Goal: Transaction & Acquisition: Purchase product/service

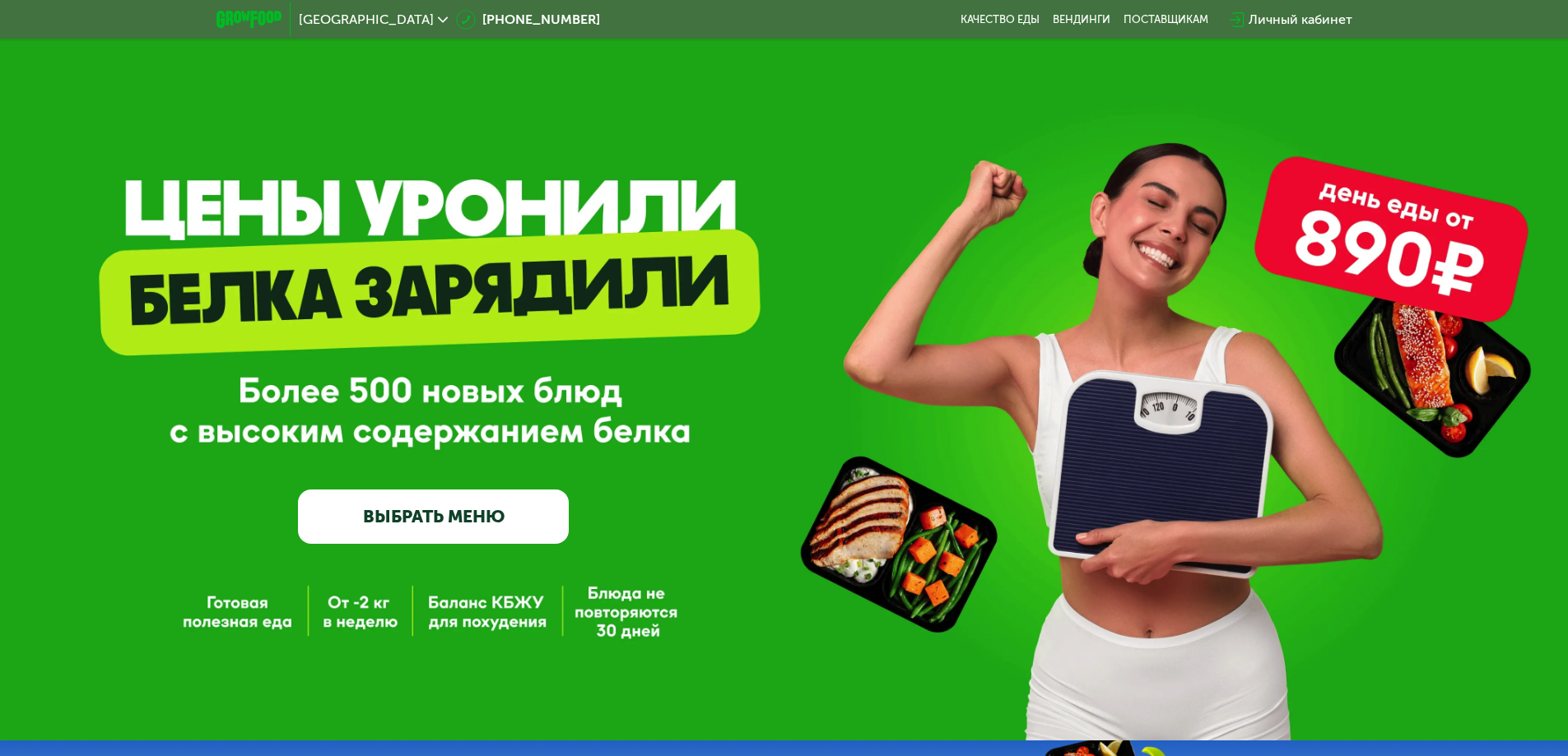
click at [451, 510] on link "ВЫБРАТЬ МЕНЮ" at bounding box center [434, 516] width 271 height 54
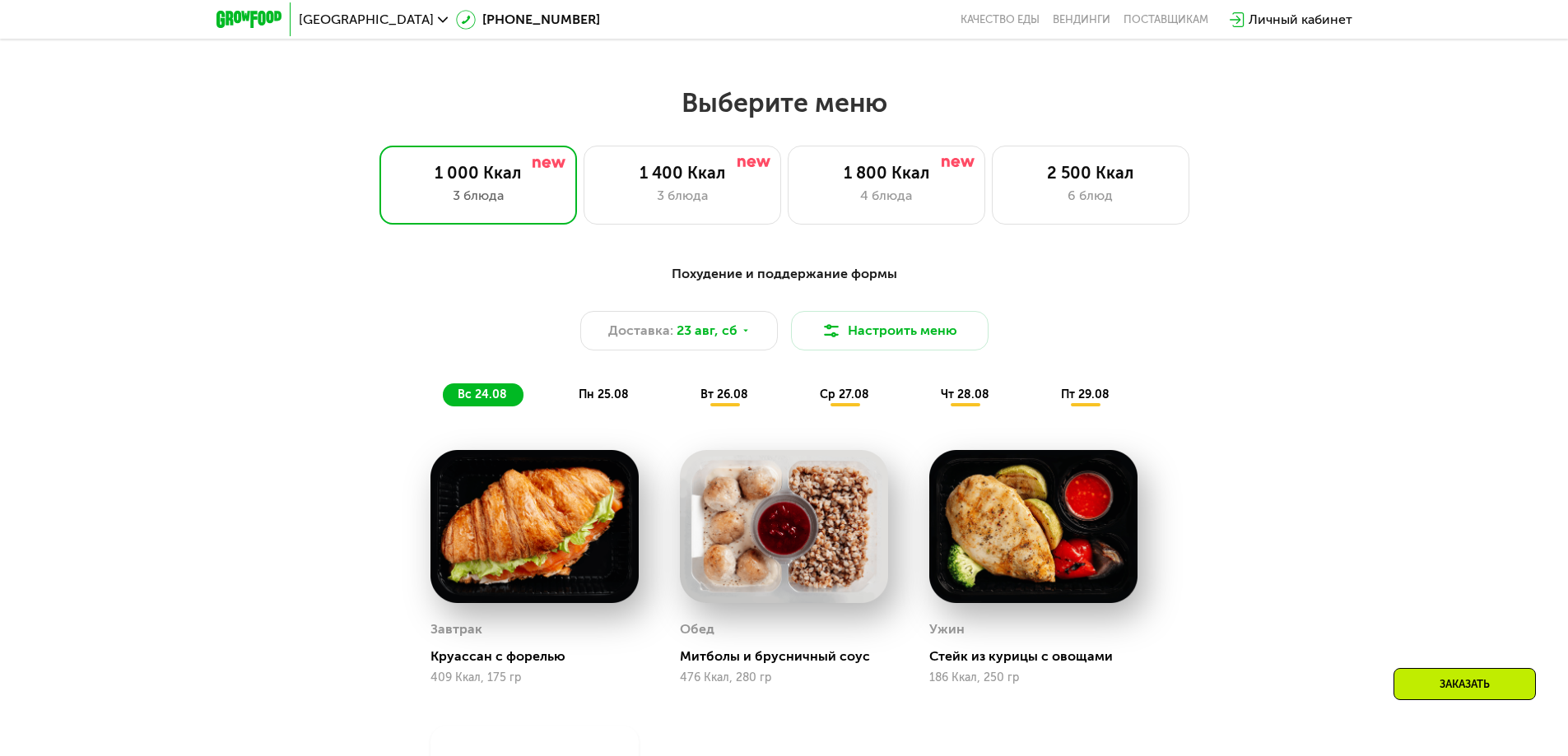
scroll to position [889, 0]
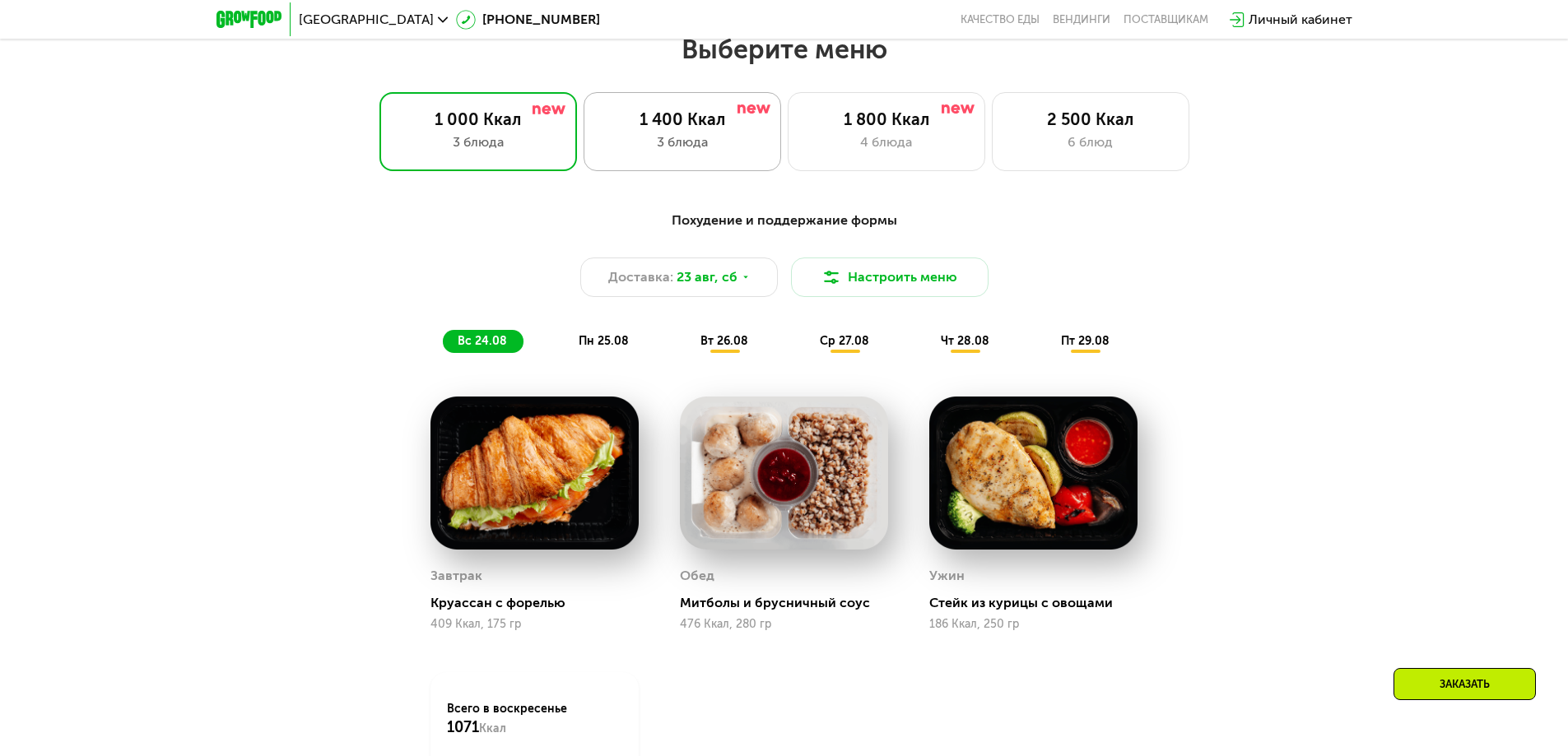
click at [788, 161] on div "1 400 Ккал 3 блюда" at bounding box center [886, 131] width 197 height 79
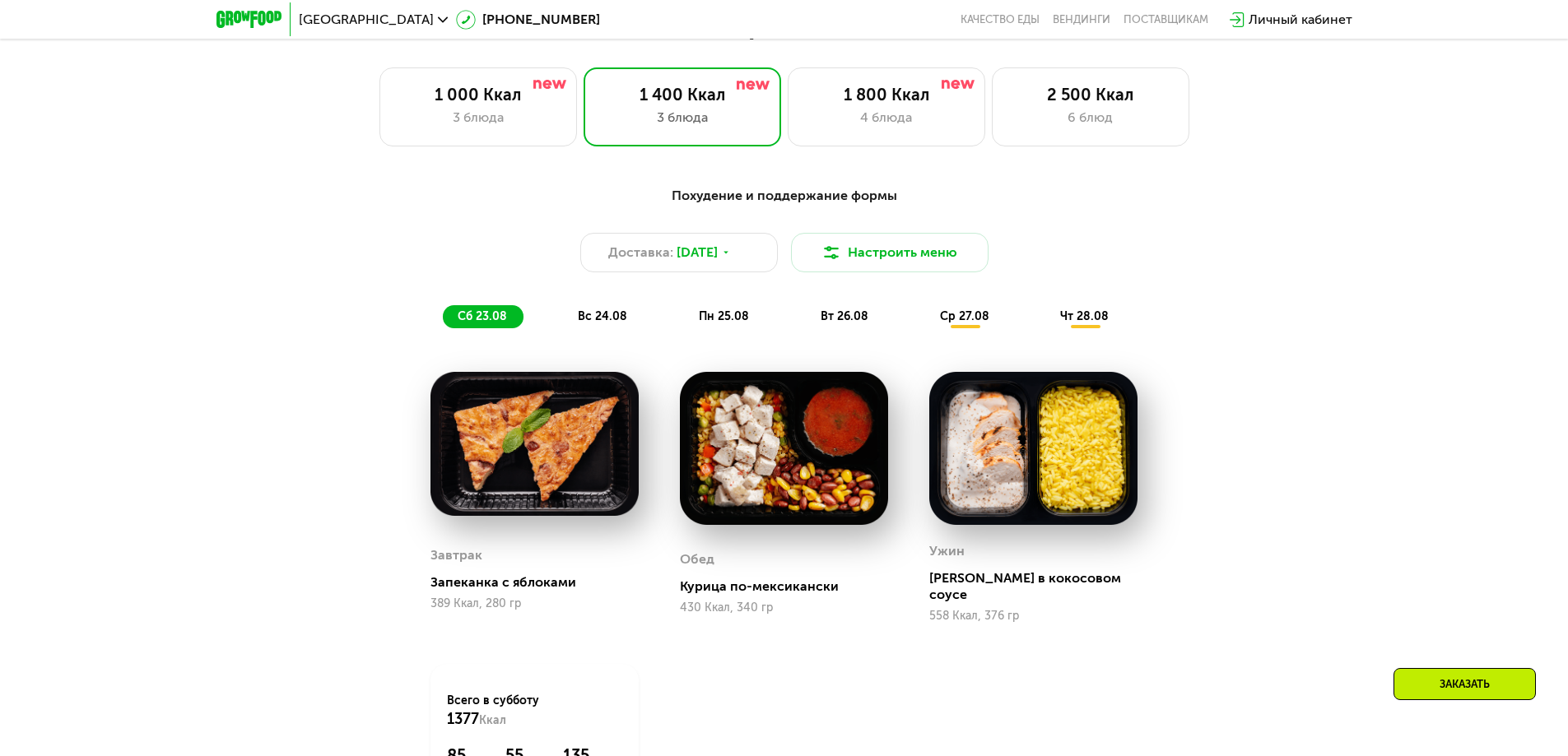
scroll to position [1218, 0]
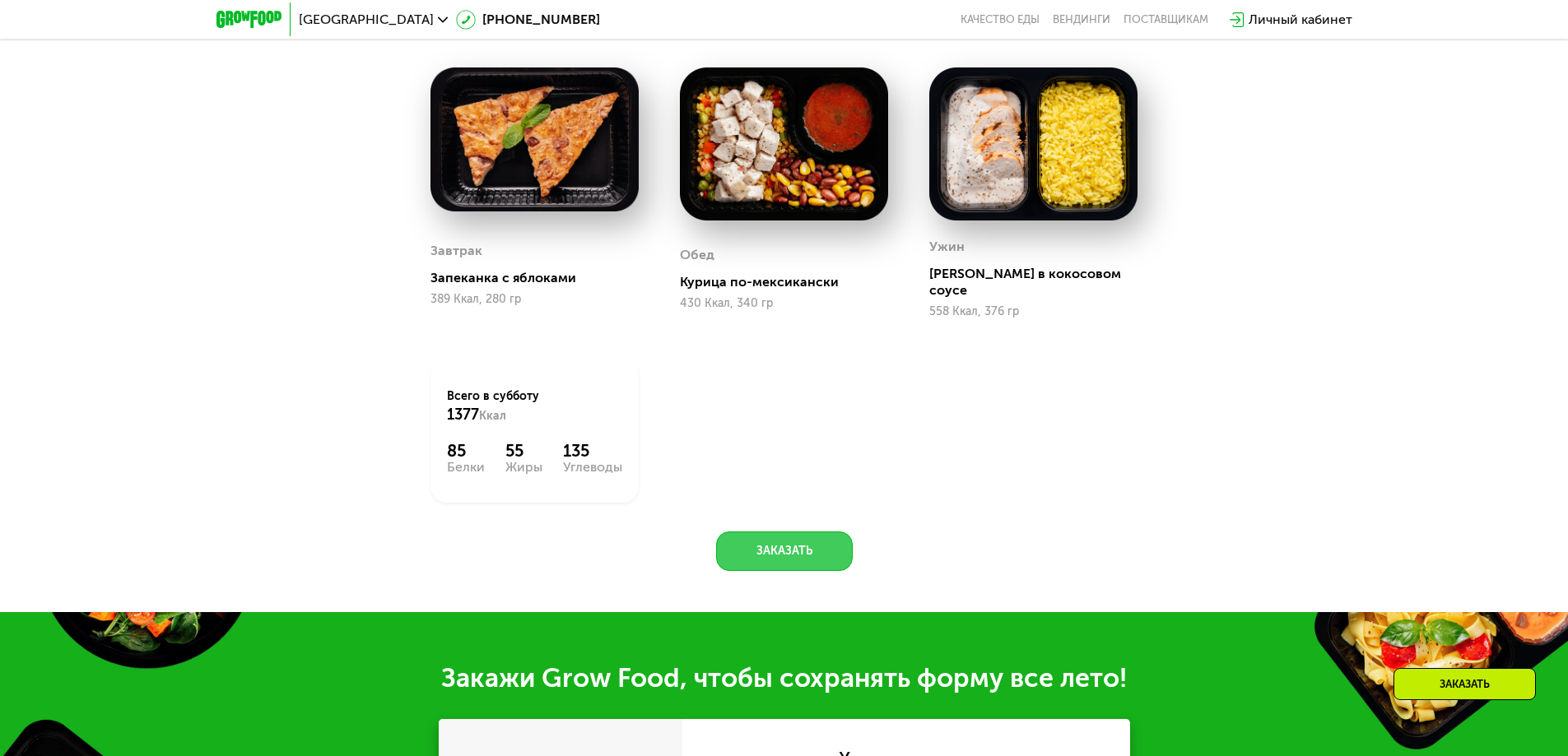
click at [767, 545] on button "Заказать" at bounding box center [784, 551] width 137 height 39
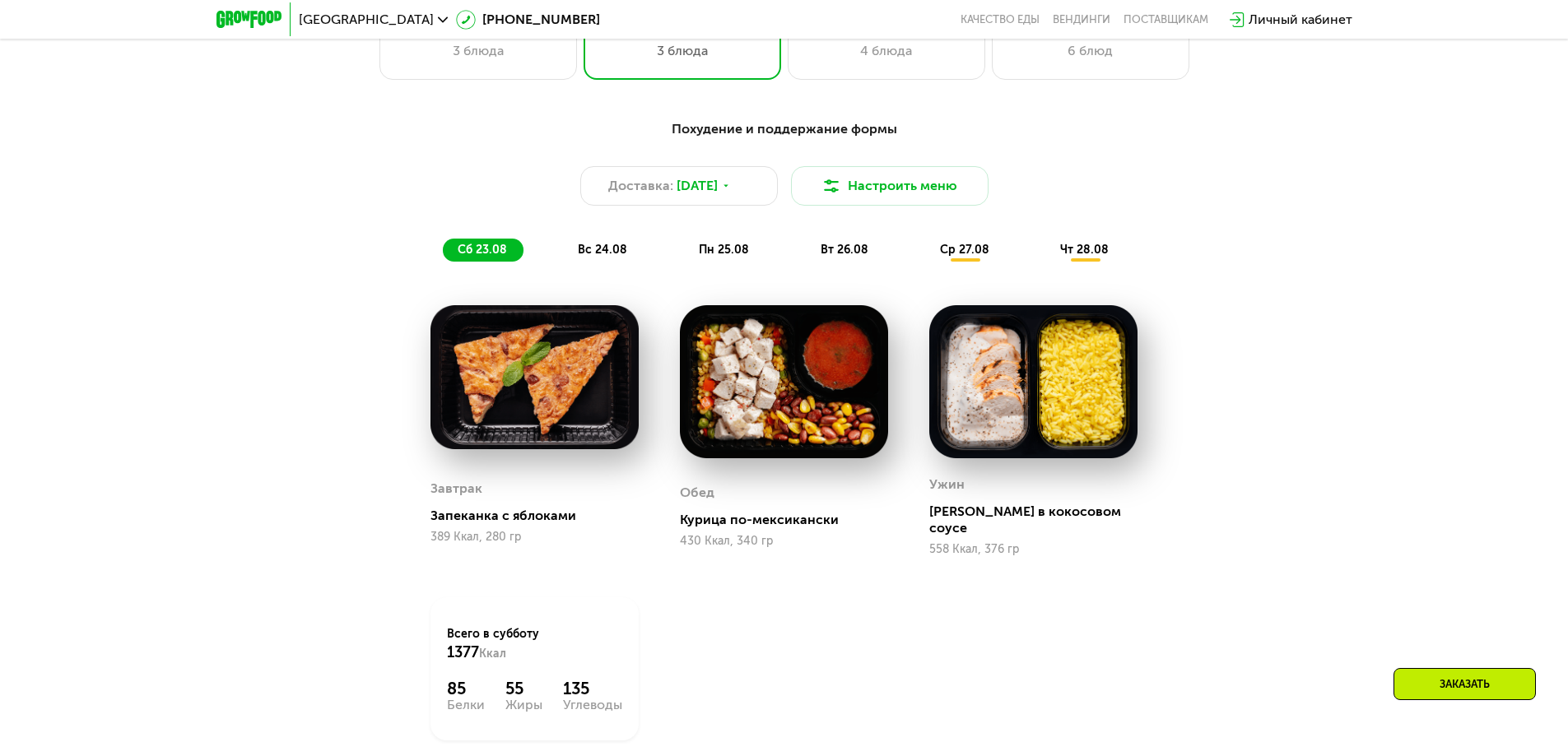
scroll to position [832, 0]
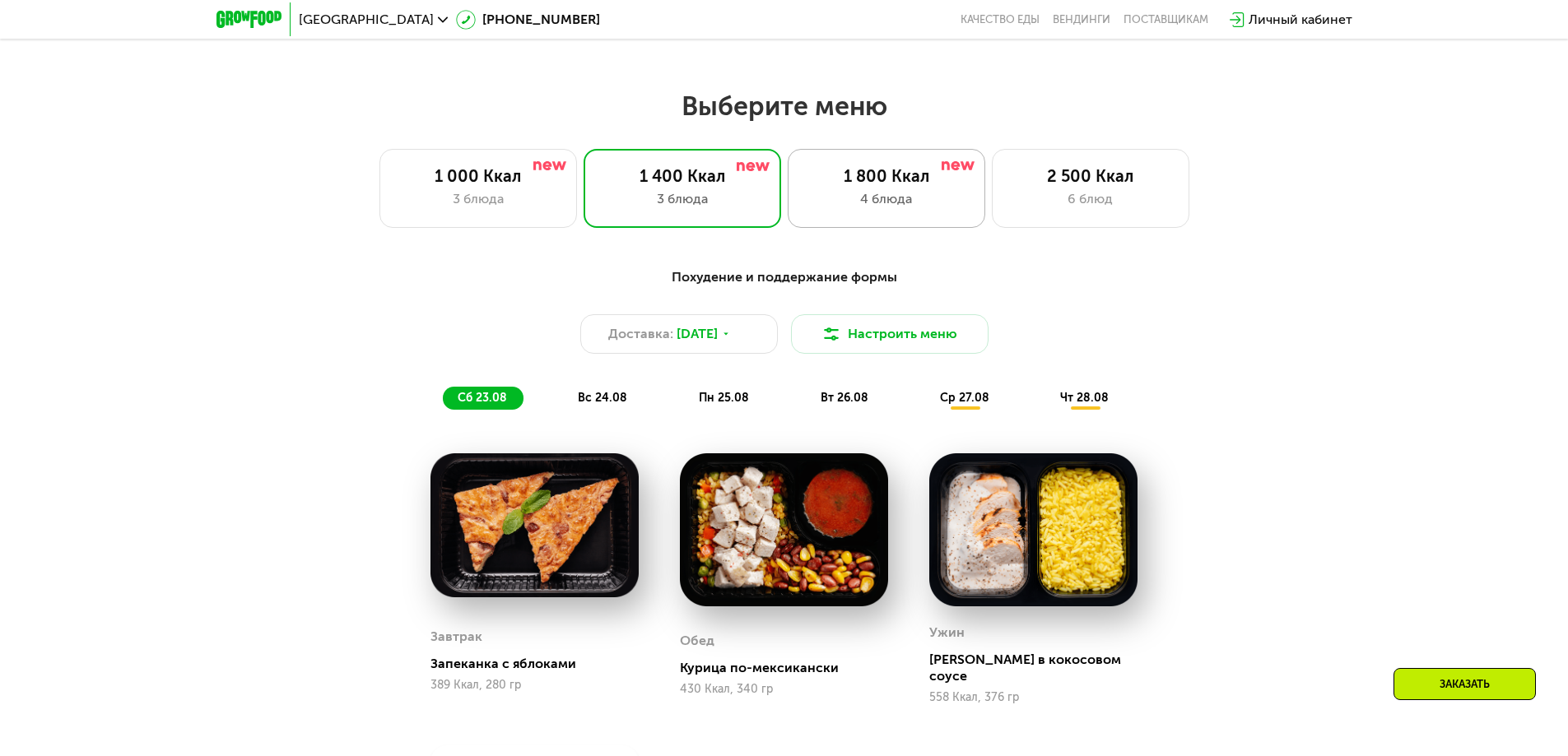
click at [992, 159] on div "1 800 Ккал 4 блюда" at bounding box center [1090, 188] width 197 height 79
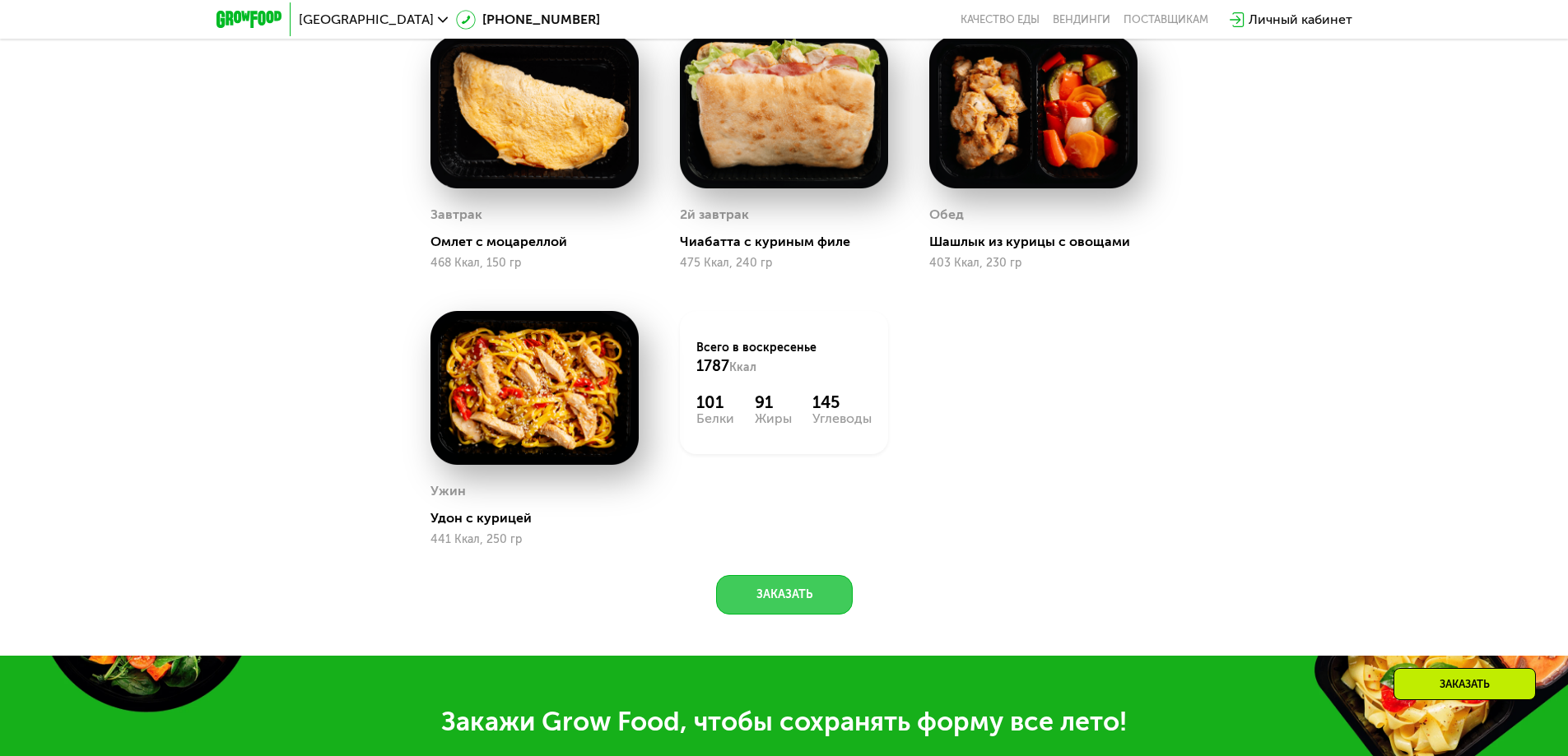
click at [809, 592] on button "Заказать" at bounding box center [784, 595] width 137 height 39
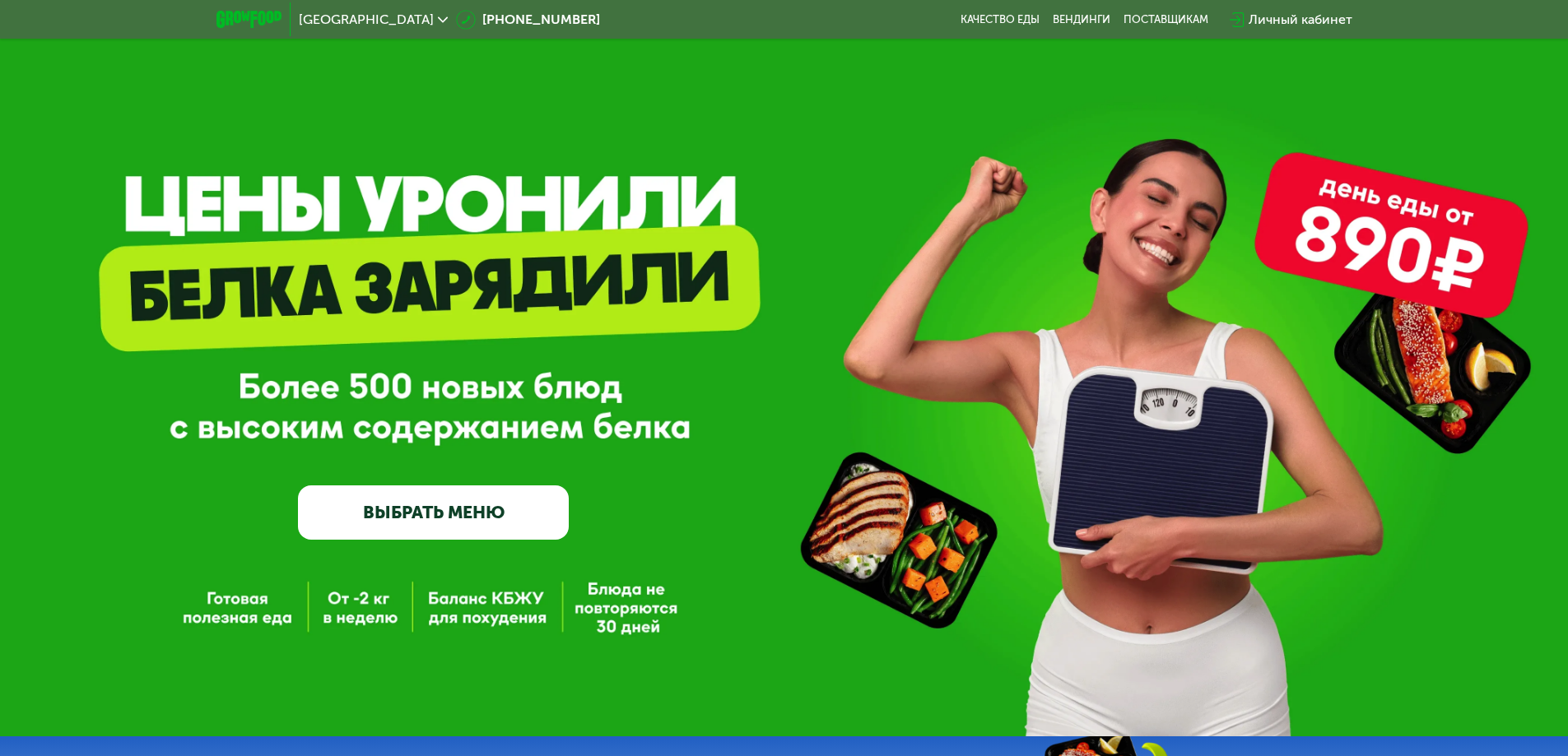
scroll to position [0, 0]
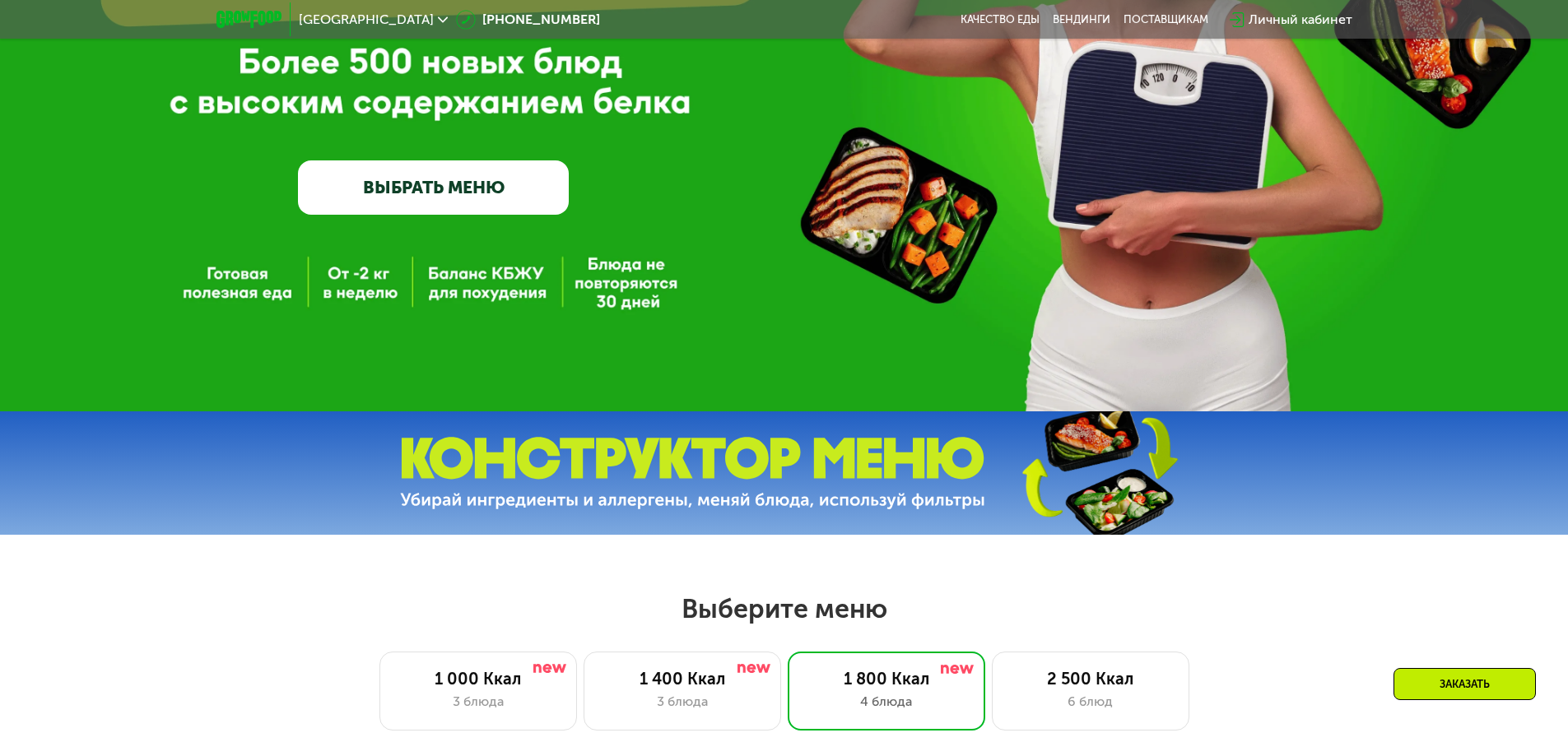
click at [416, 177] on link "ВЫБРАТЬ МЕНЮ" at bounding box center [434, 187] width 271 height 54
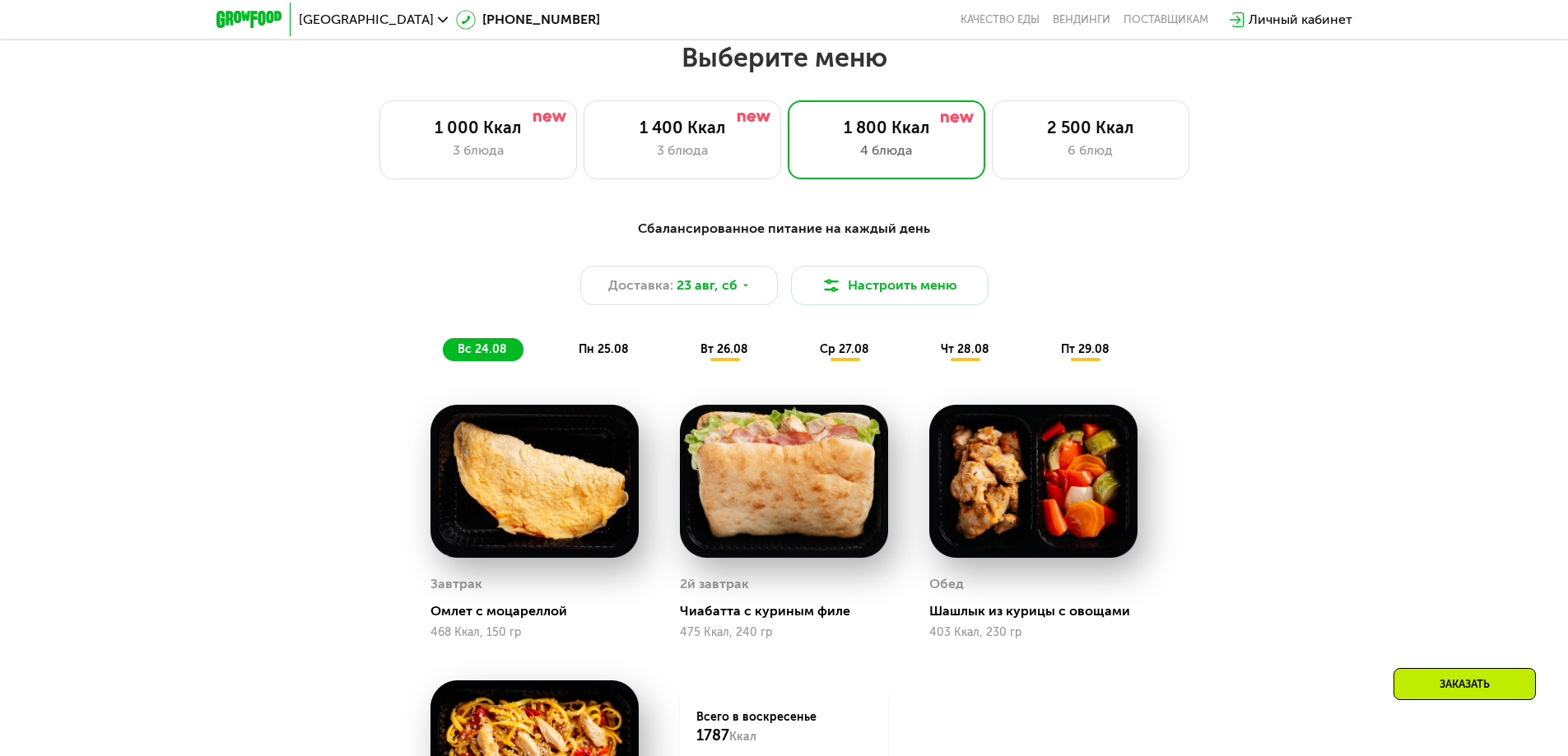
scroll to position [889, 0]
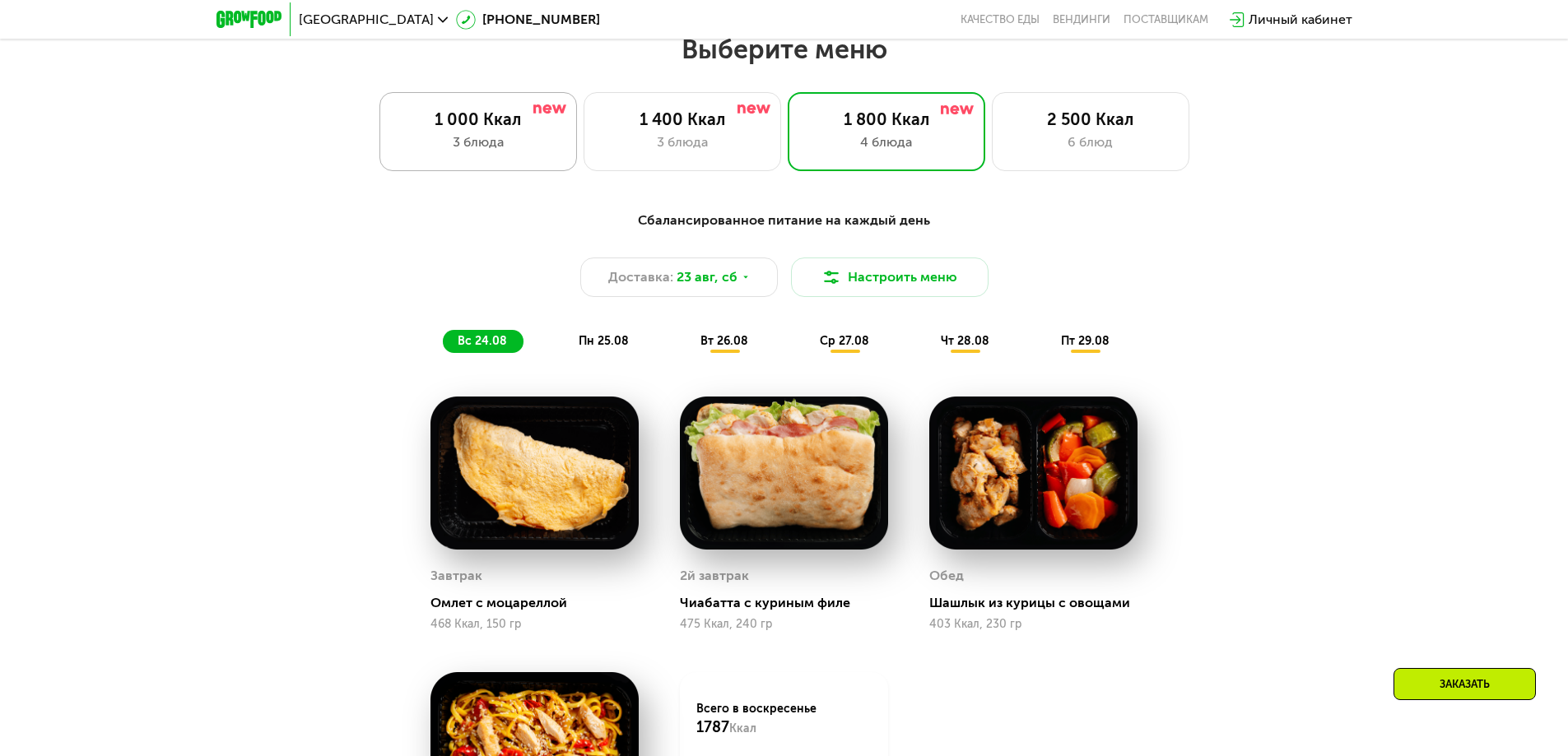
click at [515, 147] on div "3 блюда" at bounding box center [478, 143] width 163 height 20
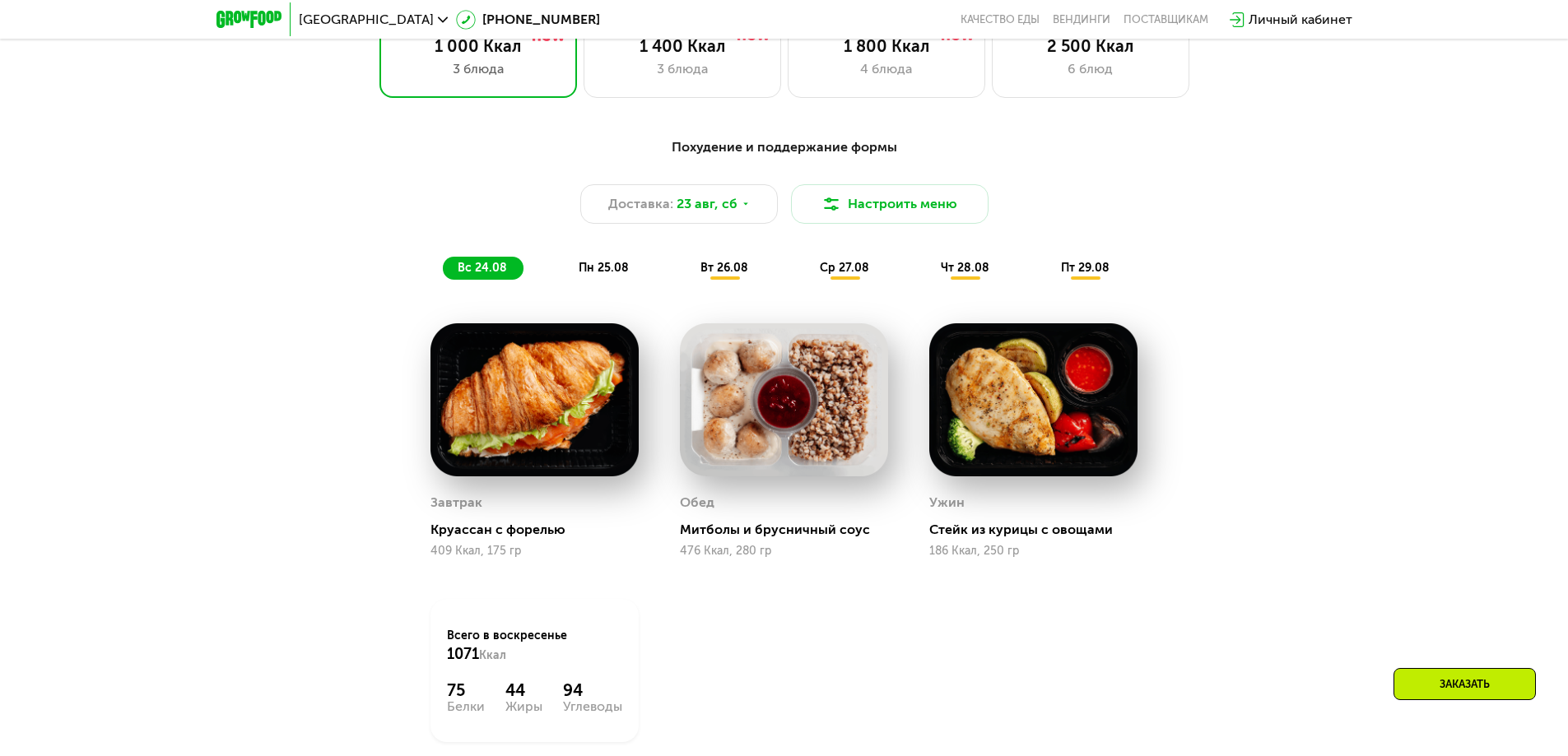
scroll to position [1053, 0]
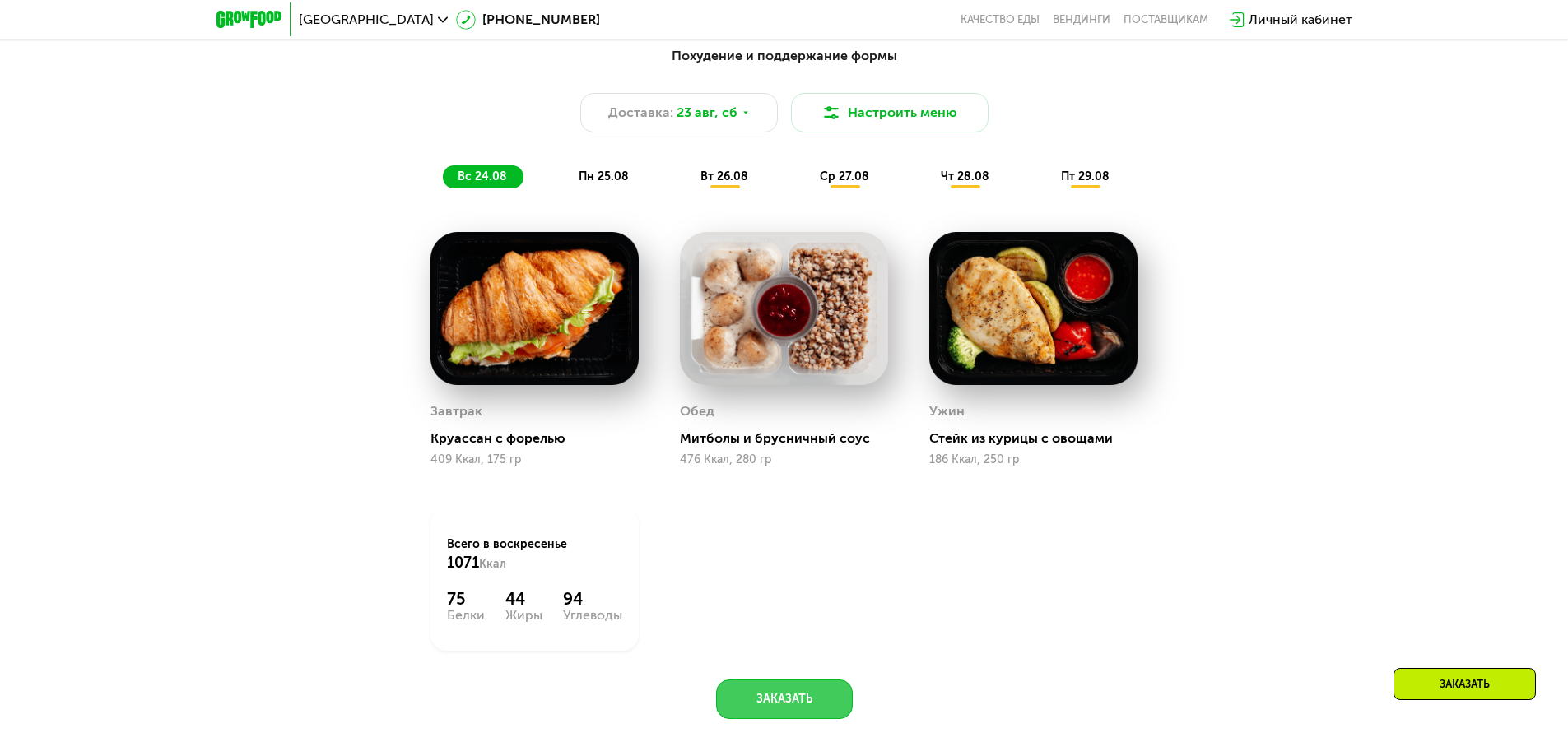
click at [770, 686] on button "Заказать" at bounding box center [784, 699] width 137 height 39
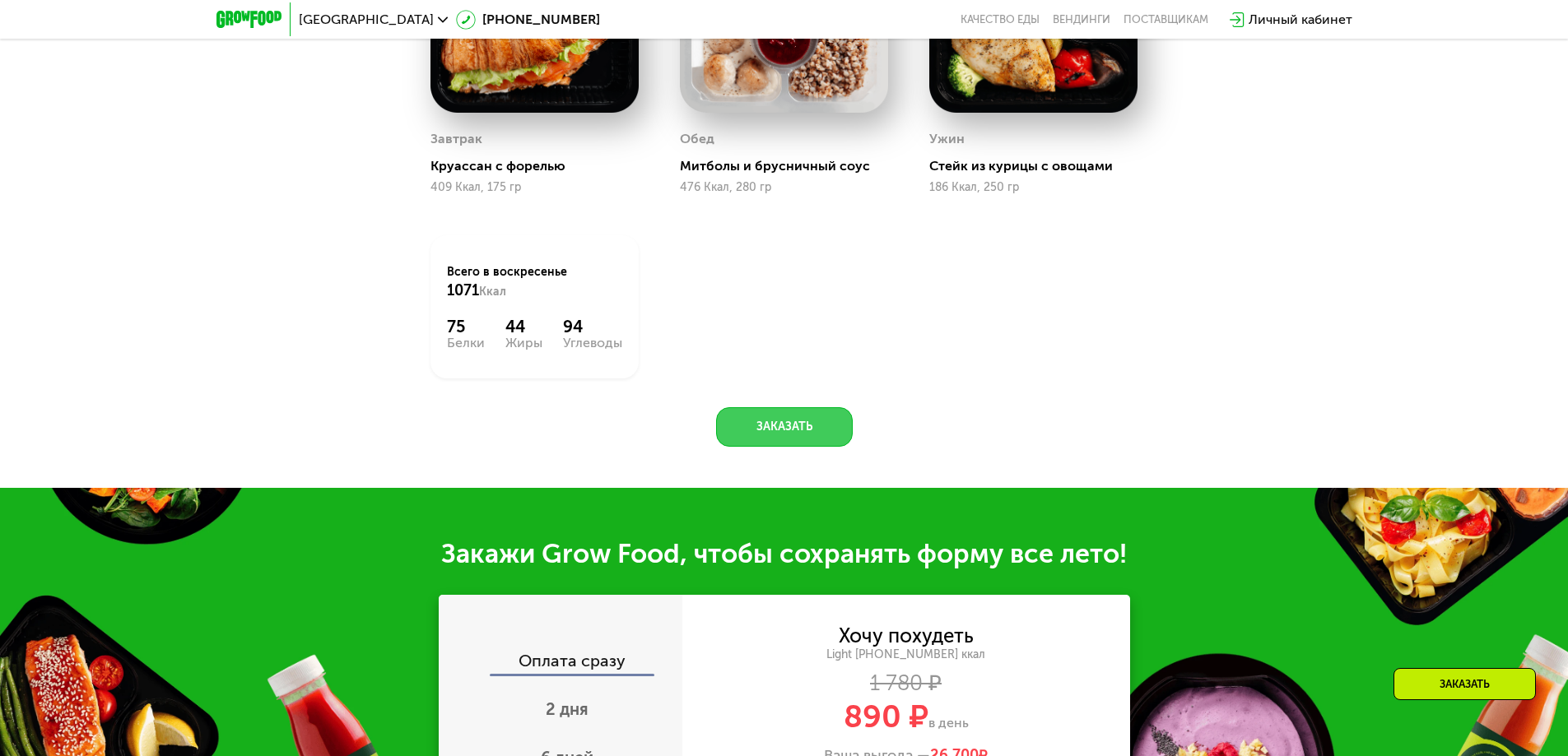
scroll to position [1573, 0]
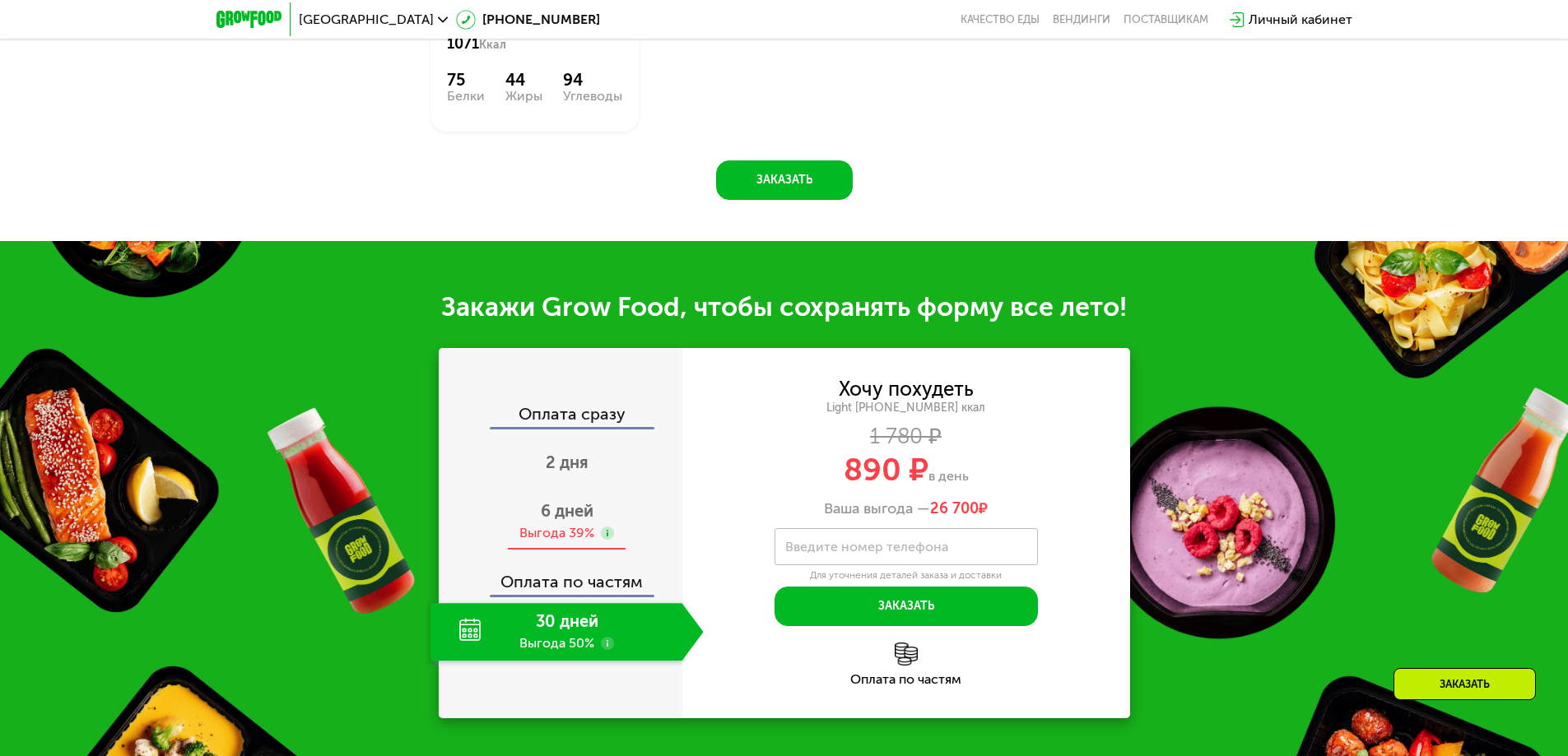
click at [558, 516] on span "6 дней" at bounding box center [566, 511] width 53 height 20
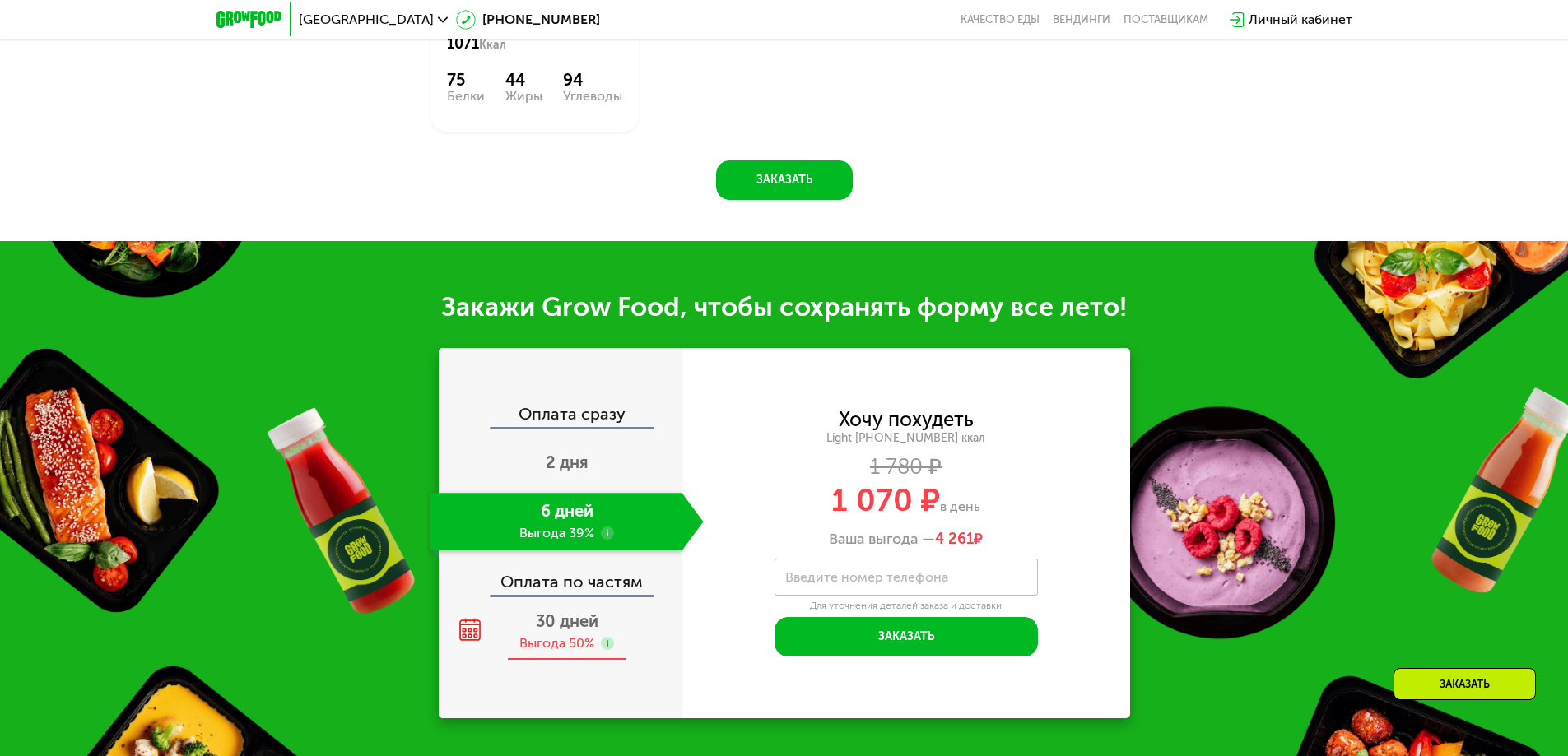
click at [556, 630] on span "30 дней" at bounding box center [566, 622] width 63 height 20
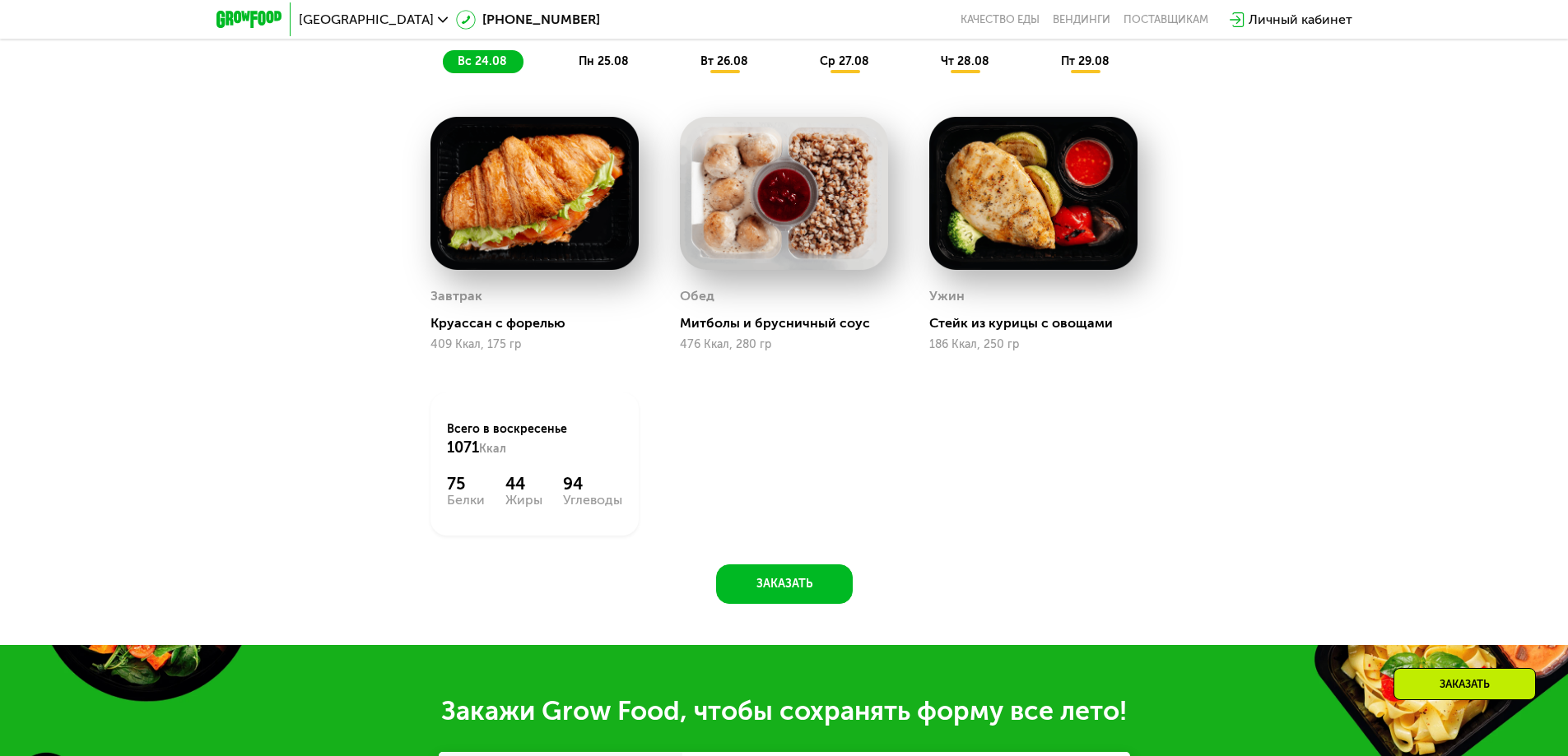
scroll to position [914, 0]
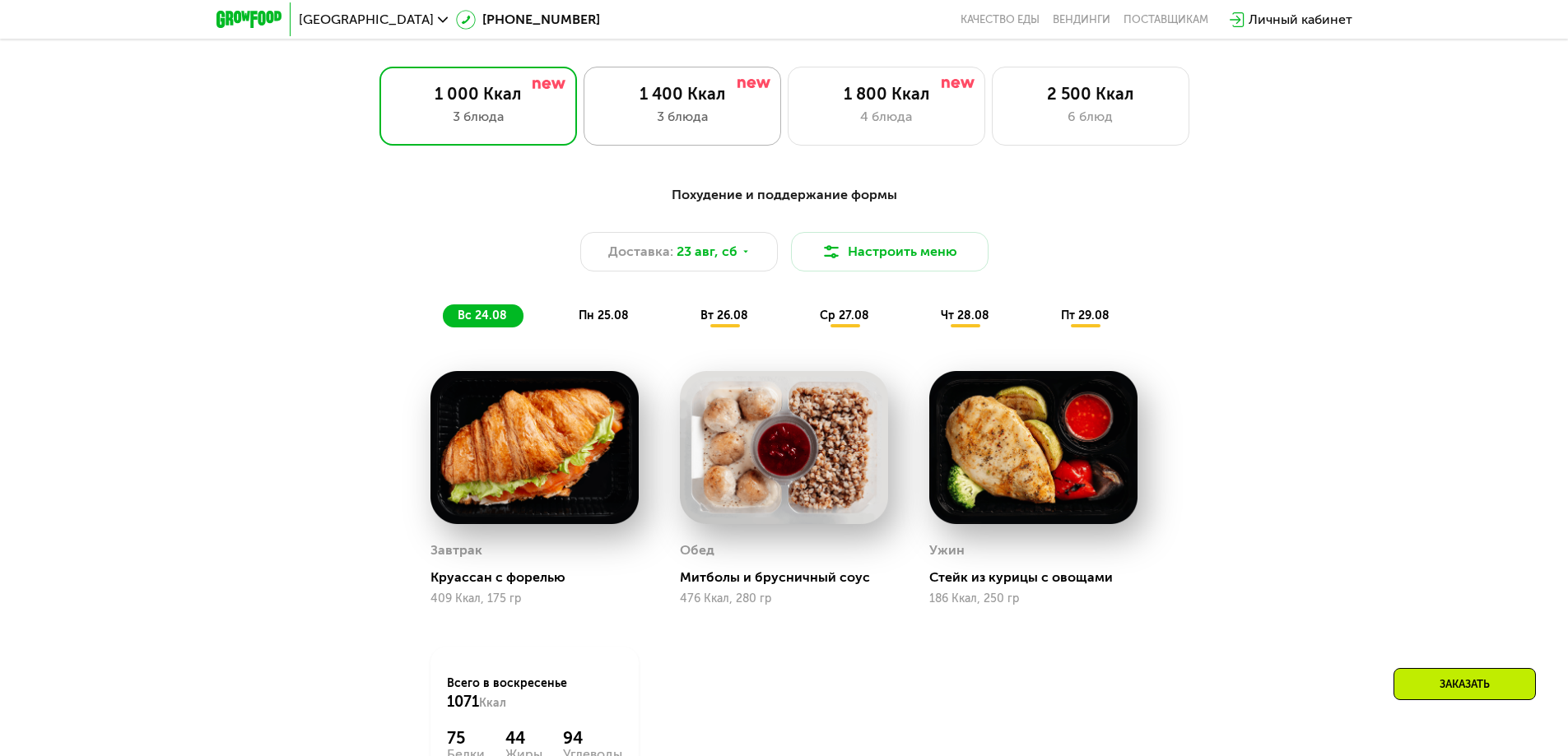
click at [684, 123] on div "3 блюда" at bounding box center [682, 117] width 163 height 20
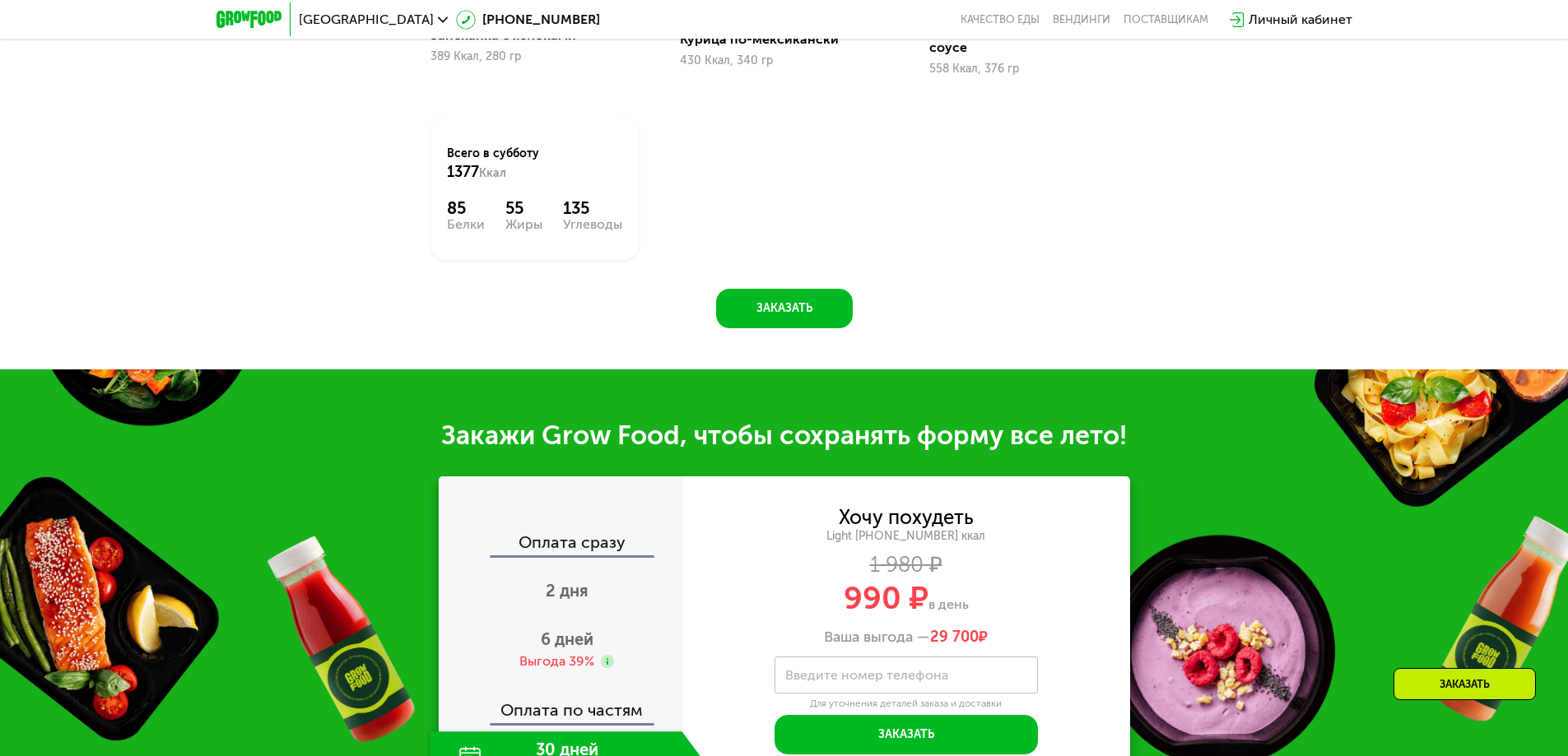
scroll to position [1490, 0]
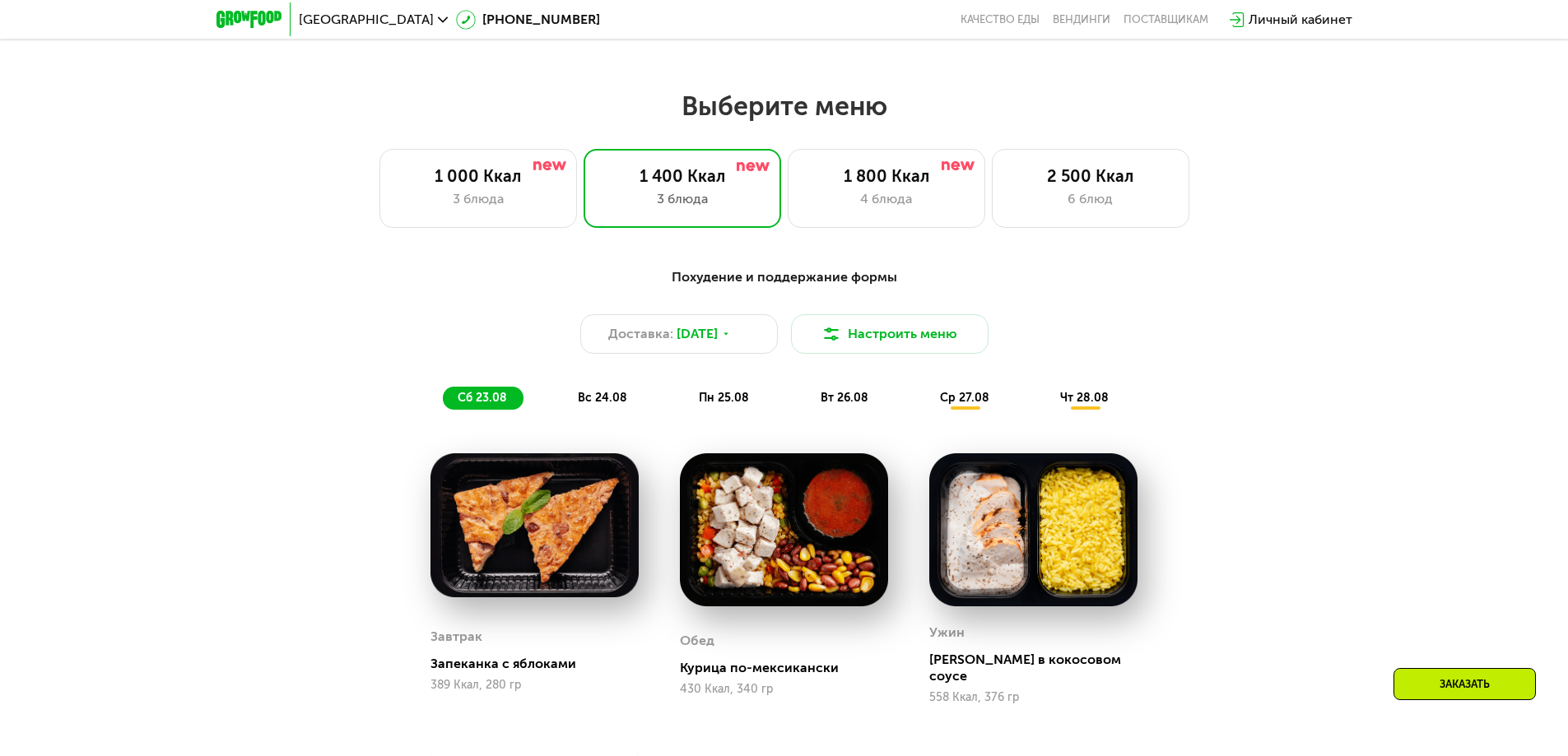
click at [992, 193] on div "1 800 Ккал 4 блюда" at bounding box center [1090, 188] width 197 height 79
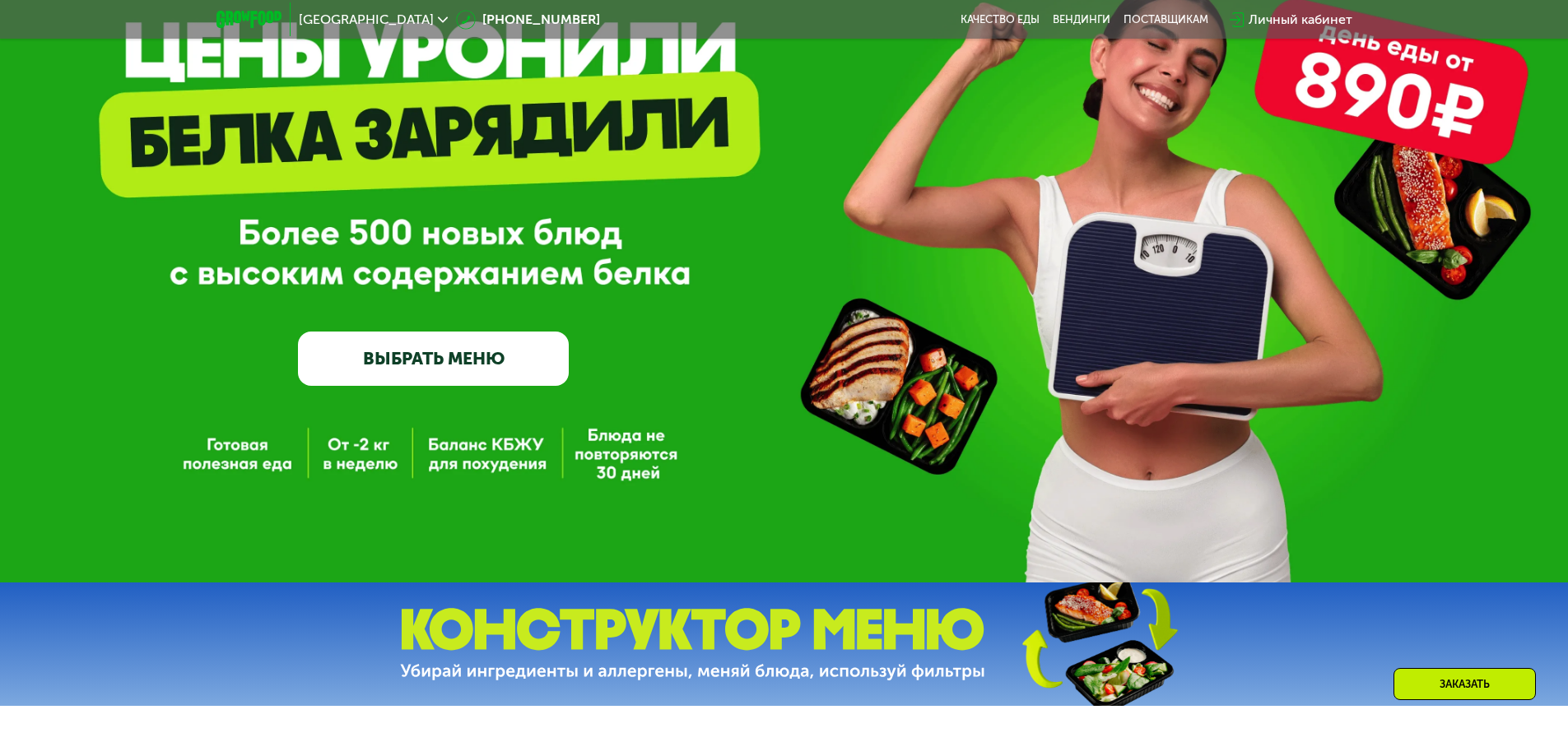
scroll to position [0, 0]
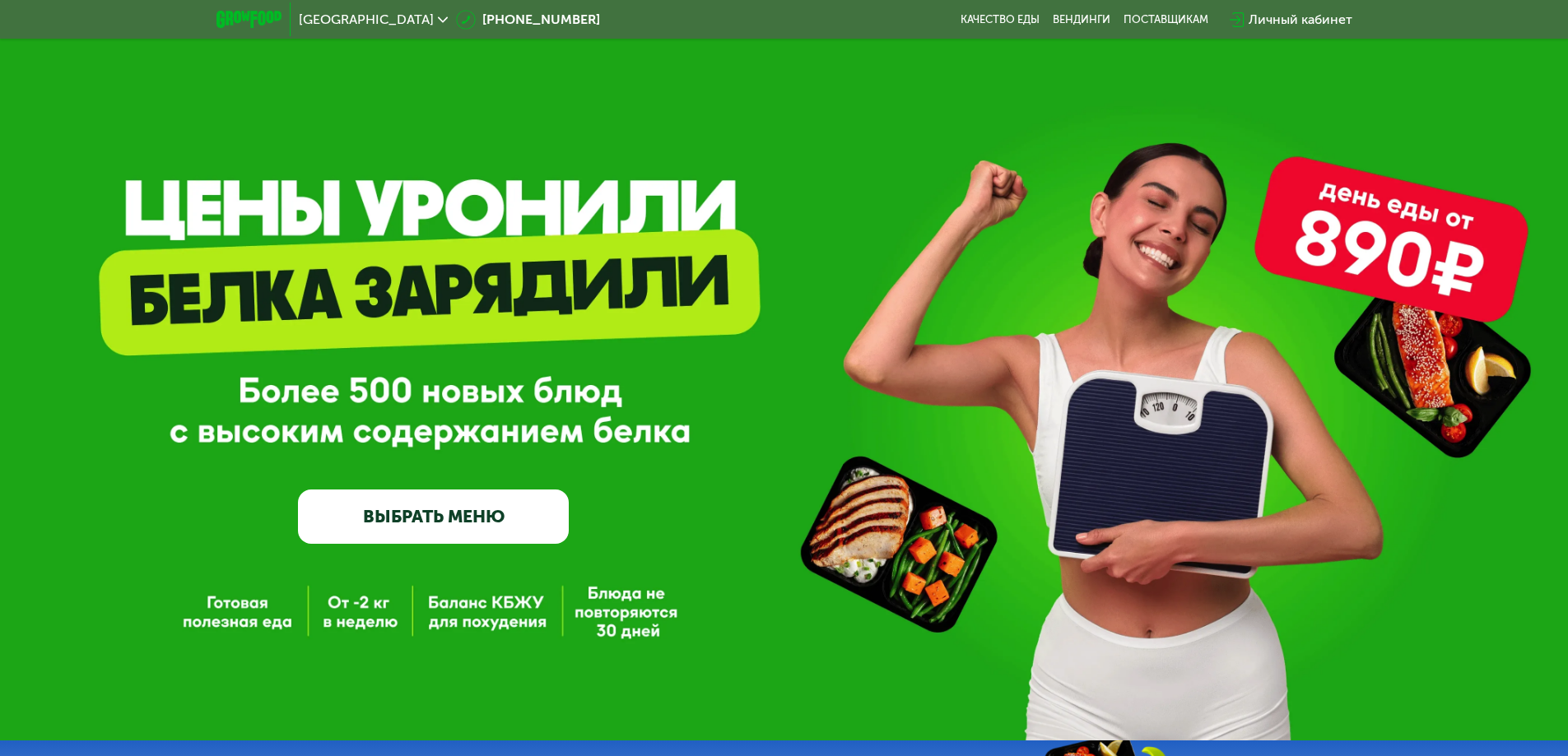
click at [1368, 232] on div "GrowFood — доставка правильного питания ВЫБРАТЬ МЕНЮ" at bounding box center [784, 370] width 1568 height 741
drag, startPoint x: 1362, startPoint y: 258, endPoint x: 1214, endPoint y: 324, distance: 162.0
click at [1241, 302] on div "GrowFood — доставка правильного питания ВЫБРАТЬ МЕНЮ" at bounding box center [784, 370] width 1568 height 741
drag, startPoint x: 1110, startPoint y: 449, endPoint x: 1309, endPoint y: 402, distance: 204.5
click at [1297, 440] on div "GrowFood — доставка правильного питания ВЫБРАТЬ МЕНЮ" at bounding box center [784, 397] width 1568 height 294
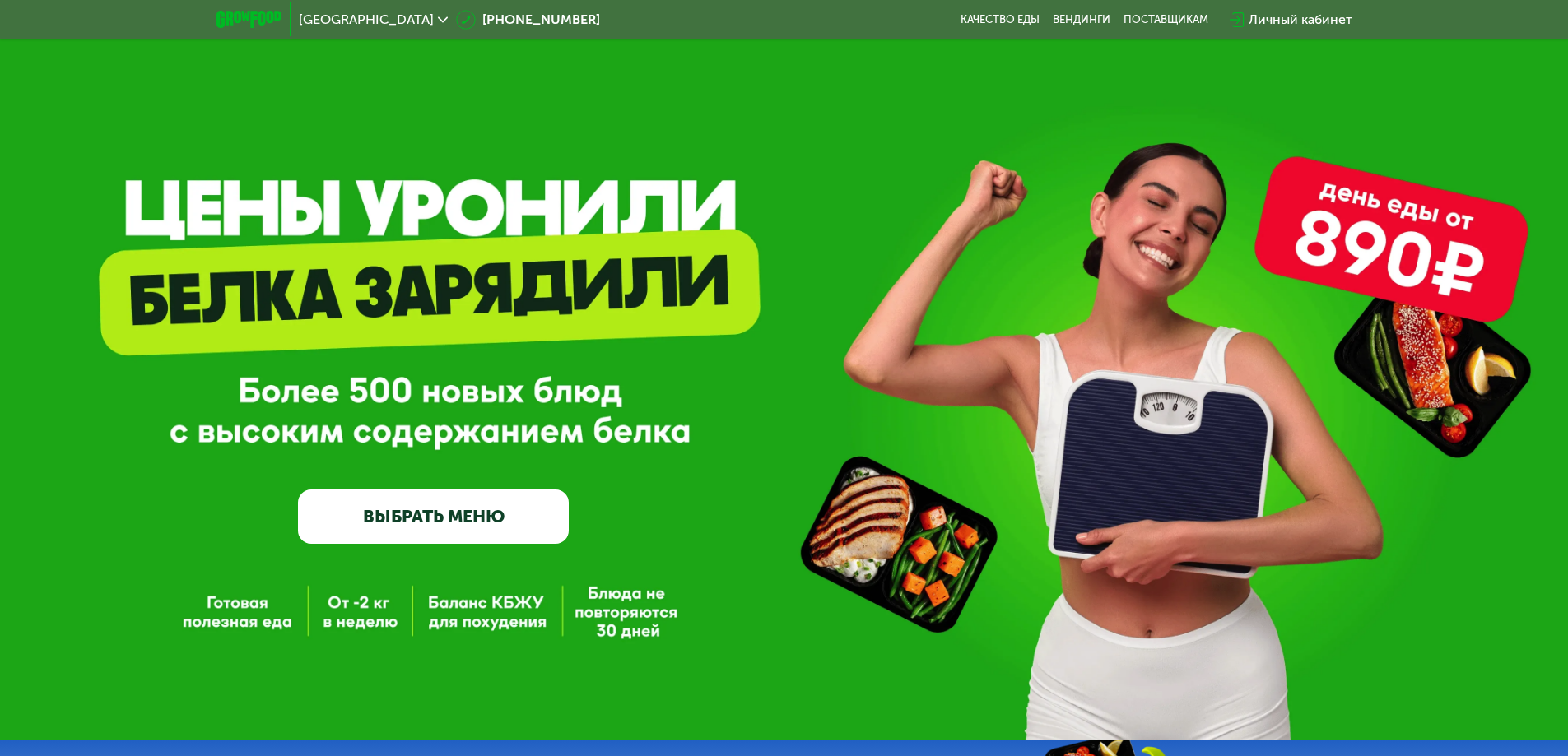
drag, startPoint x: 1351, startPoint y: 249, endPoint x: 1467, endPoint y: 254, distance: 116.1
click at [1464, 253] on div "GrowFood — доставка правильного питания ВЫБРАТЬ МЕНЮ" at bounding box center [784, 370] width 1568 height 741
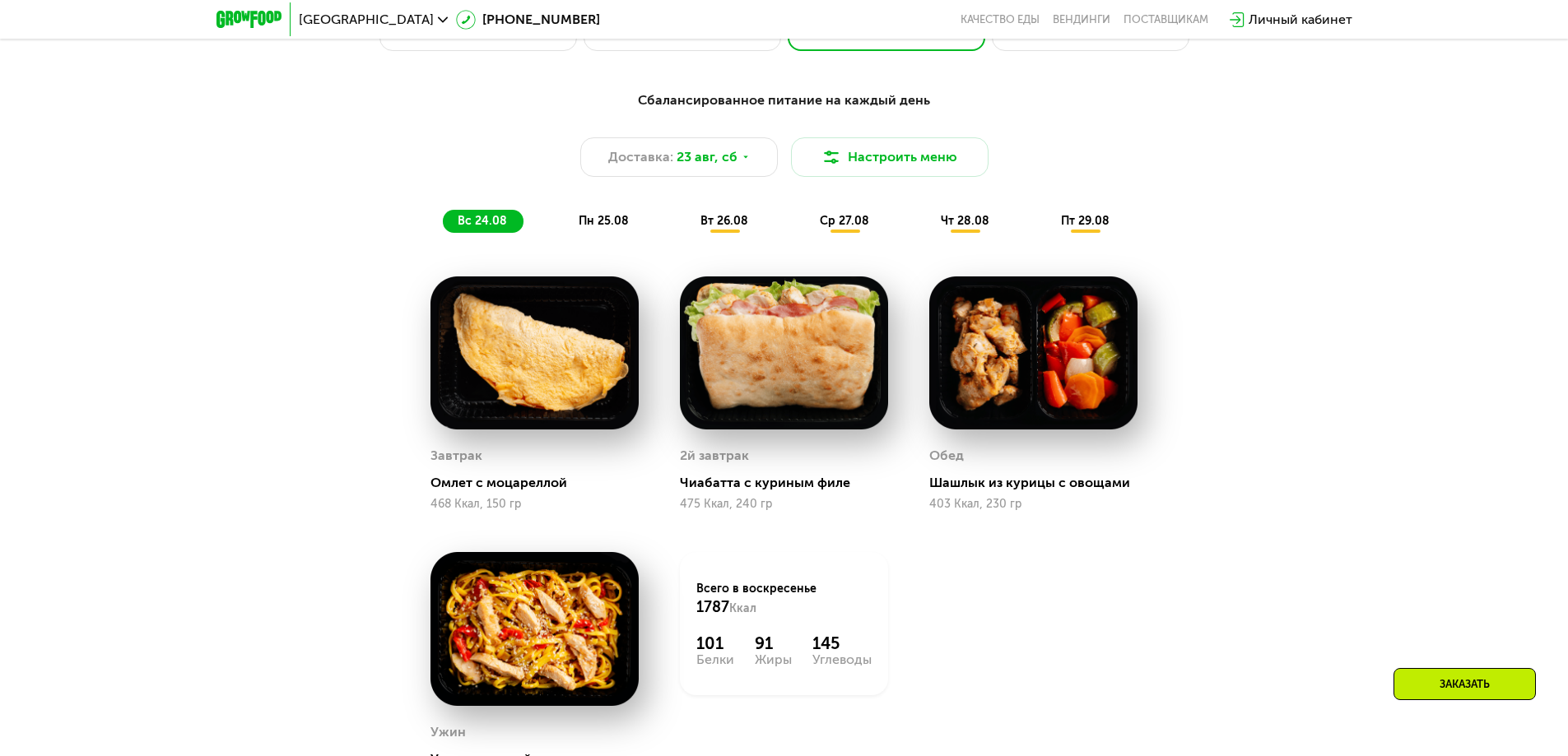
scroll to position [823, 0]
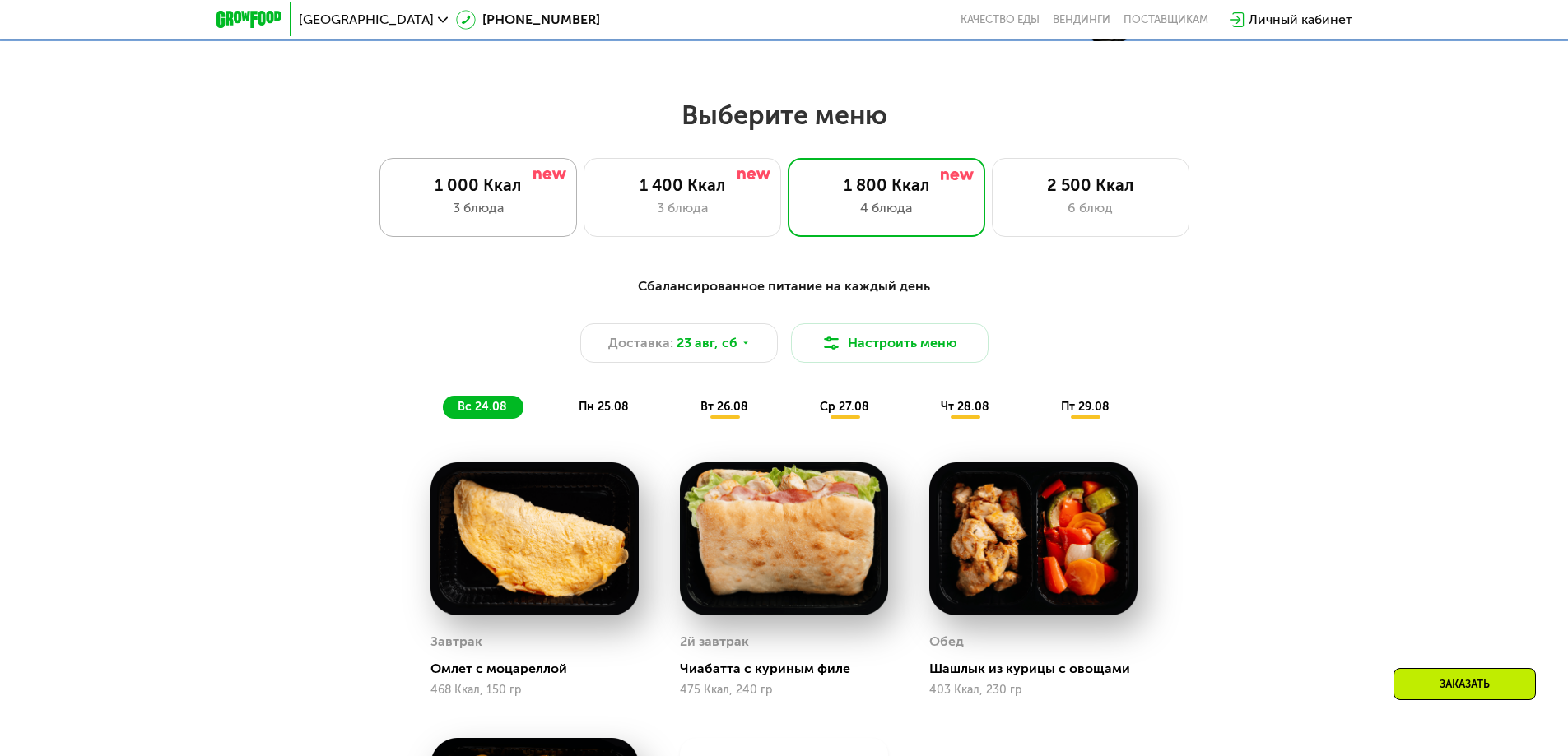
click at [583, 237] on div "1 000 Ккал 3 блюда" at bounding box center [682, 197] width 197 height 79
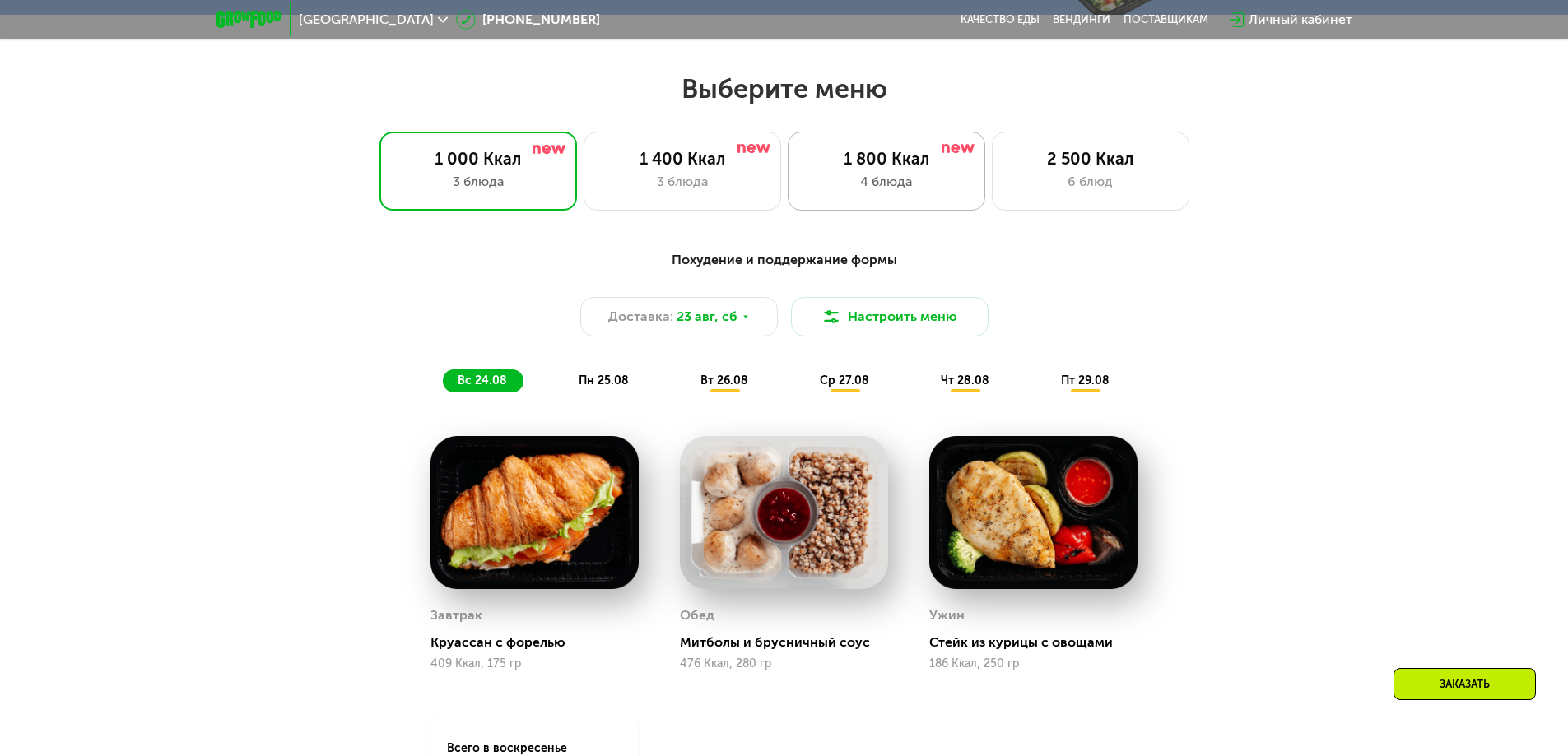
scroll to position [658, 0]
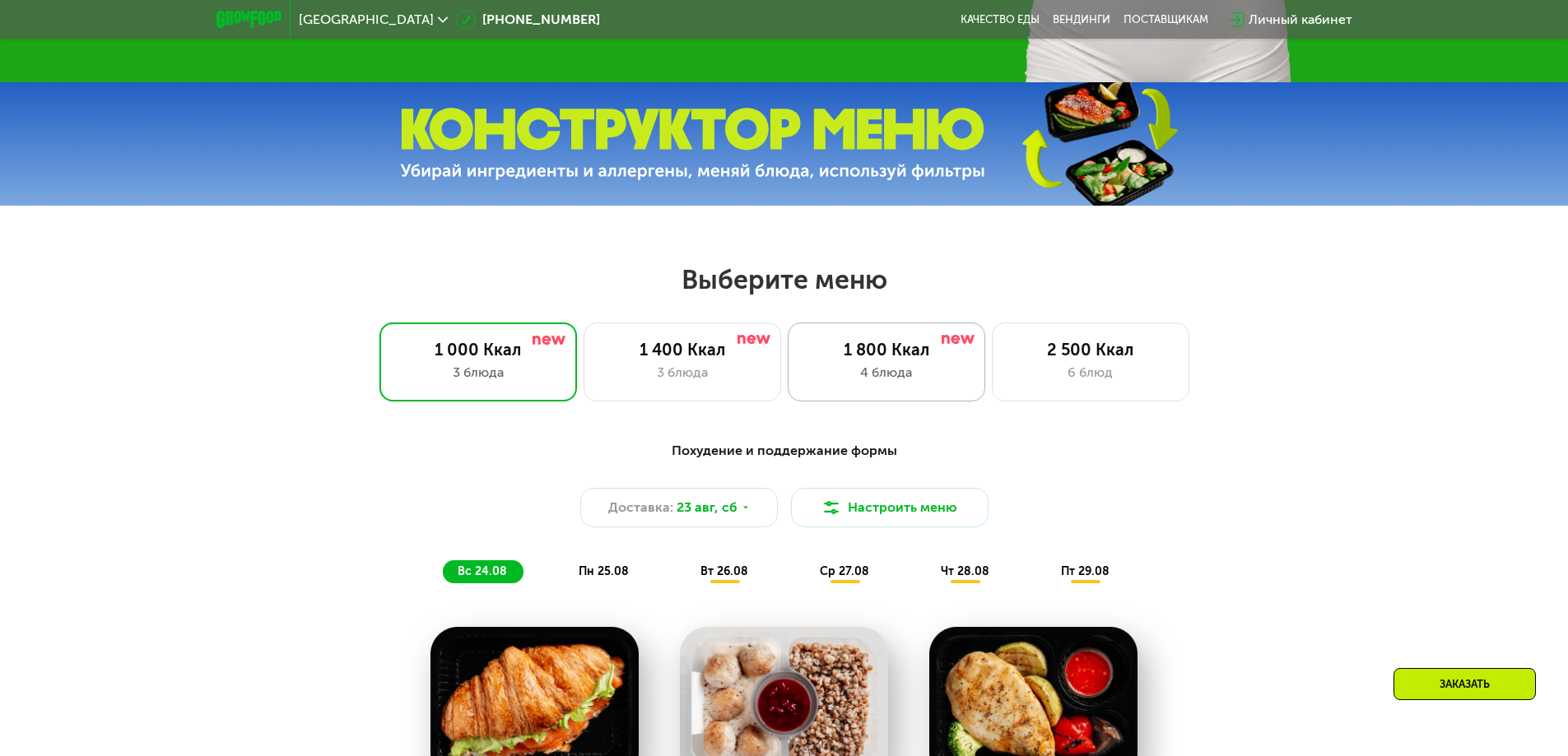
click at [992, 388] on div "1 800 Ккал 4 блюда" at bounding box center [1090, 362] width 197 height 79
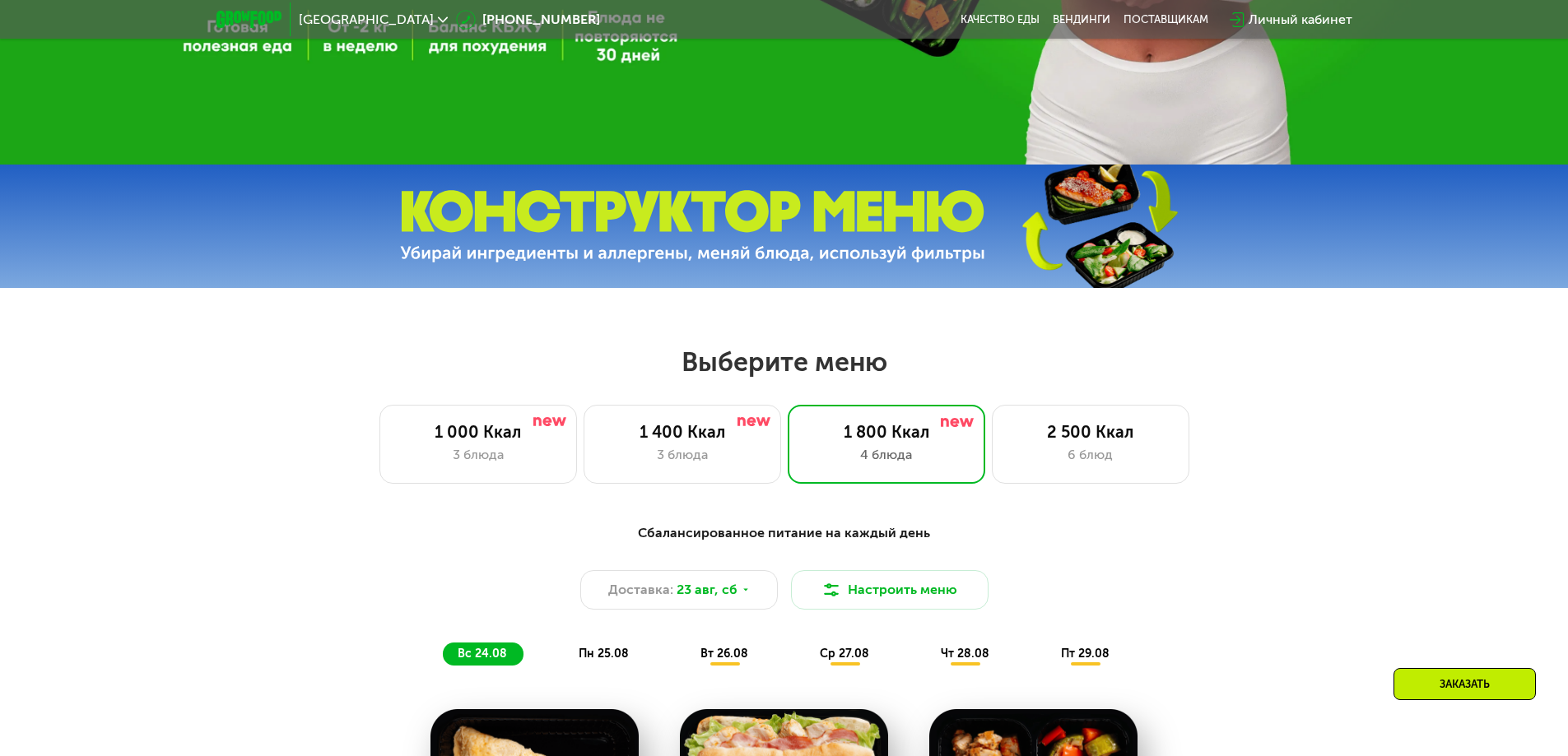
scroll to position [741, 0]
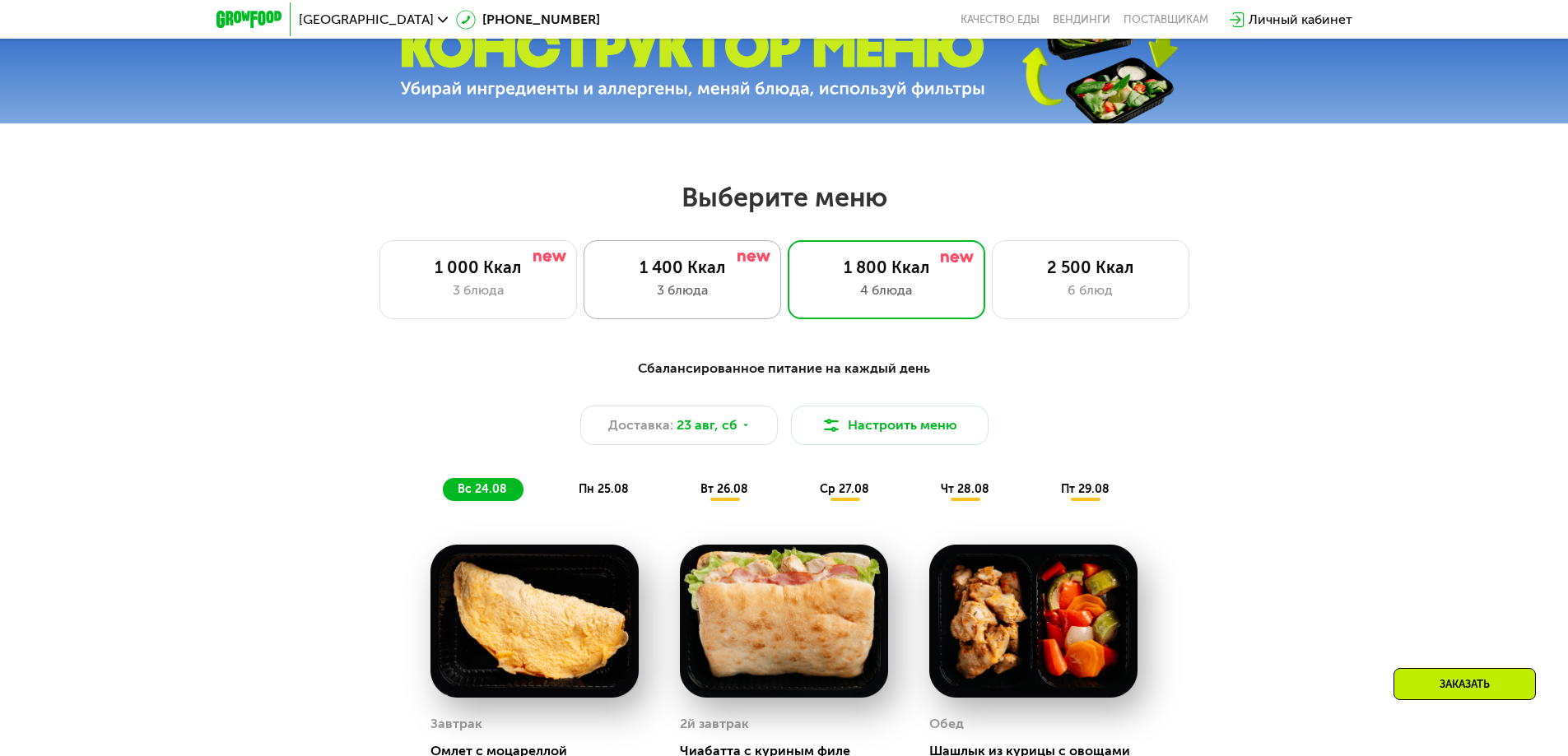
click at [788, 309] on div "1 400 Ккал 3 блюда" at bounding box center [886, 280] width 197 height 79
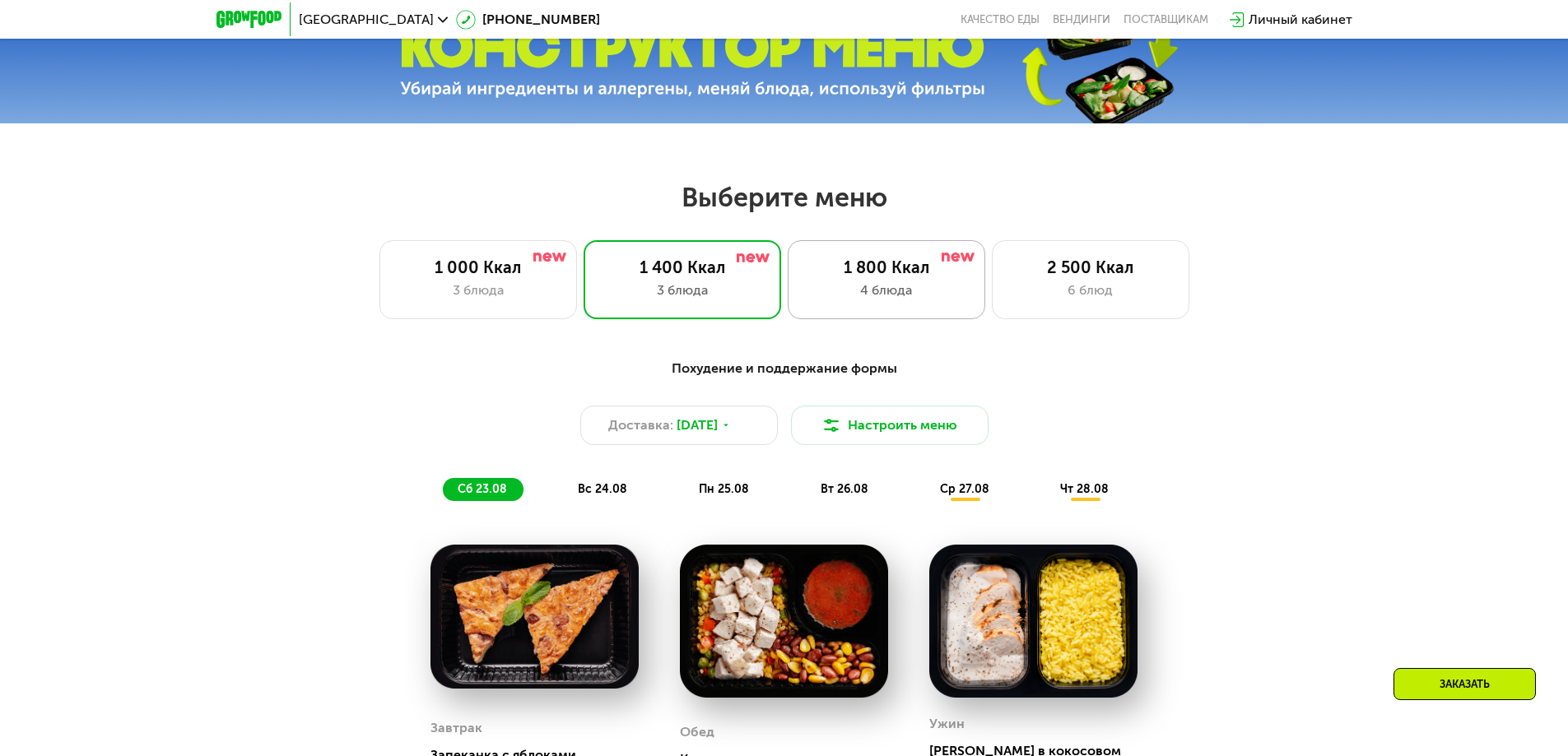
click at [992, 257] on div "1 800 Ккал 4 блюда" at bounding box center [1090, 280] width 197 height 79
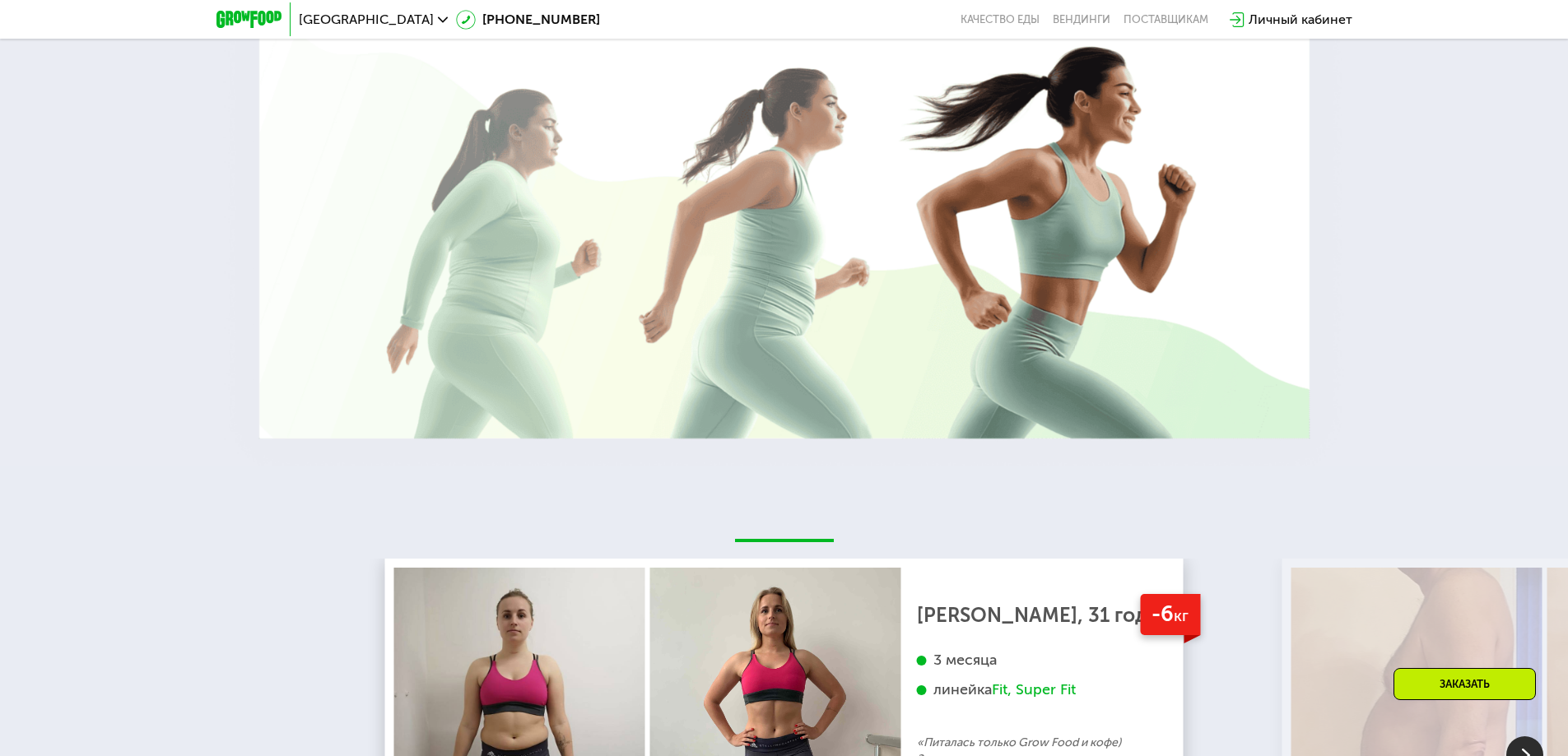
scroll to position [3045, 0]
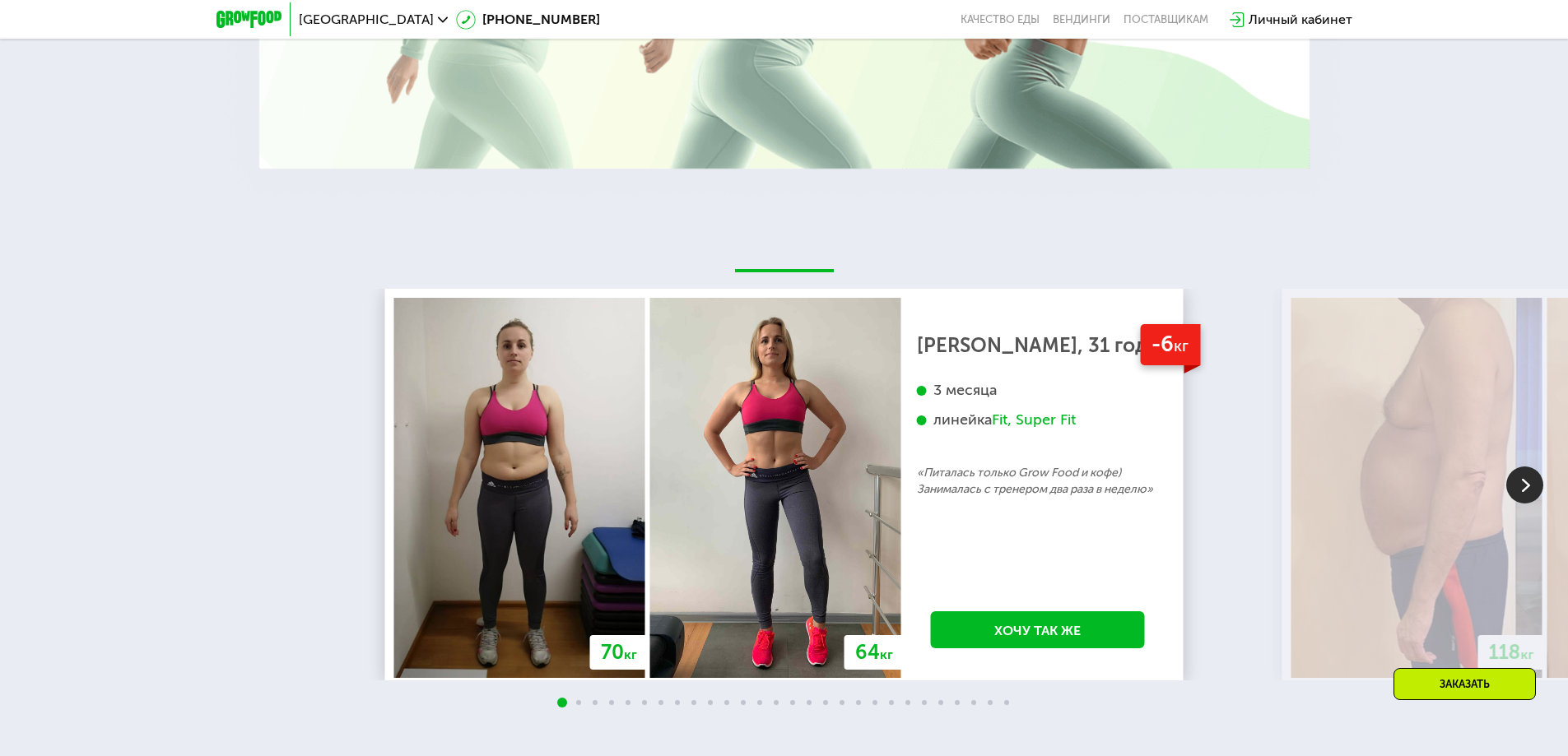
click at [1529, 503] on img at bounding box center [1525, 485] width 37 height 37
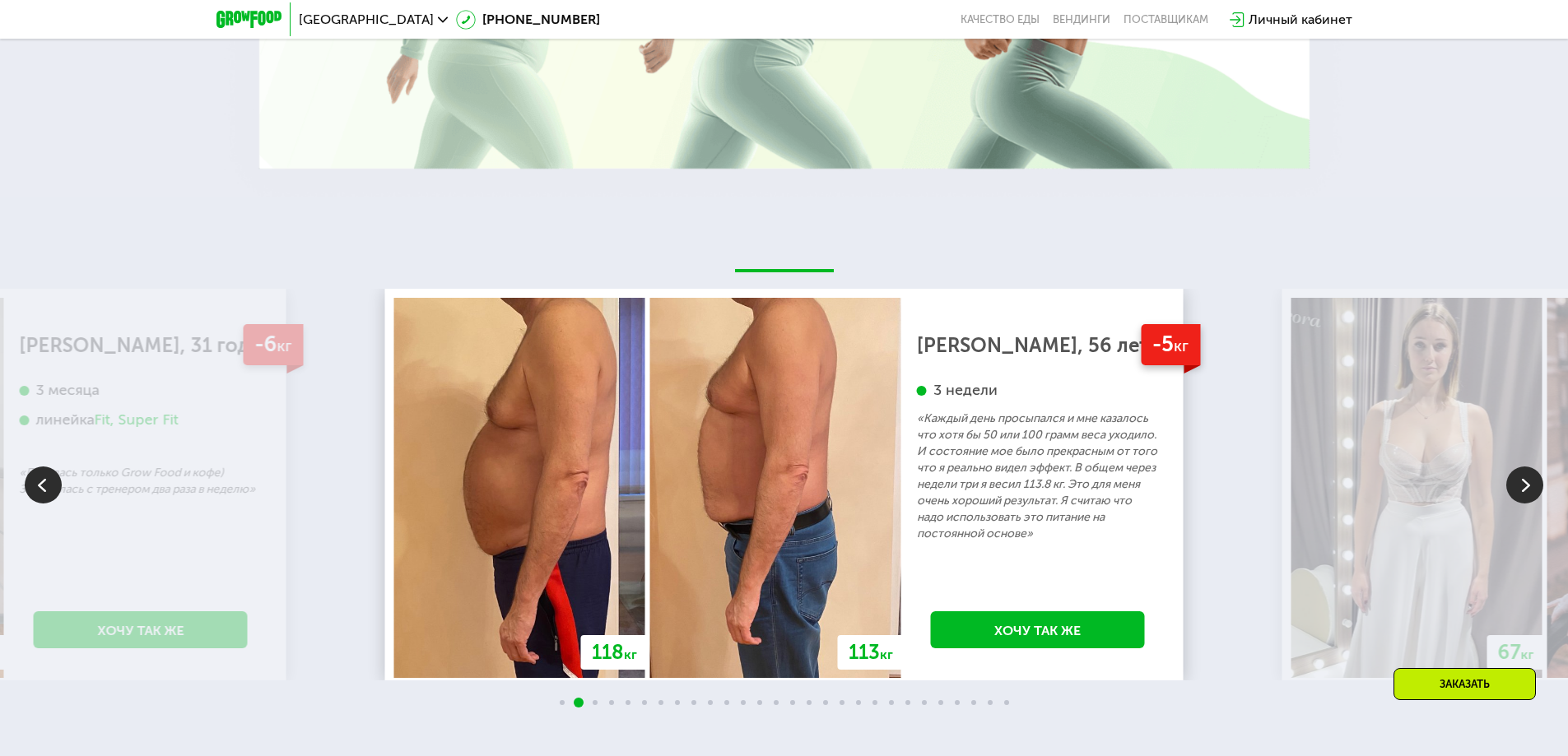
click at [1529, 503] on img at bounding box center [1525, 485] width 37 height 37
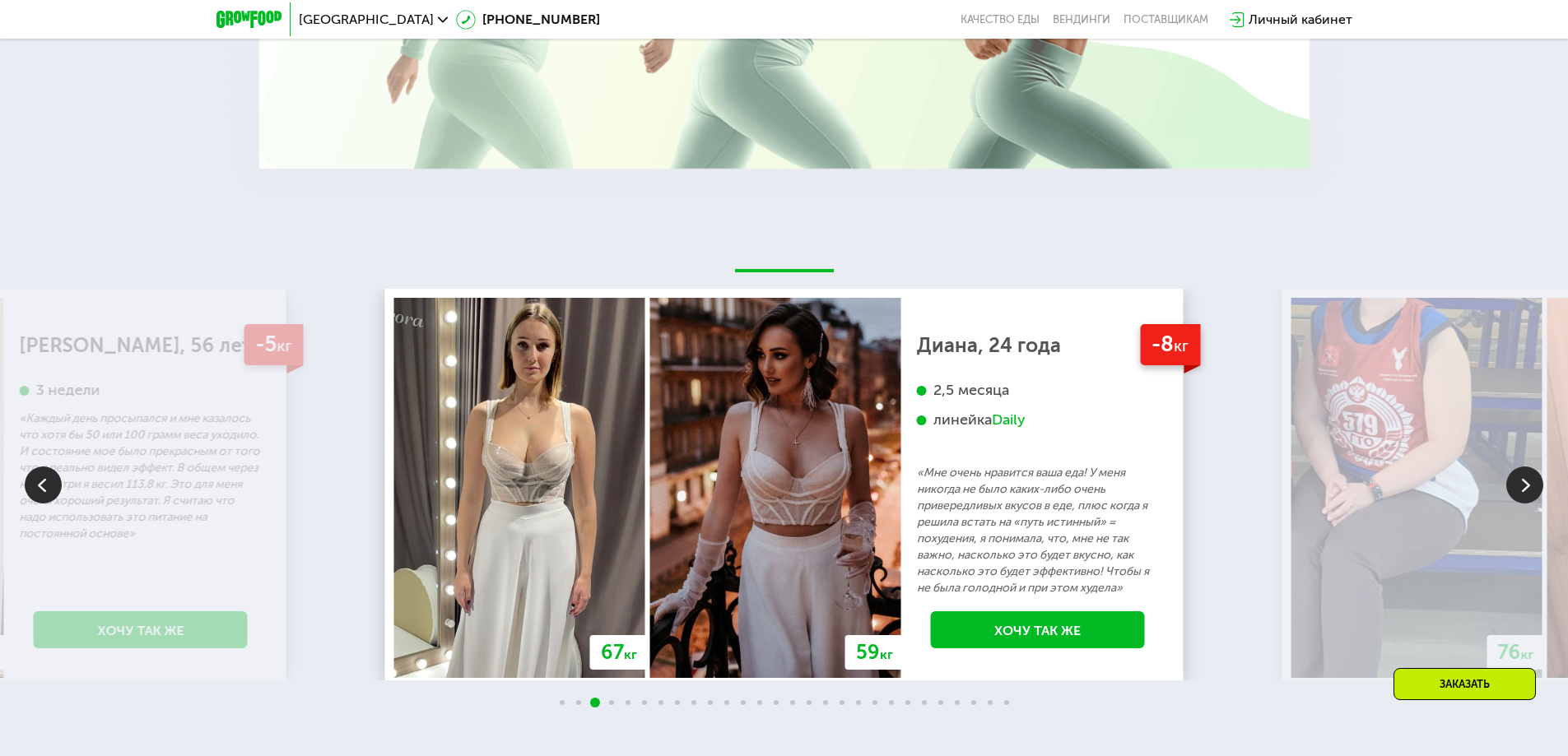
click at [1529, 503] on img at bounding box center [1525, 485] width 37 height 37
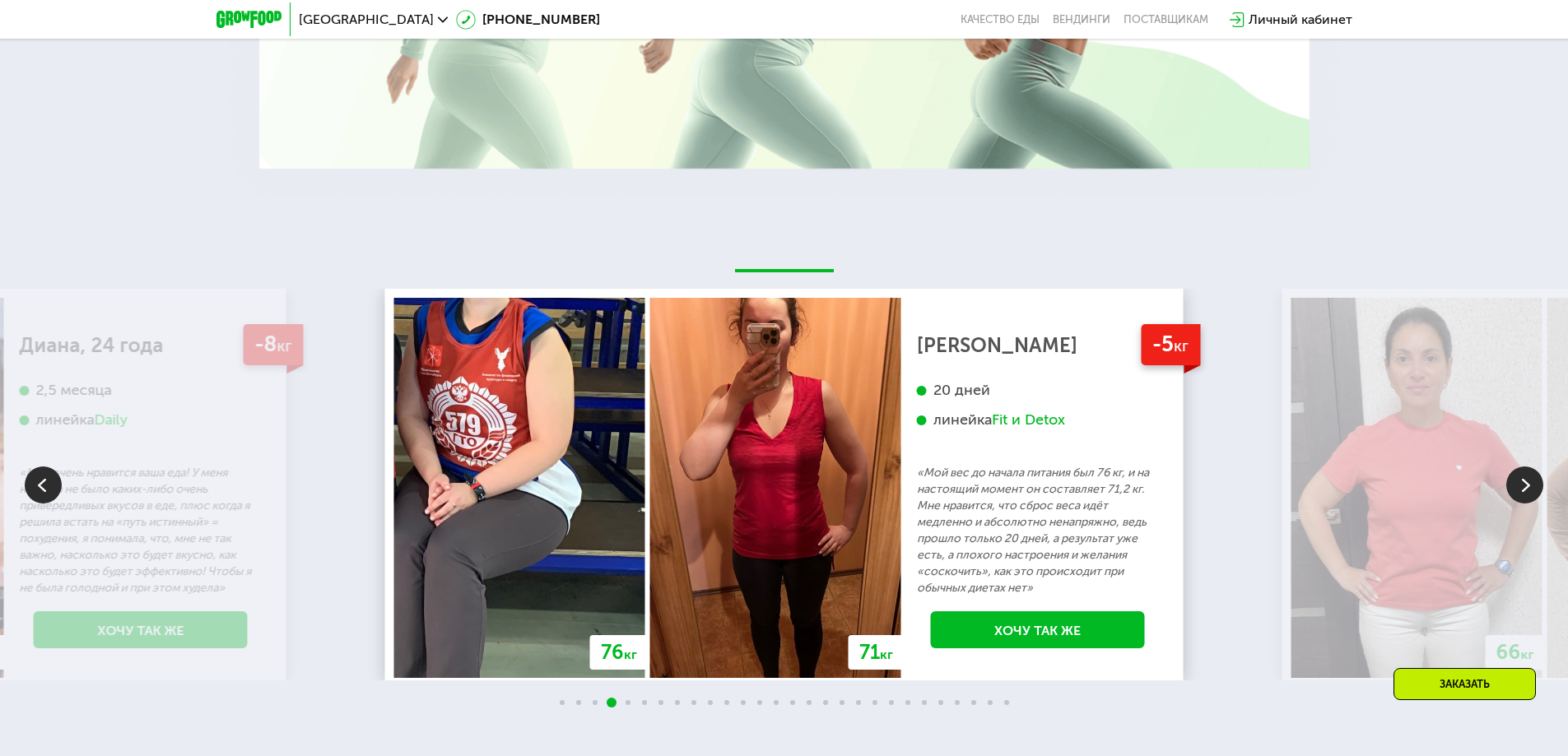
click at [1529, 503] on img at bounding box center [1525, 485] width 37 height 37
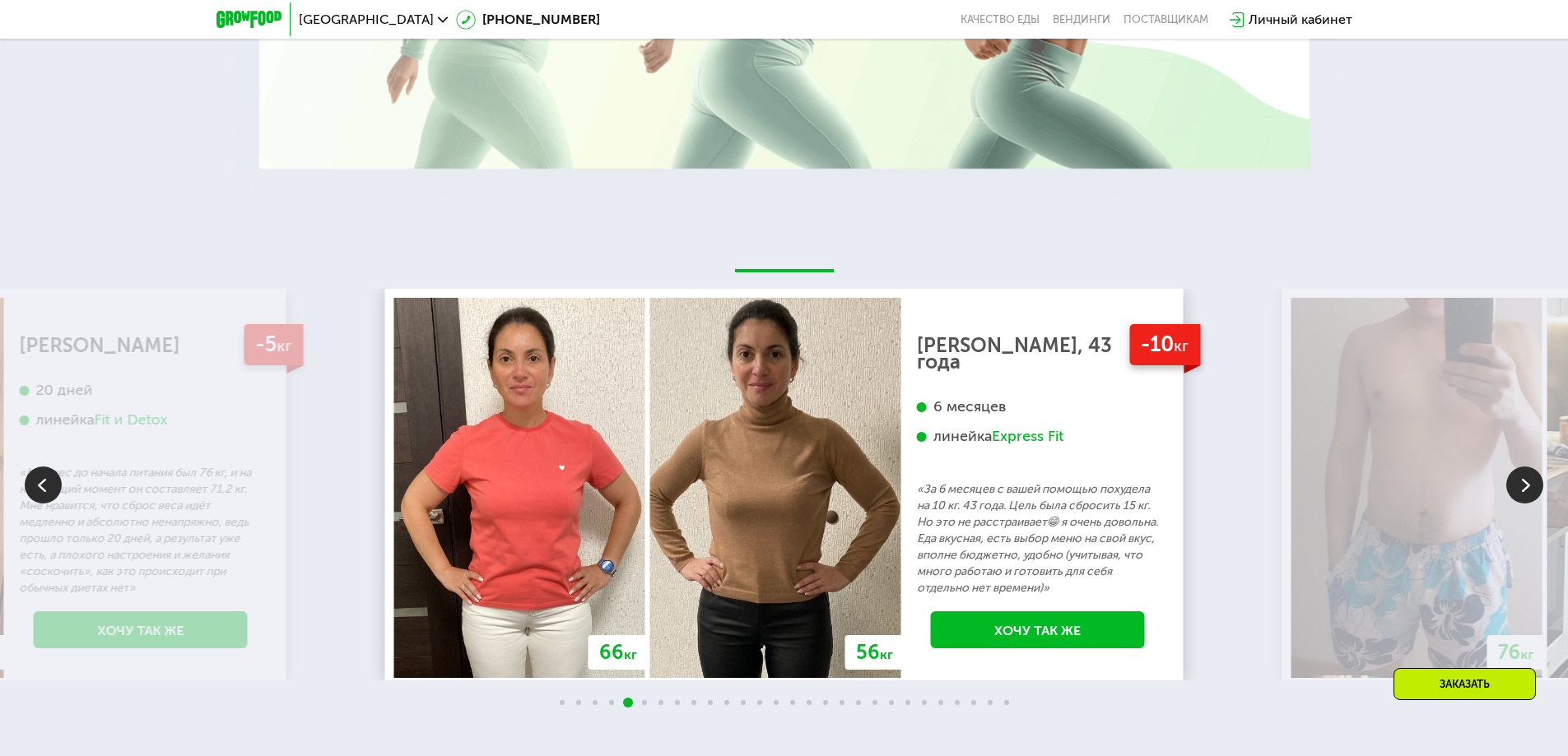
click at [1529, 503] on img at bounding box center [1525, 485] width 37 height 37
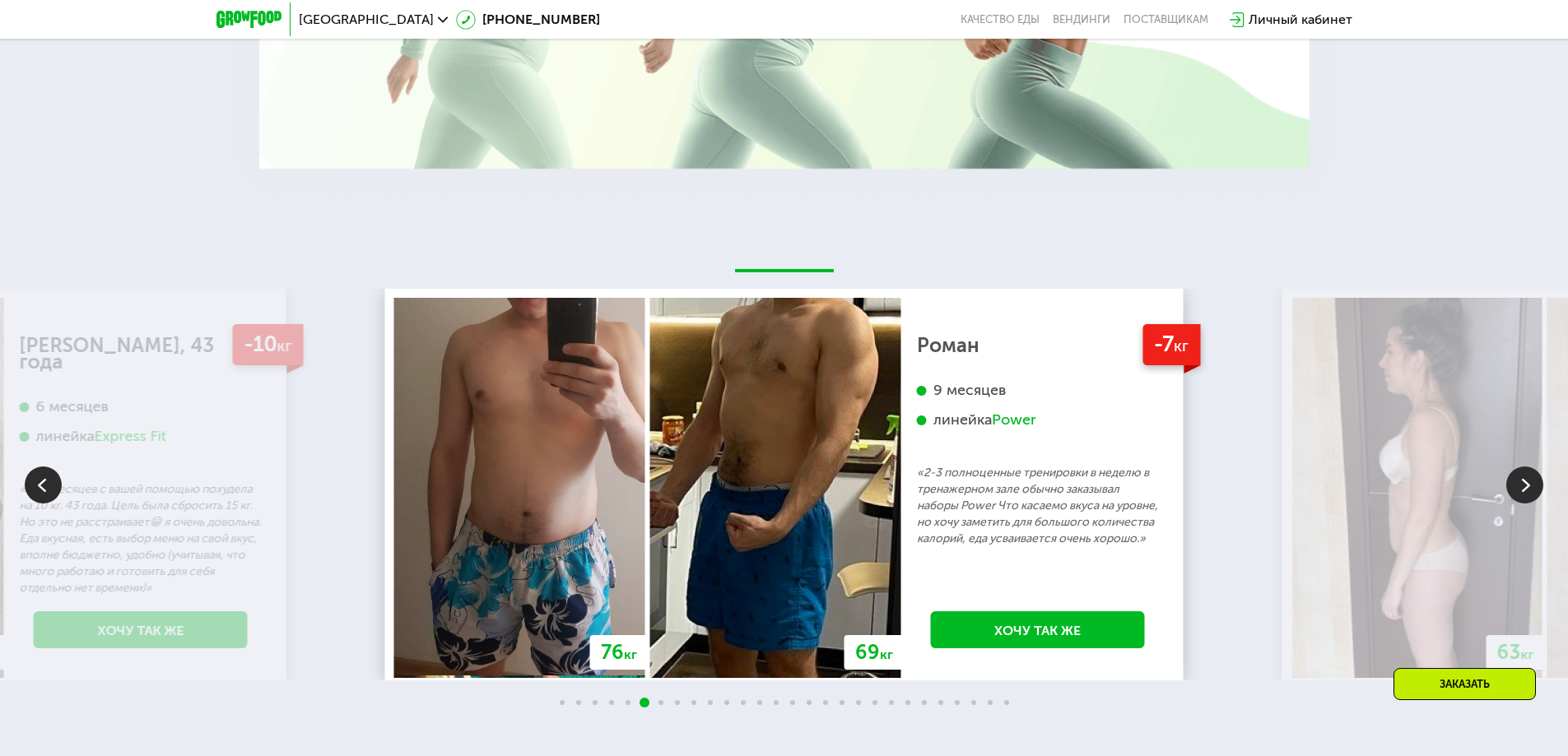
click at [1529, 503] on img at bounding box center [1525, 485] width 37 height 37
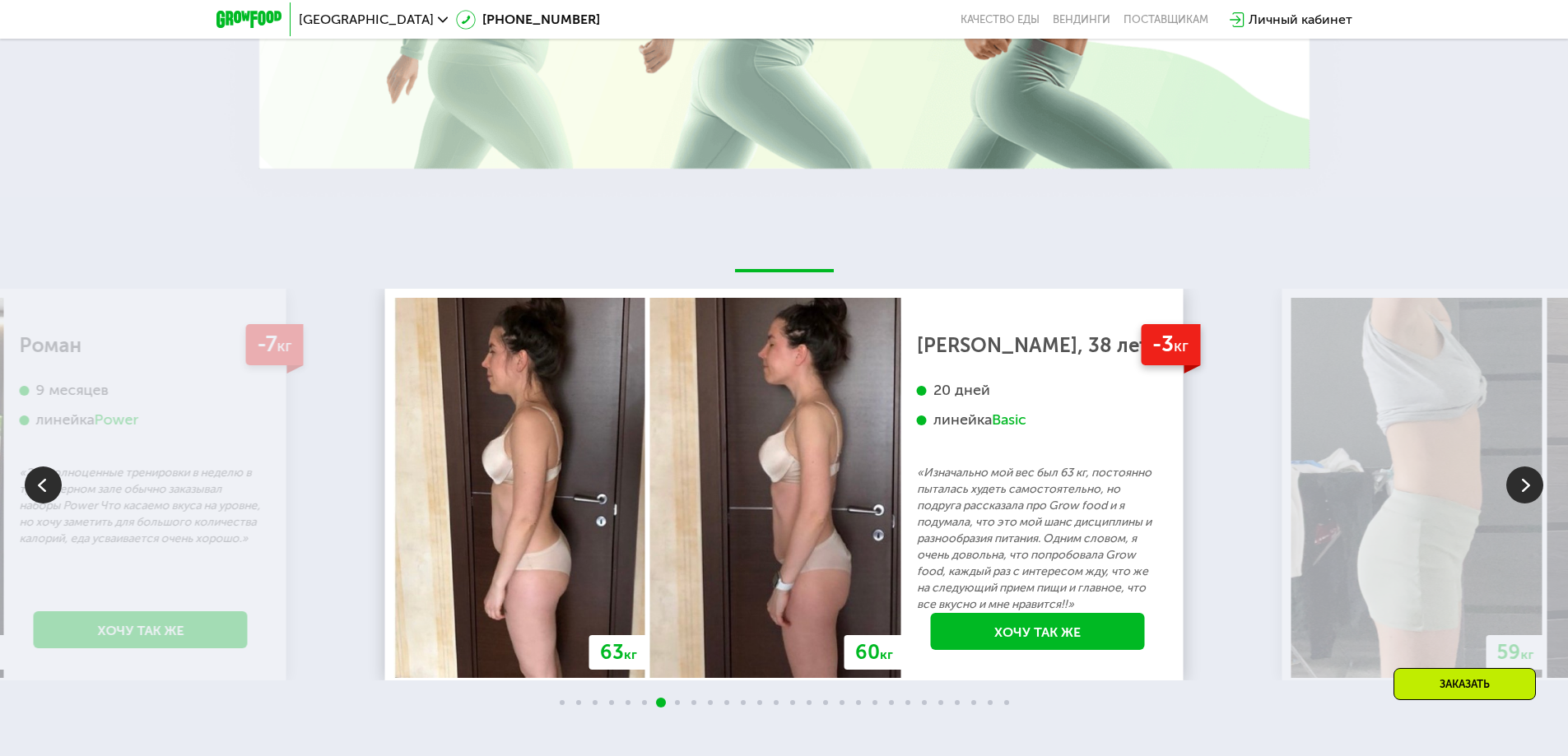
click at [1529, 503] on img at bounding box center [1525, 485] width 37 height 37
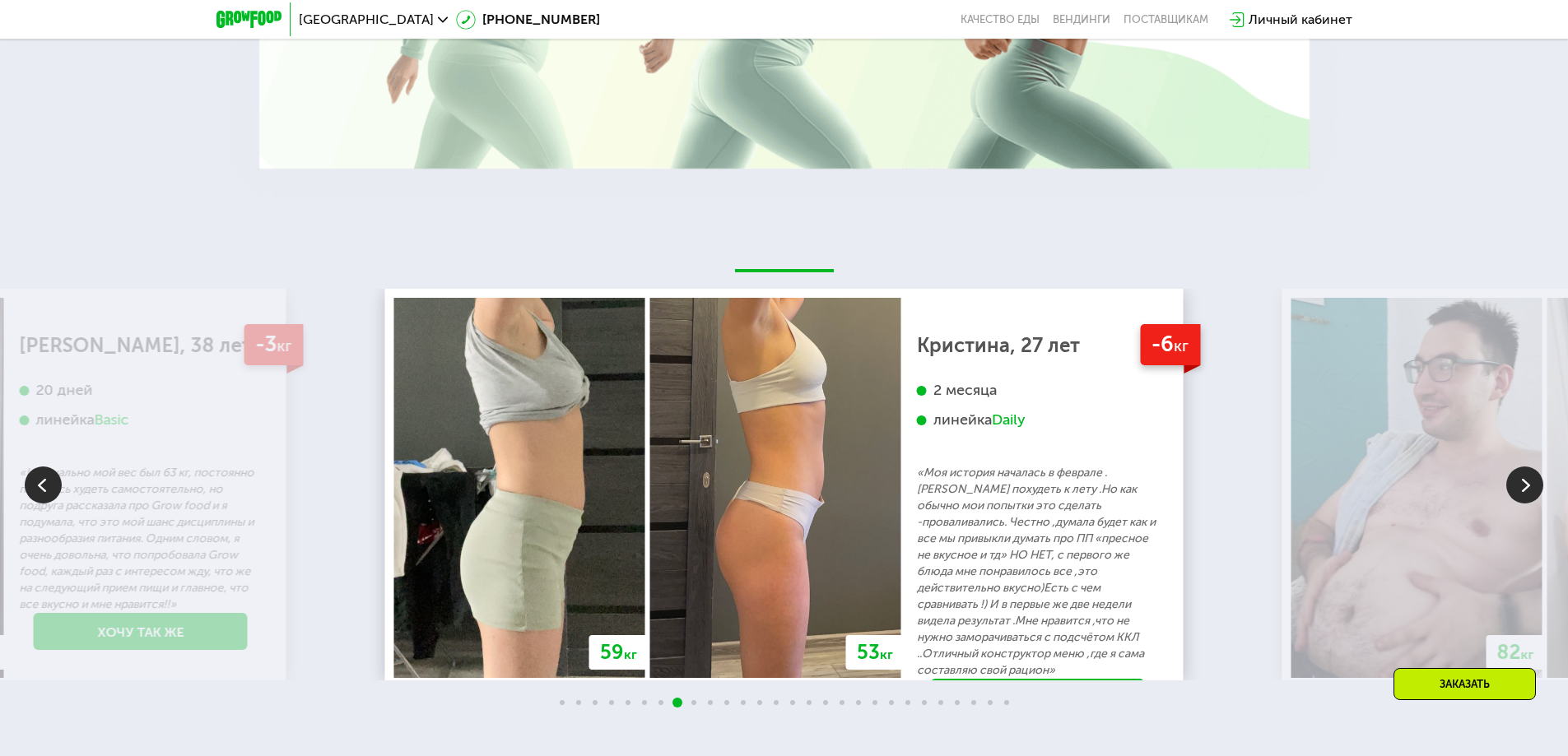
click at [1529, 503] on img at bounding box center [1525, 485] width 37 height 37
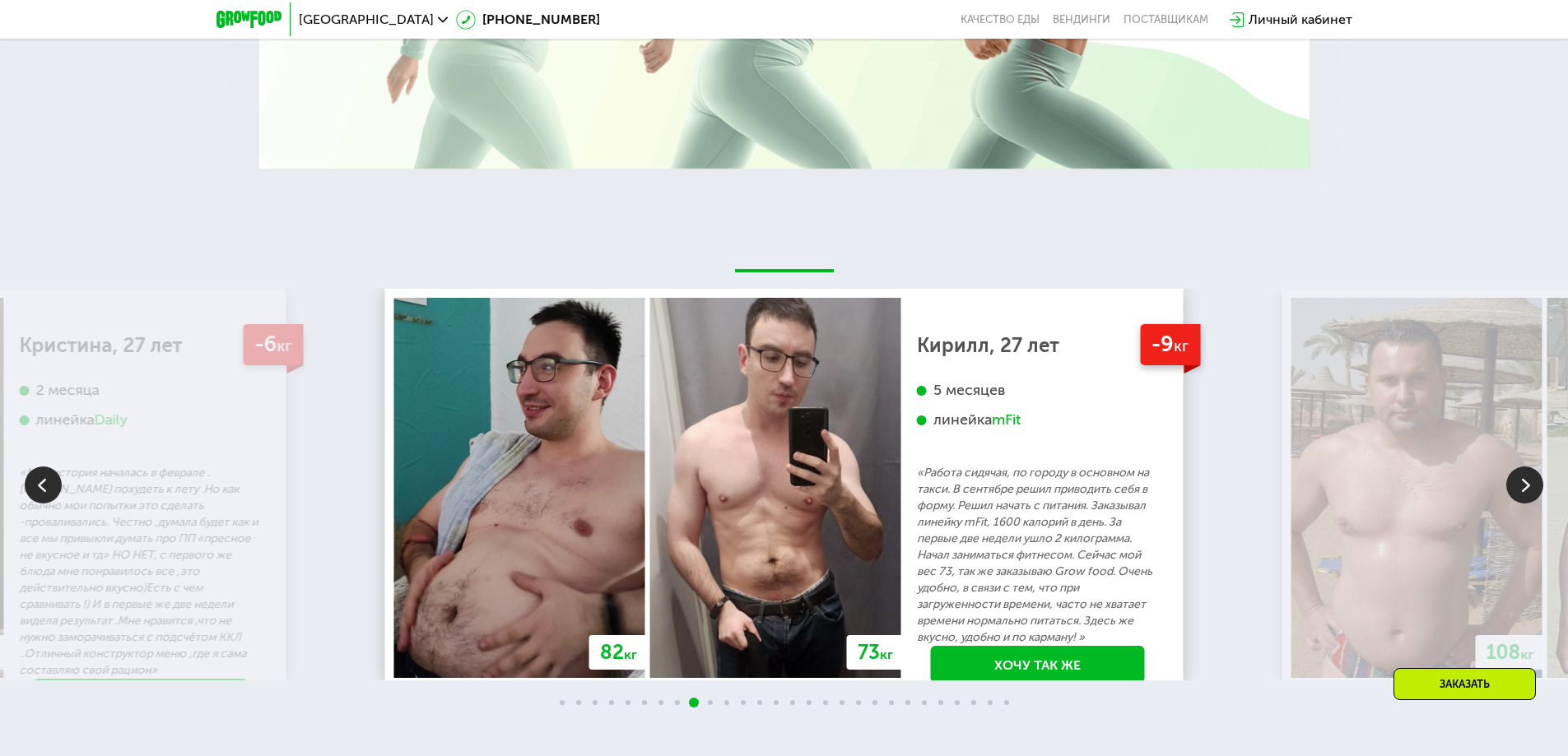
click at [1529, 503] on img at bounding box center [1525, 485] width 37 height 37
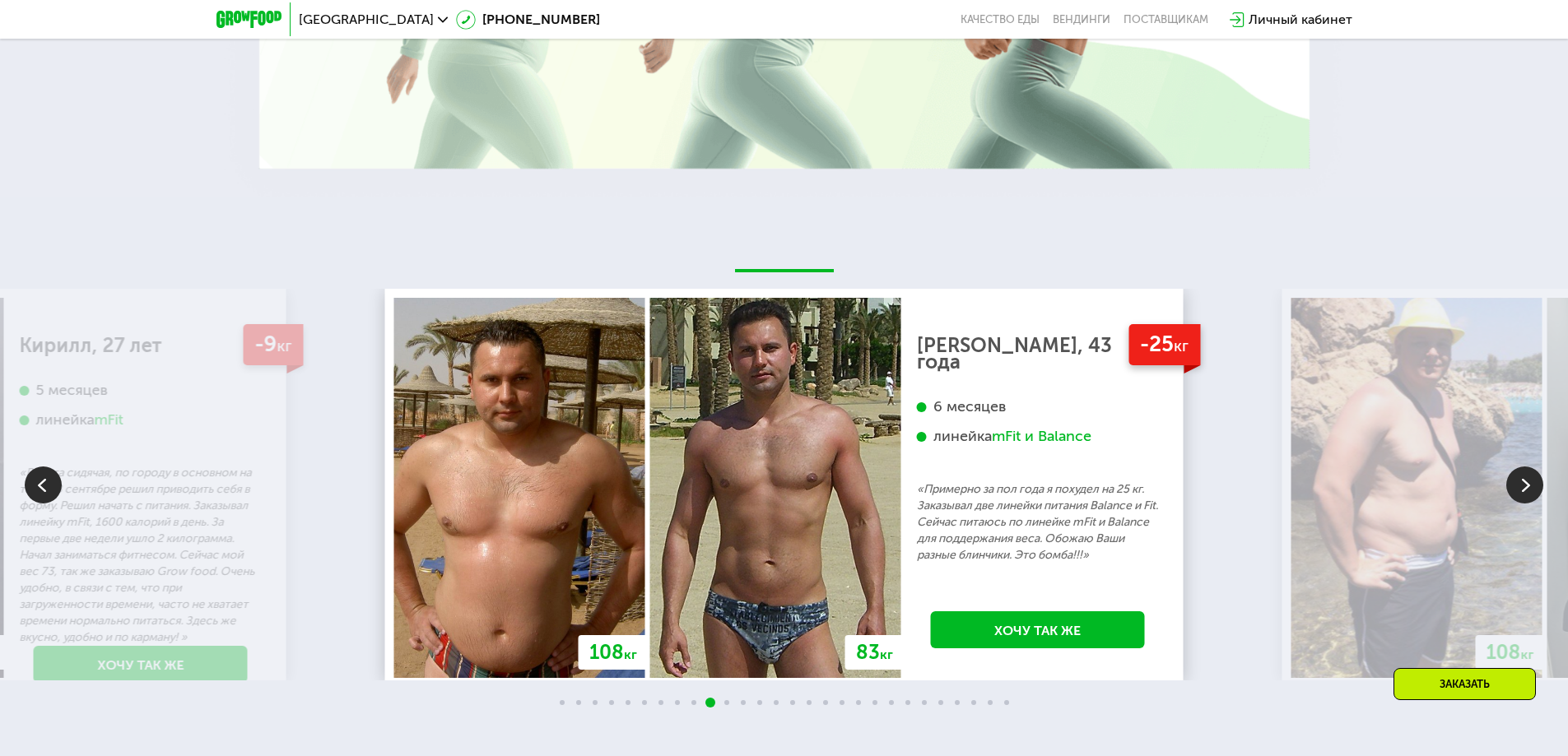
click at [1529, 503] on img at bounding box center [1525, 485] width 37 height 37
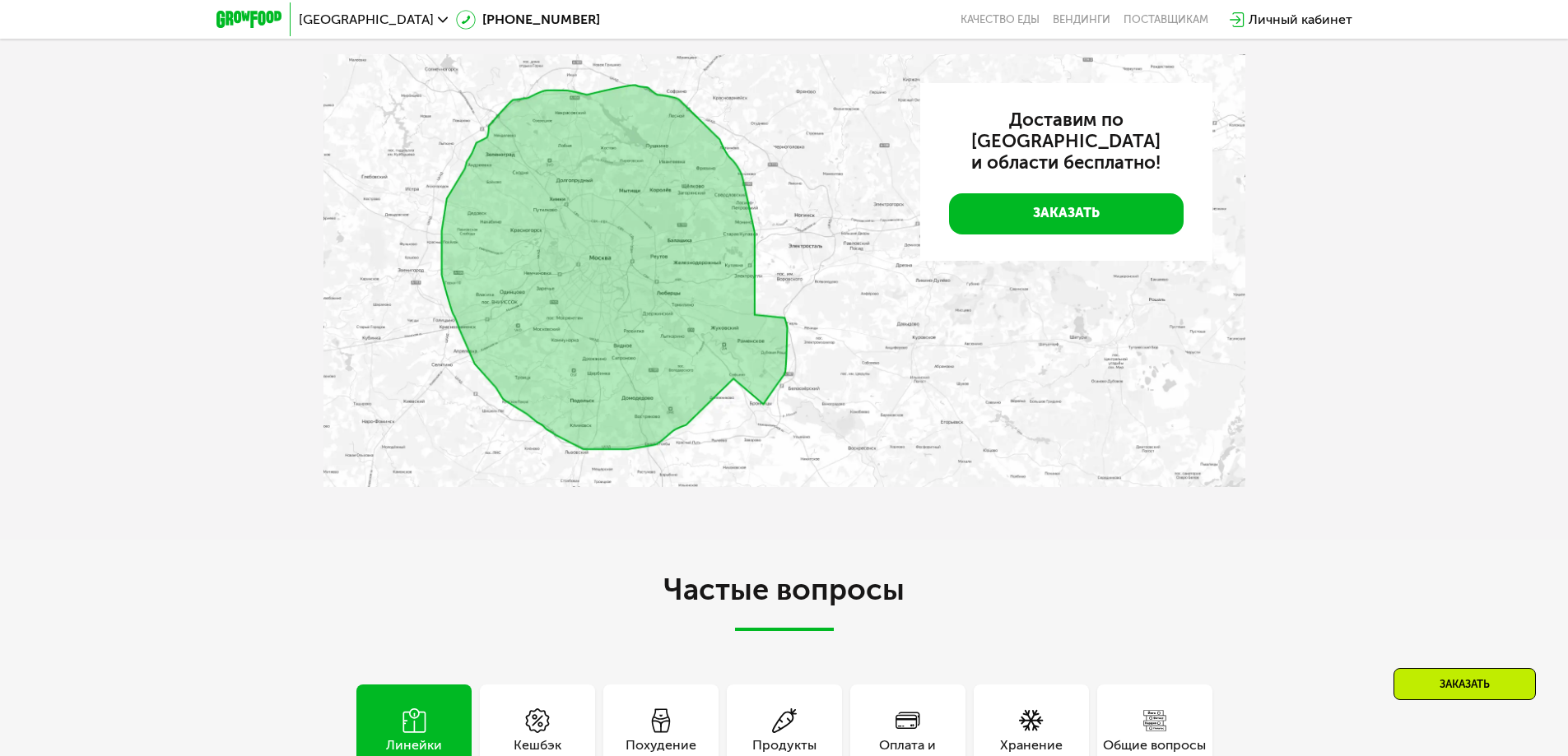
scroll to position [4444, 0]
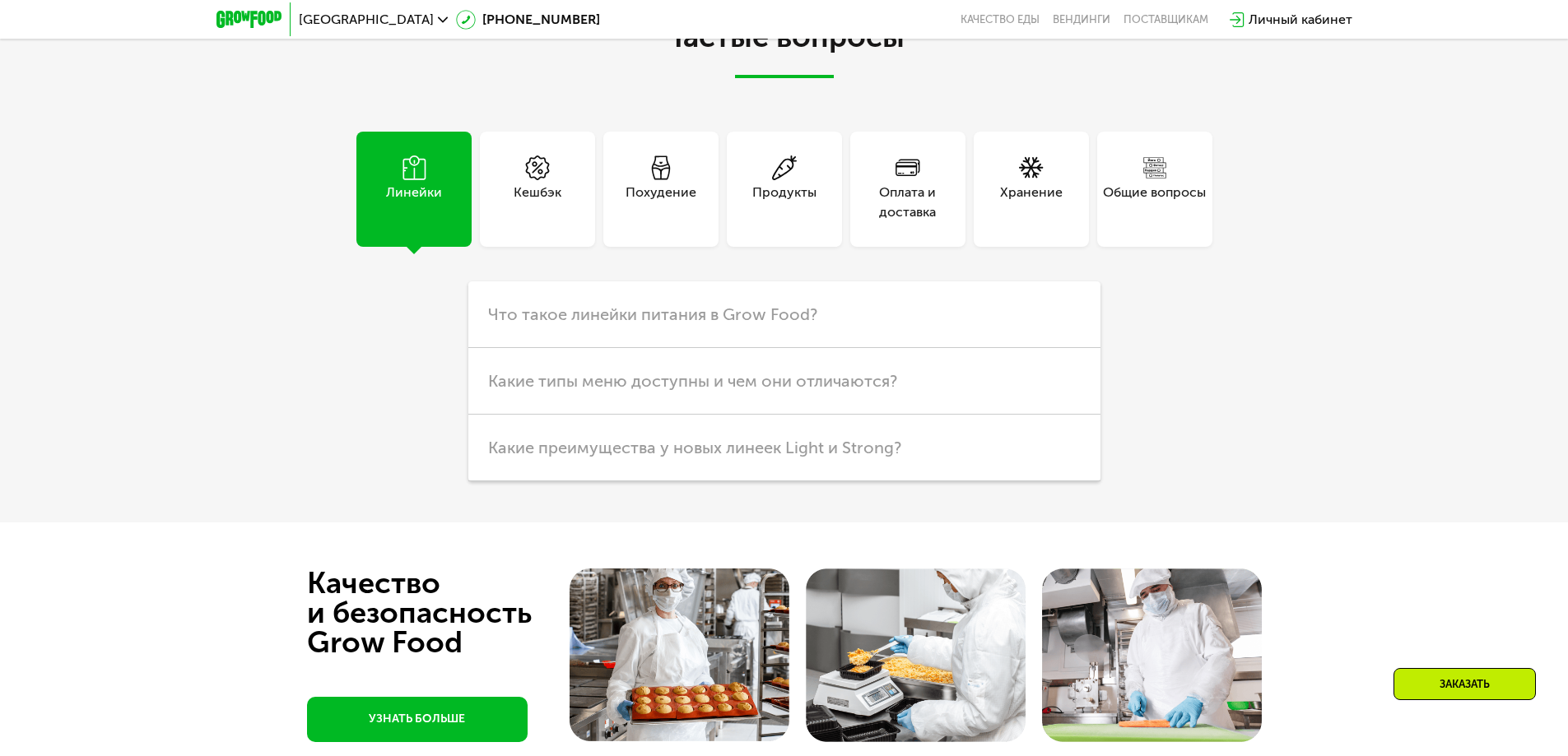
click at [533, 202] on div "Кешбэк" at bounding box center [537, 202] width 48 height 39
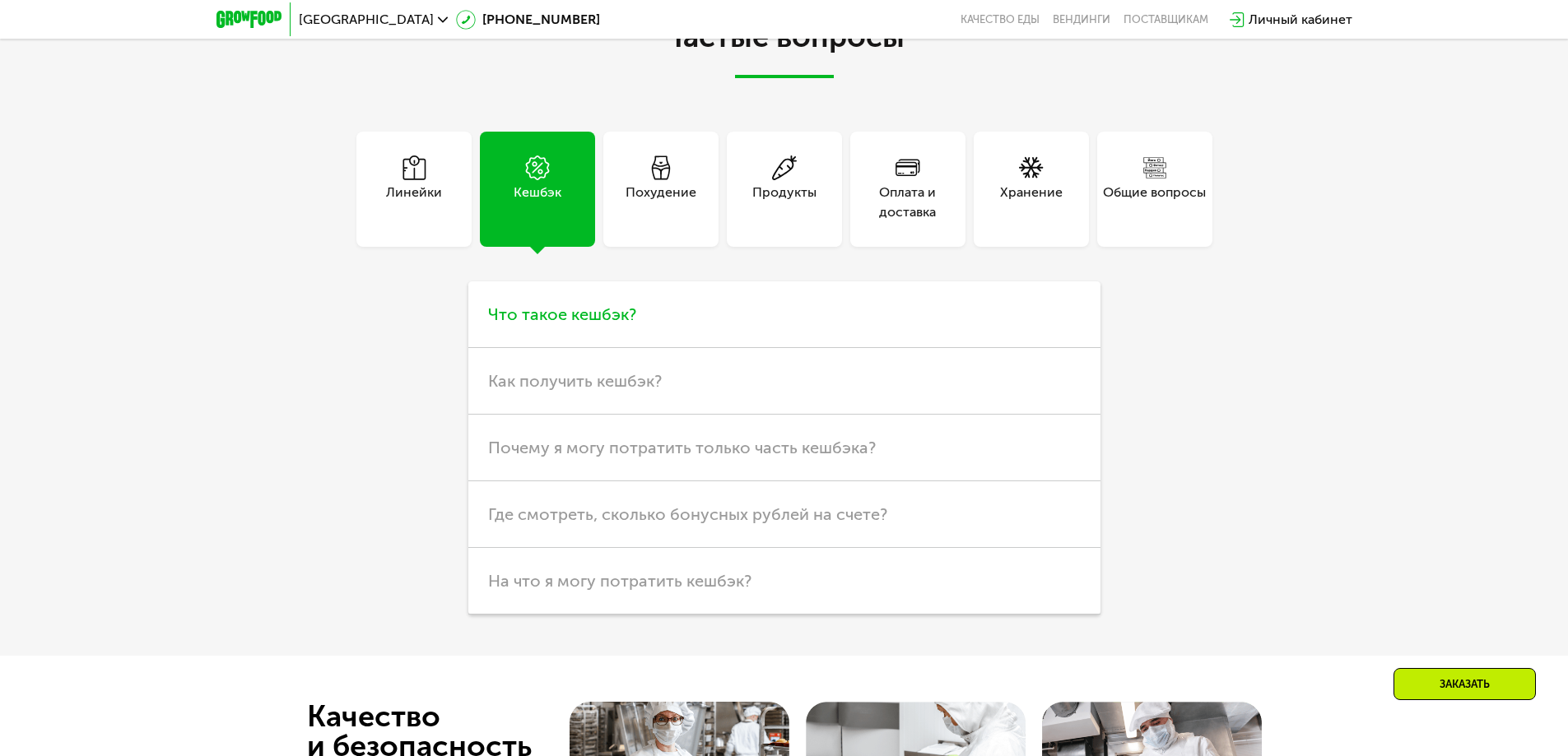
click at [627, 324] on span "Что такое кешбэк?" at bounding box center [561, 314] width 148 height 20
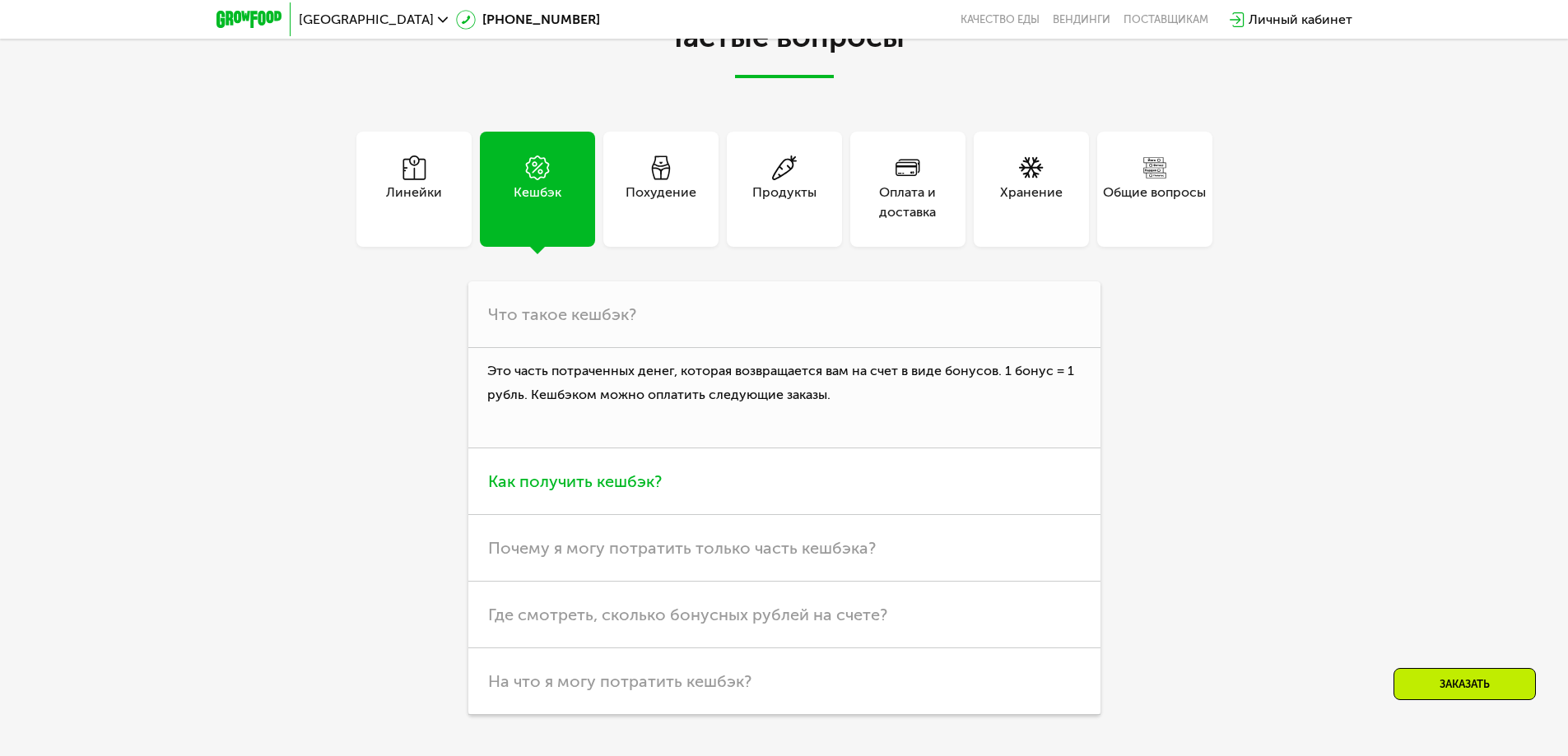
click at [614, 478] on span "Как получить кешбэк?" at bounding box center [575, 481] width 174 height 20
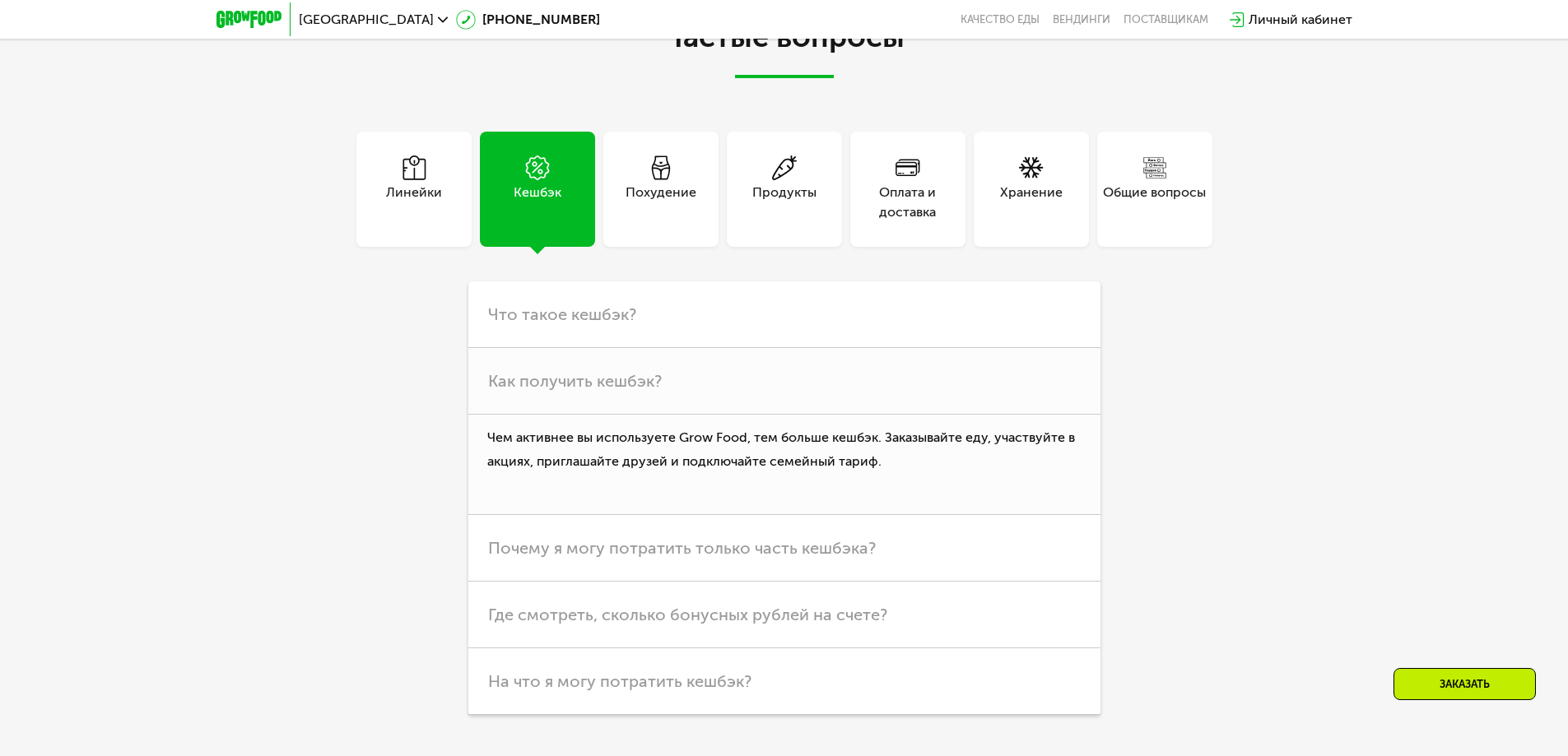
click at [803, 220] on div "Продукты" at bounding box center [784, 202] width 64 height 39
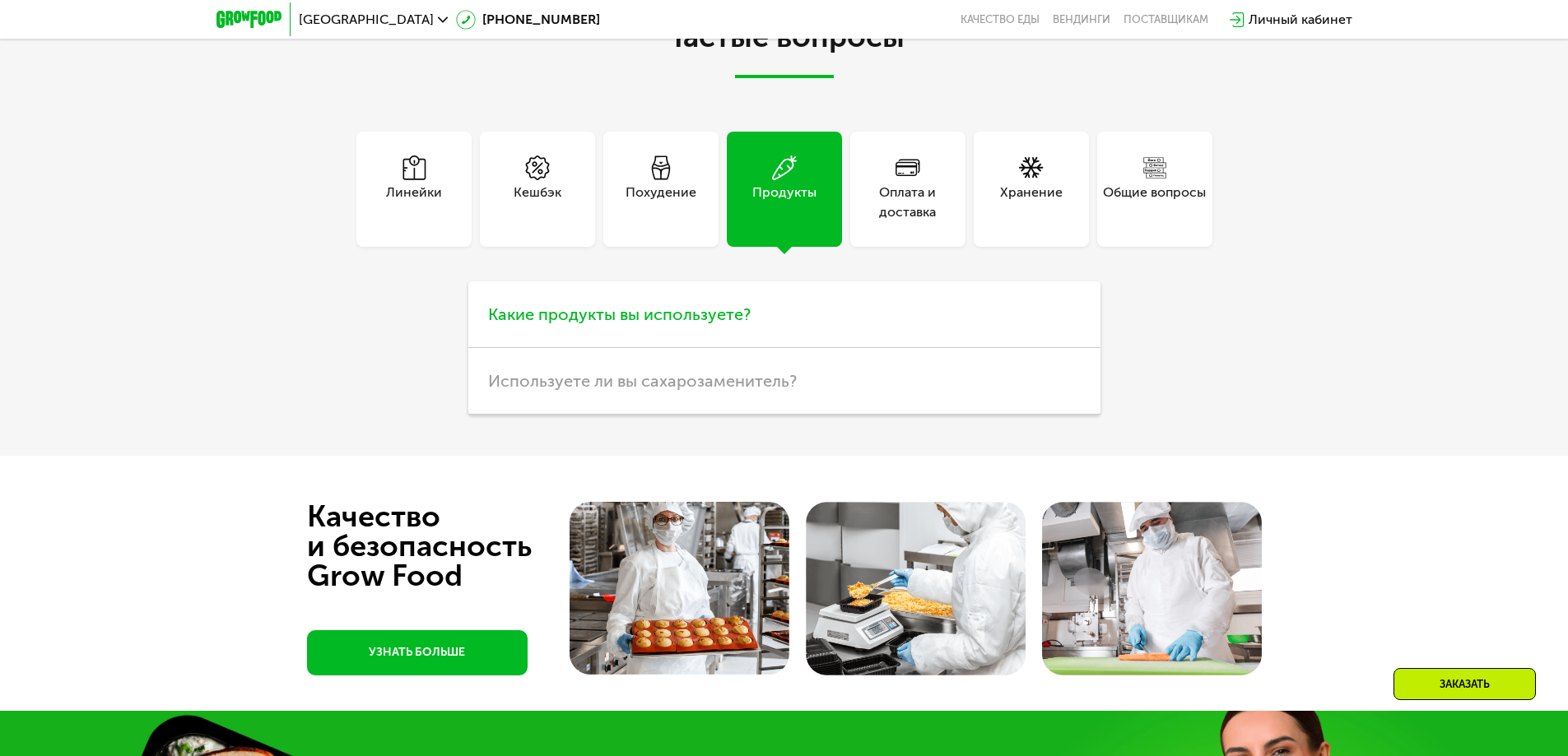
click at [646, 324] on span "Какие продукты вы используете?" at bounding box center [619, 314] width 262 height 20
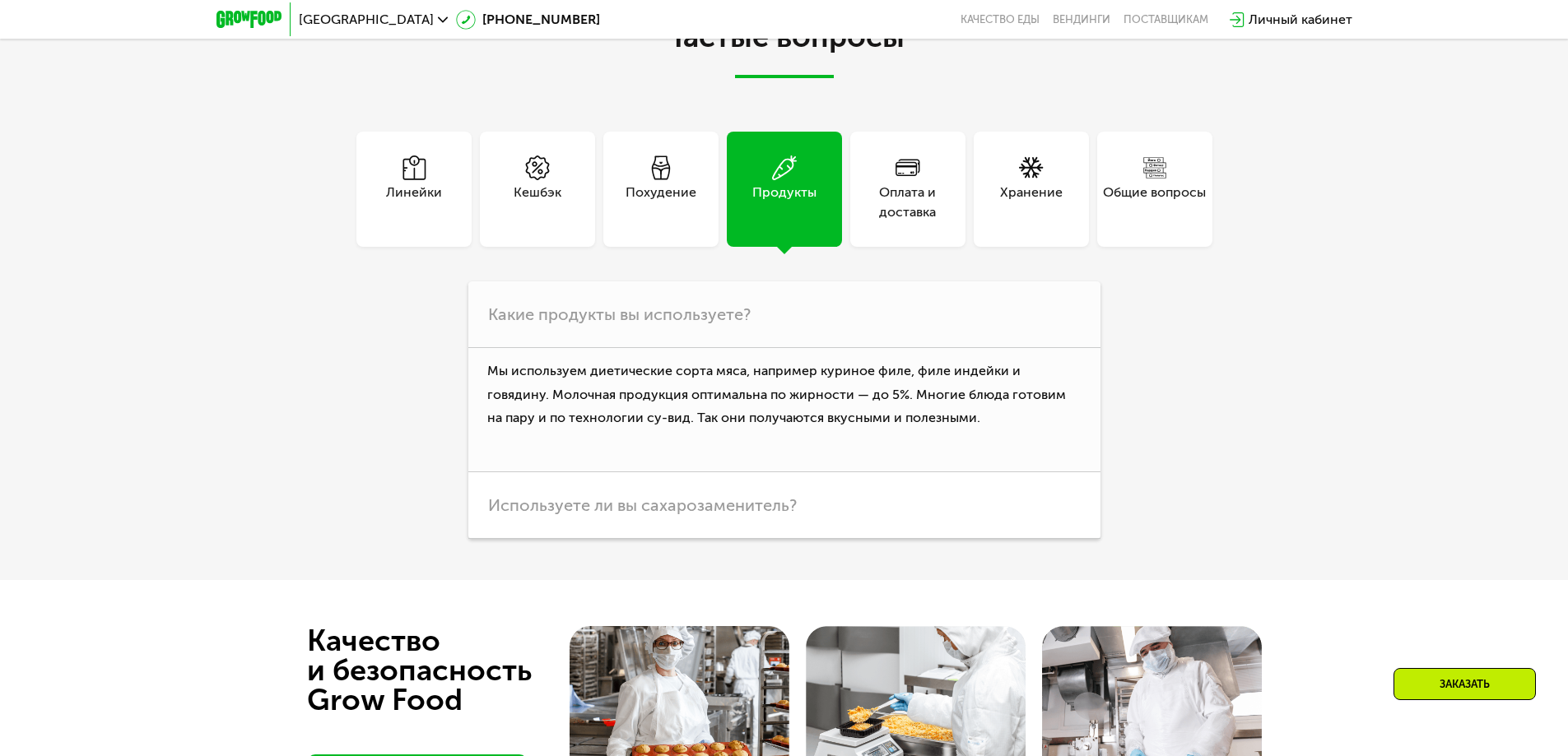
click at [683, 237] on div "Похудение" at bounding box center [661, 190] width 115 height 115
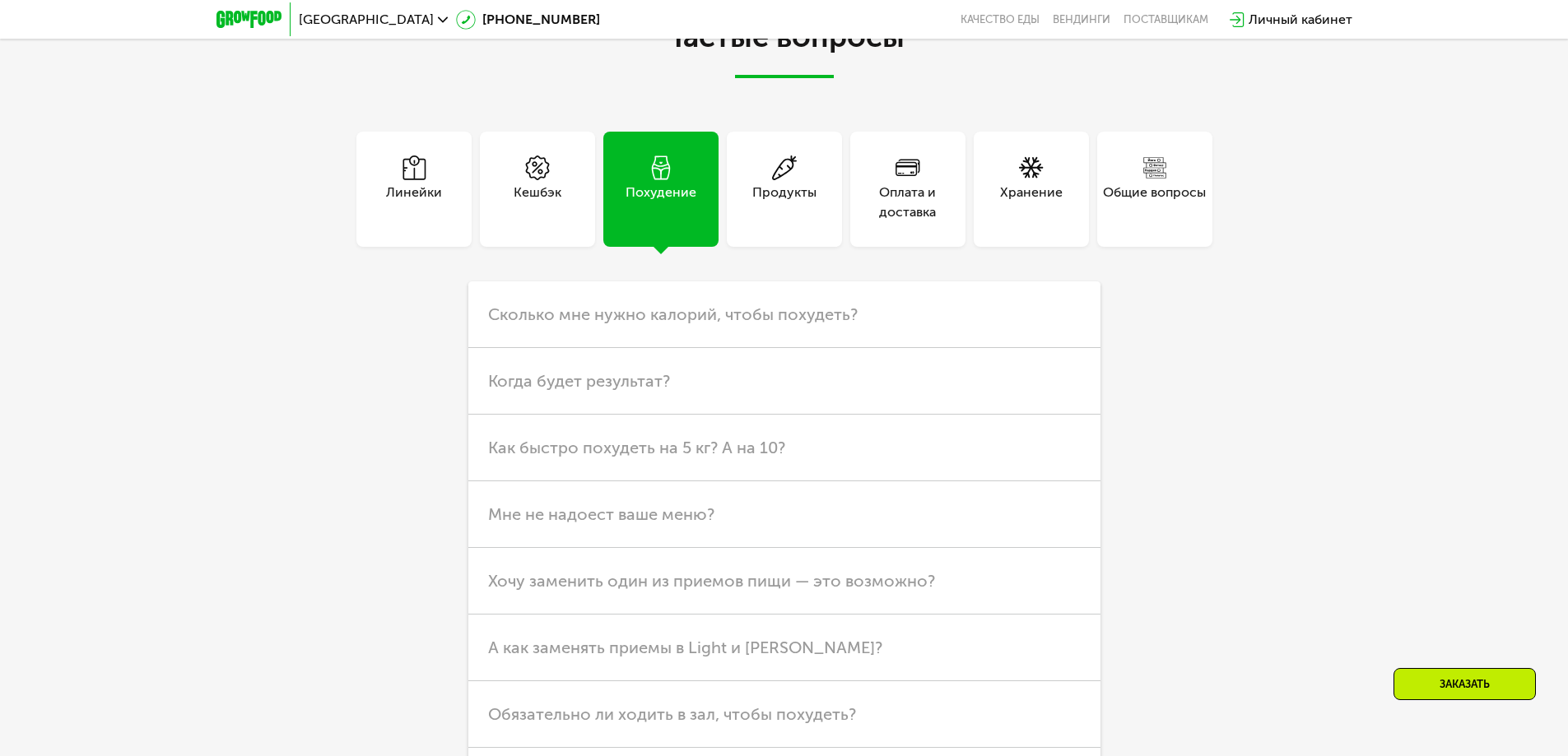
click at [928, 231] on div "Оплата и доставка" at bounding box center [908, 190] width 115 height 115
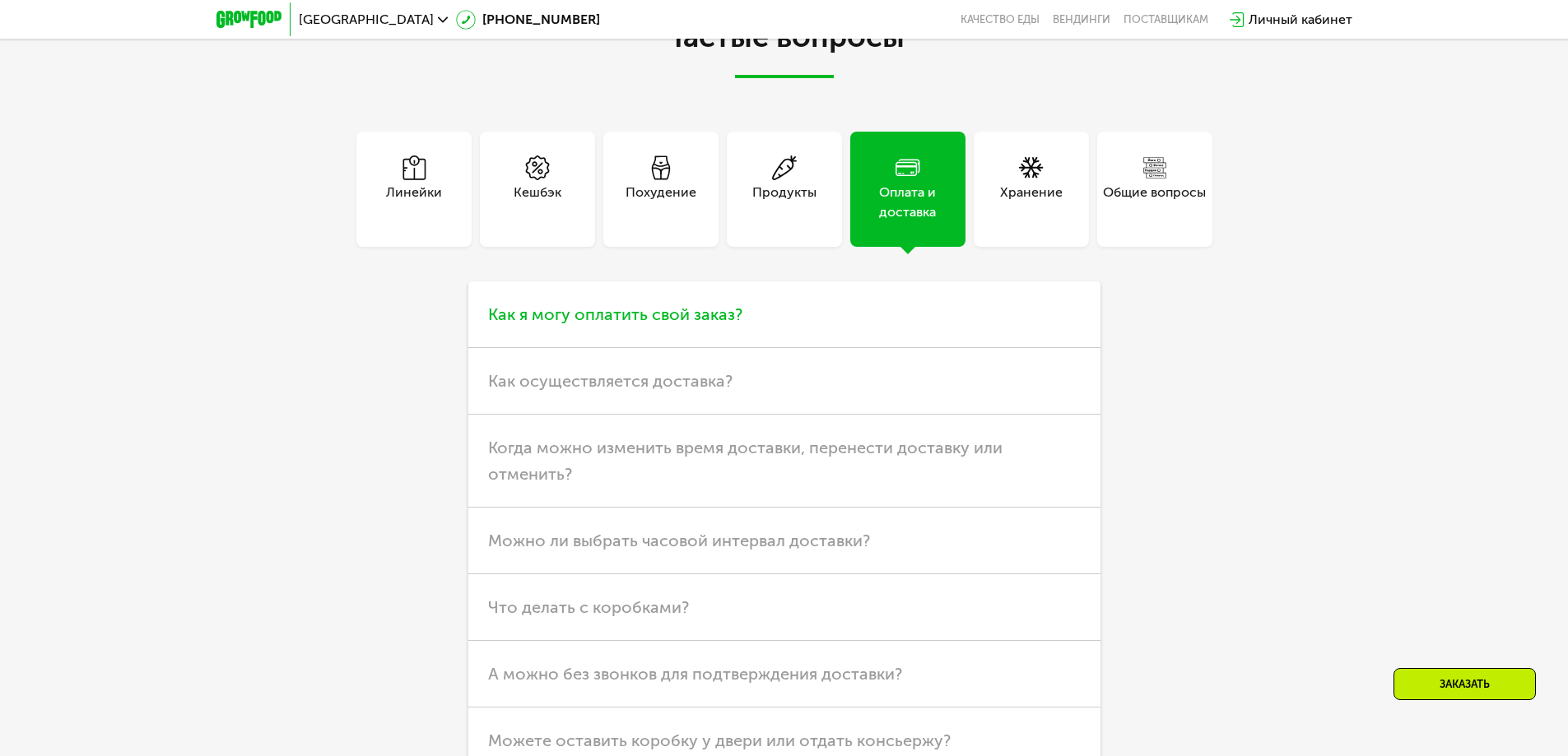
click at [690, 324] on span "Как я могу оплатить свой заказ?" at bounding box center [615, 314] width 254 height 20
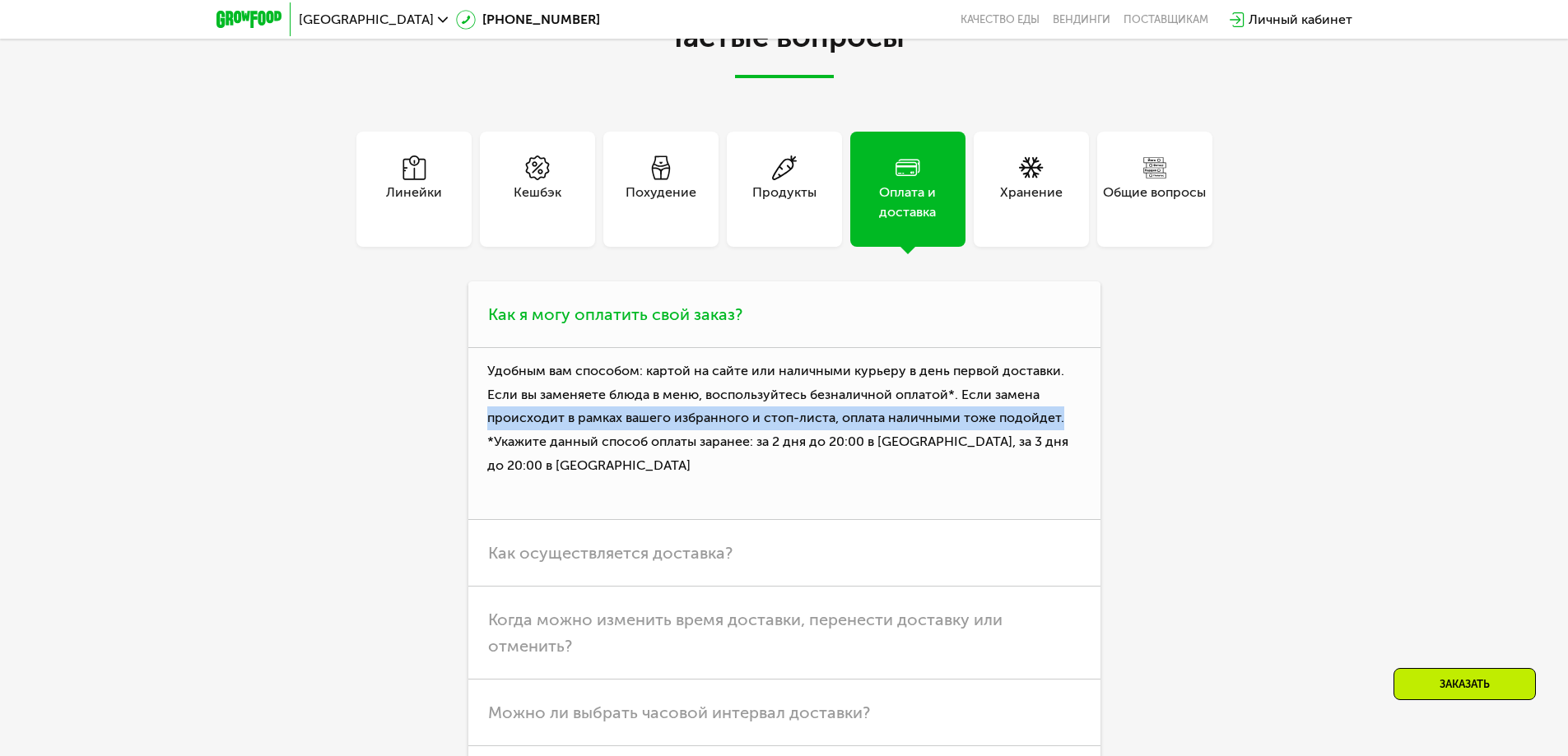
drag, startPoint x: 490, startPoint y: 423, endPoint x: 1081, endPoint y: 427, distance: 591.0
click at [1081, 427] on p "Удобным вам способом: картой на сайте или наличными курьеру в день первой доста…" at bounding box center [784, 434] width 632 height 172
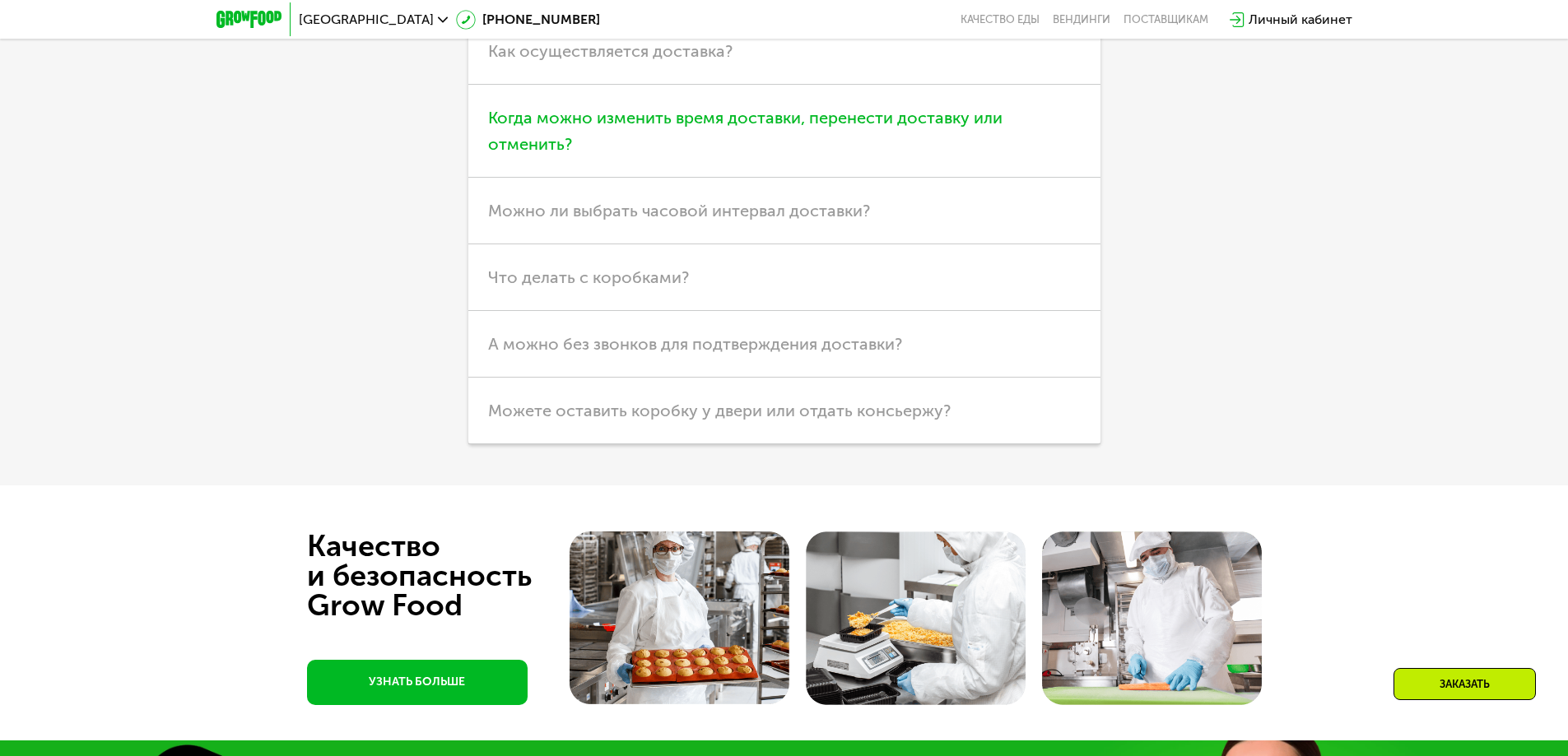
scroll to position [4691, 0]
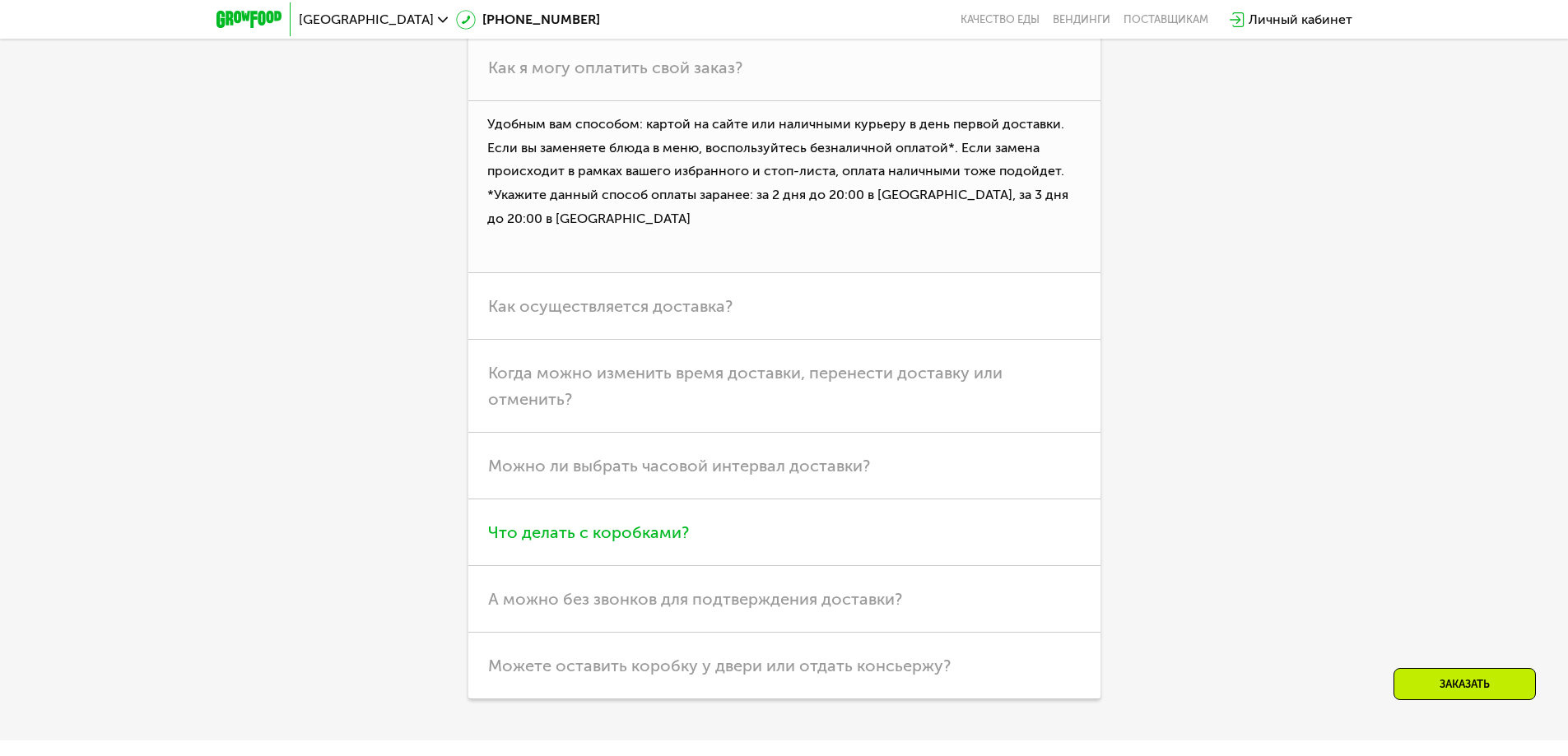
click at [693, 536] on h3 "Что делать с коробками?" at bounding box center [784, 533] width 632 height 67
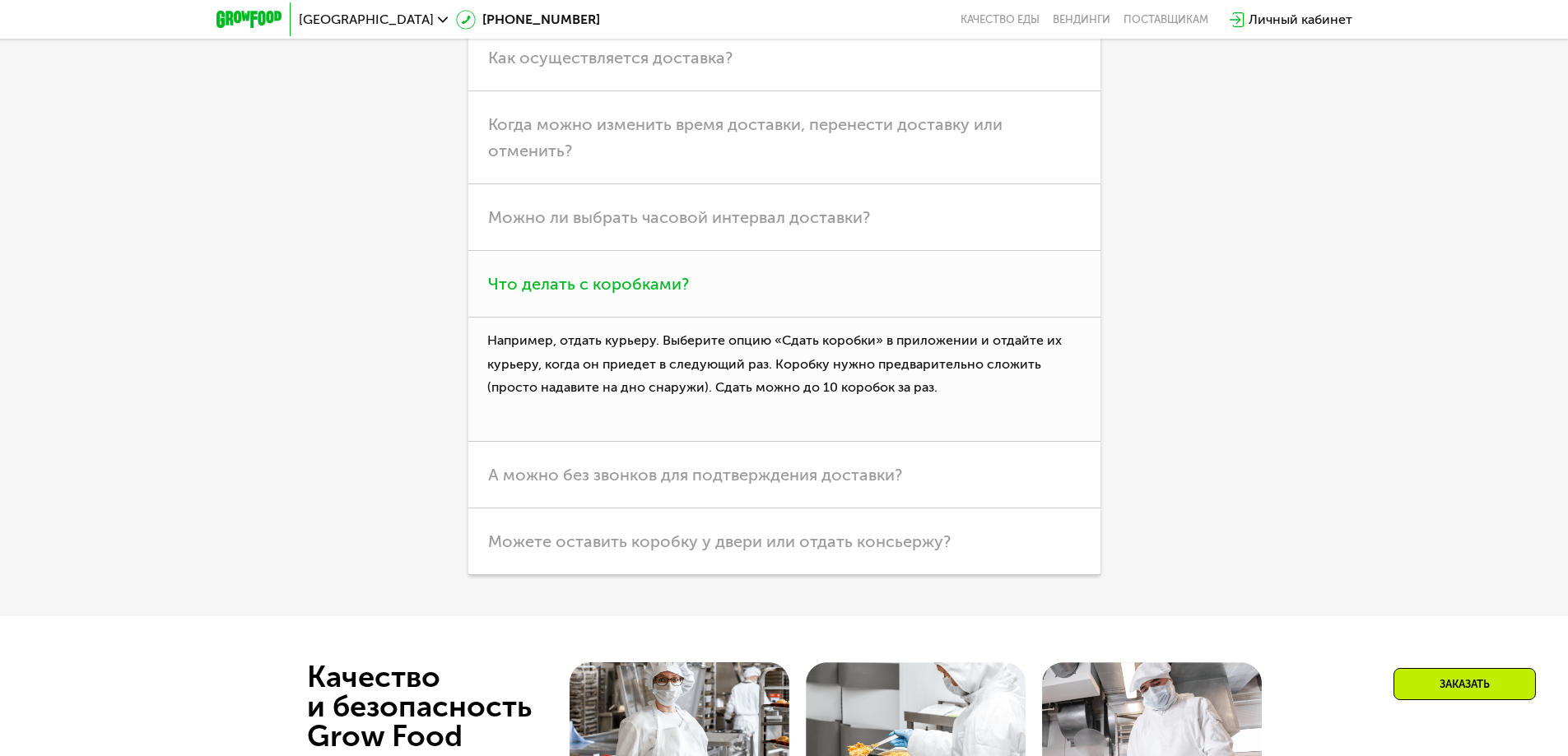
scroll to position [4855, 0]
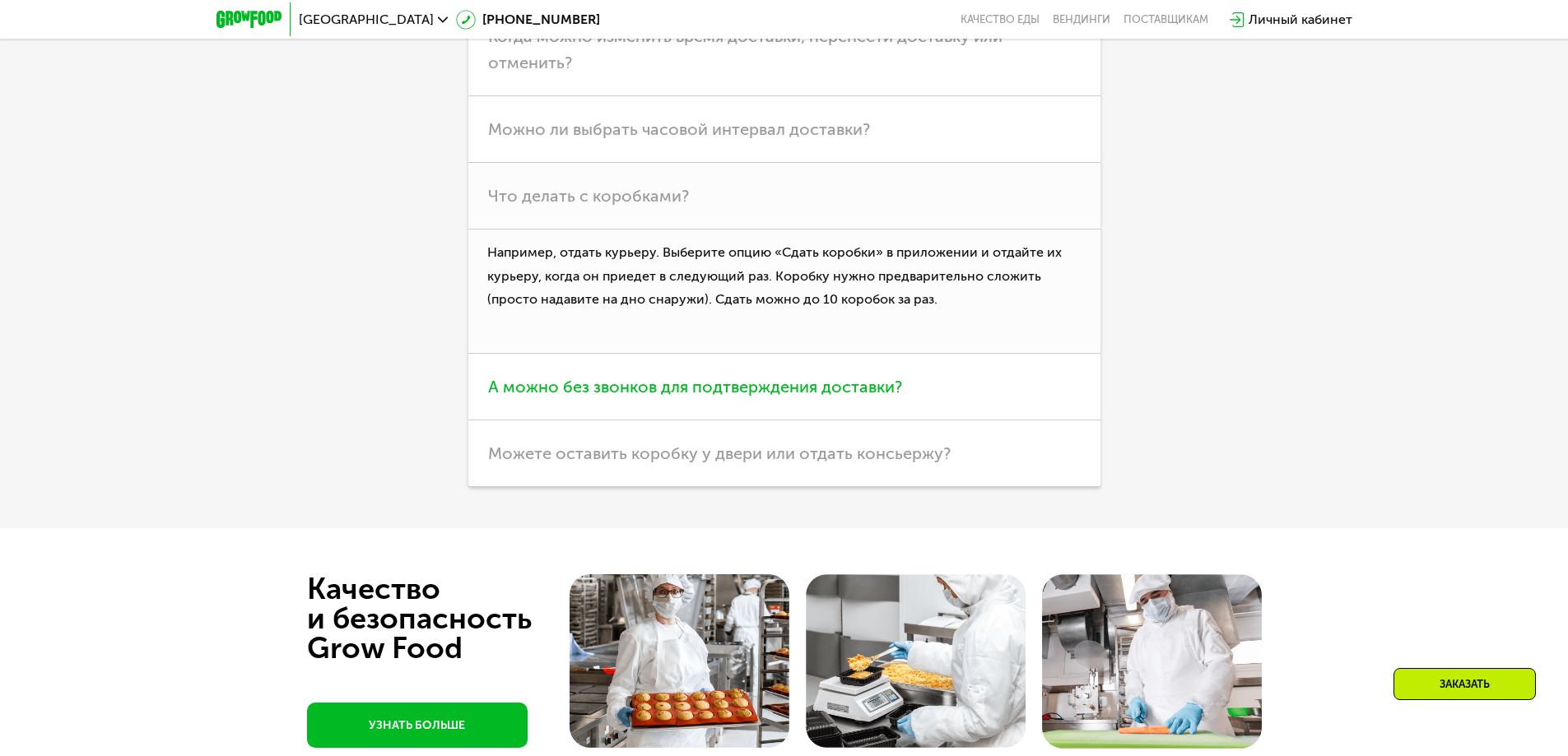
click at [662, 415] on h3 "А можно без звонков для подтверждения доставки?" at bounding box center [784, 388] width 632 height 67
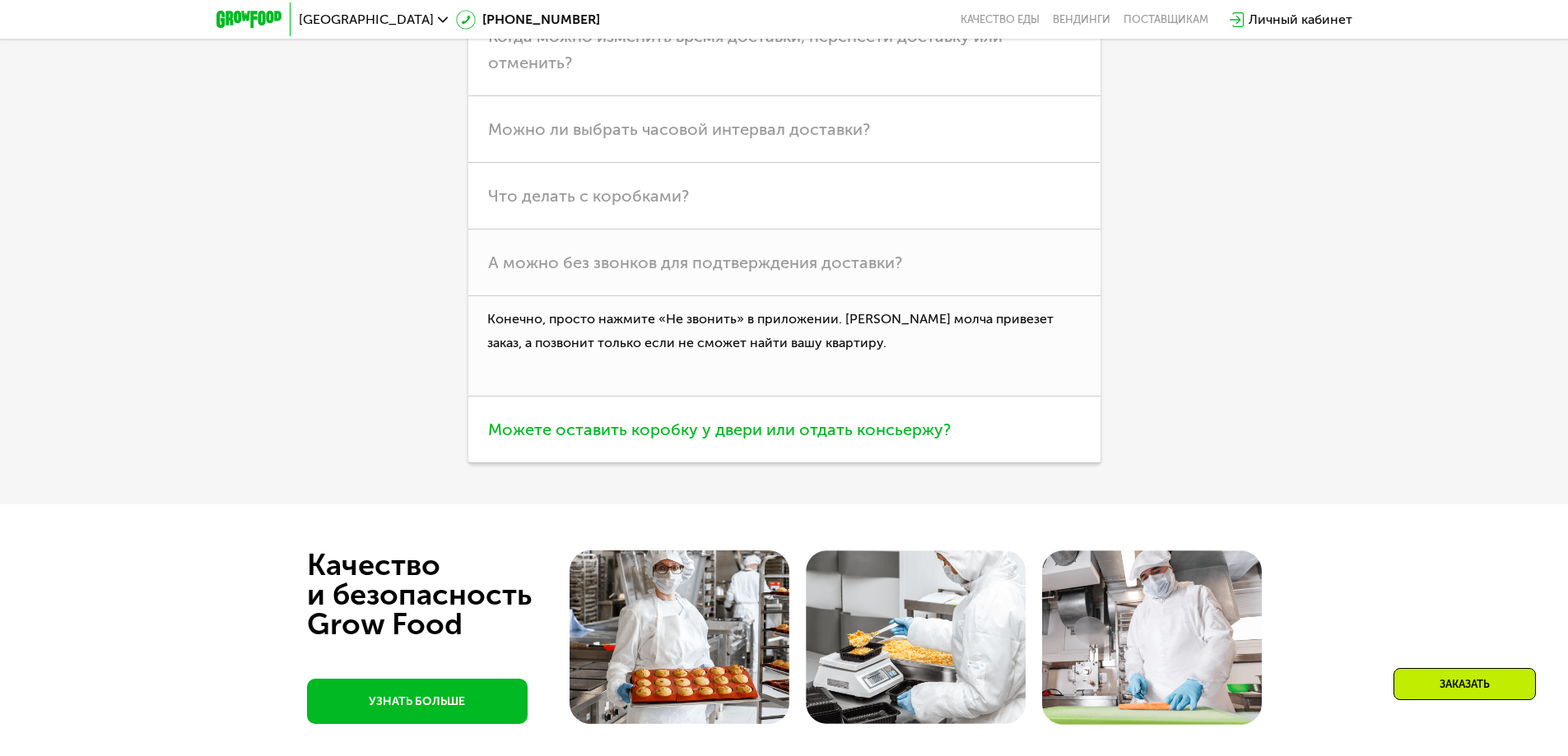
click at [713, 449] on h3 "Можете оставить коробку у двери или отдать консьержу?" at bounding box center [784, 430] width 632 height 67
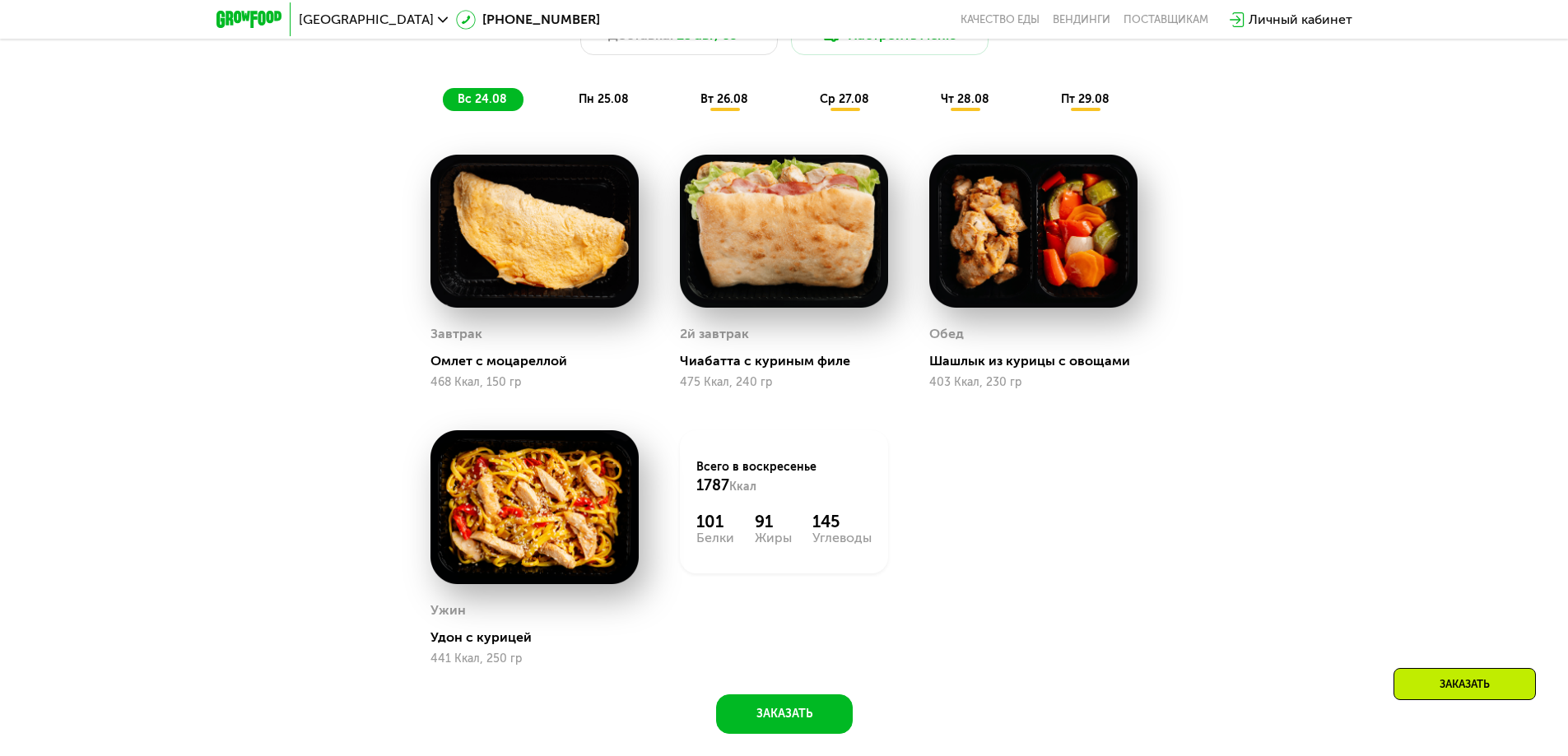
scroll to position [1022, 0]
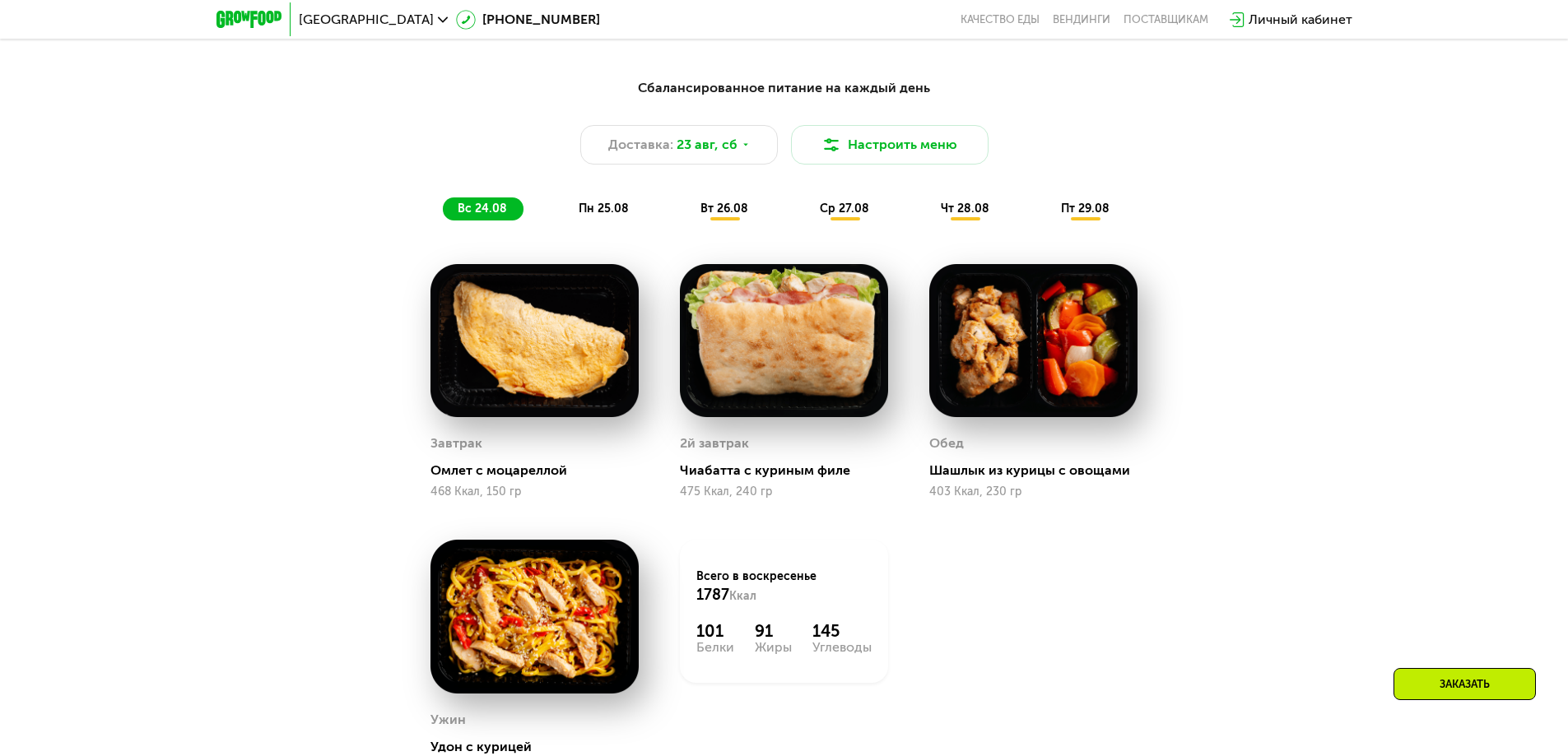
click at [603, 214] on span "пн 25.08" at bounding box center [604, 208] width 50 height 14
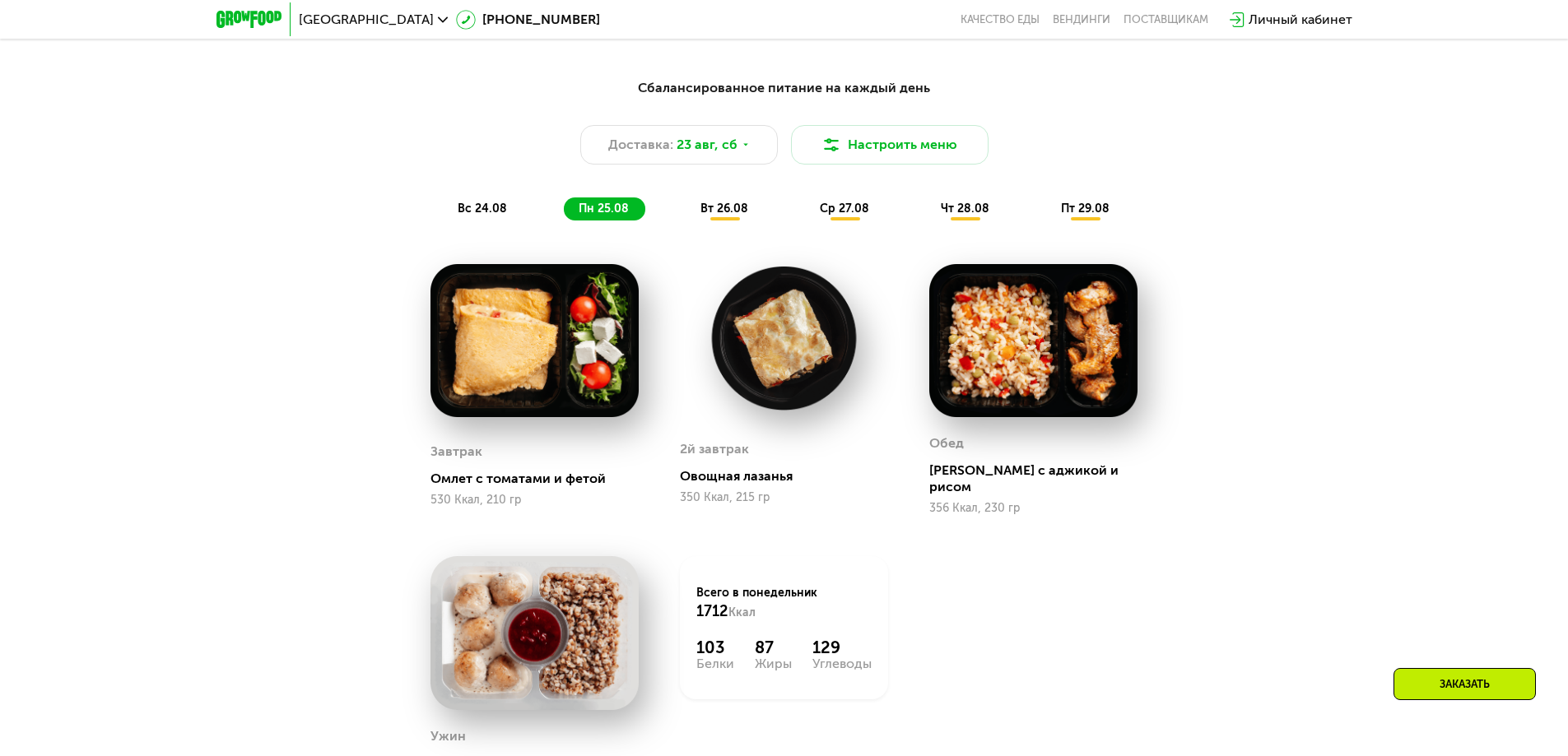
click at [1101, 332] on img at bounding box center [1033, 341] width 208 height 154
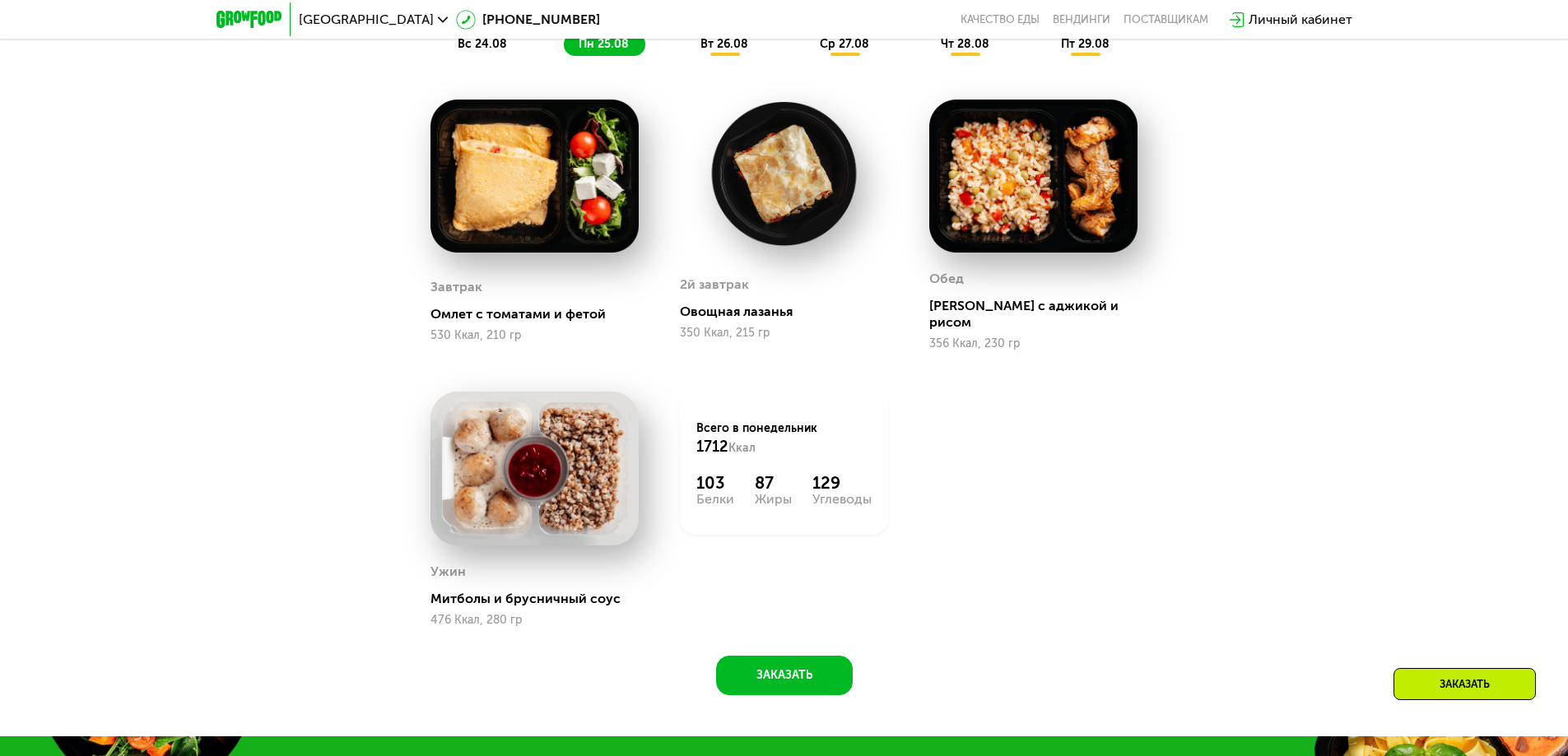
scroll to position [1104, 0]
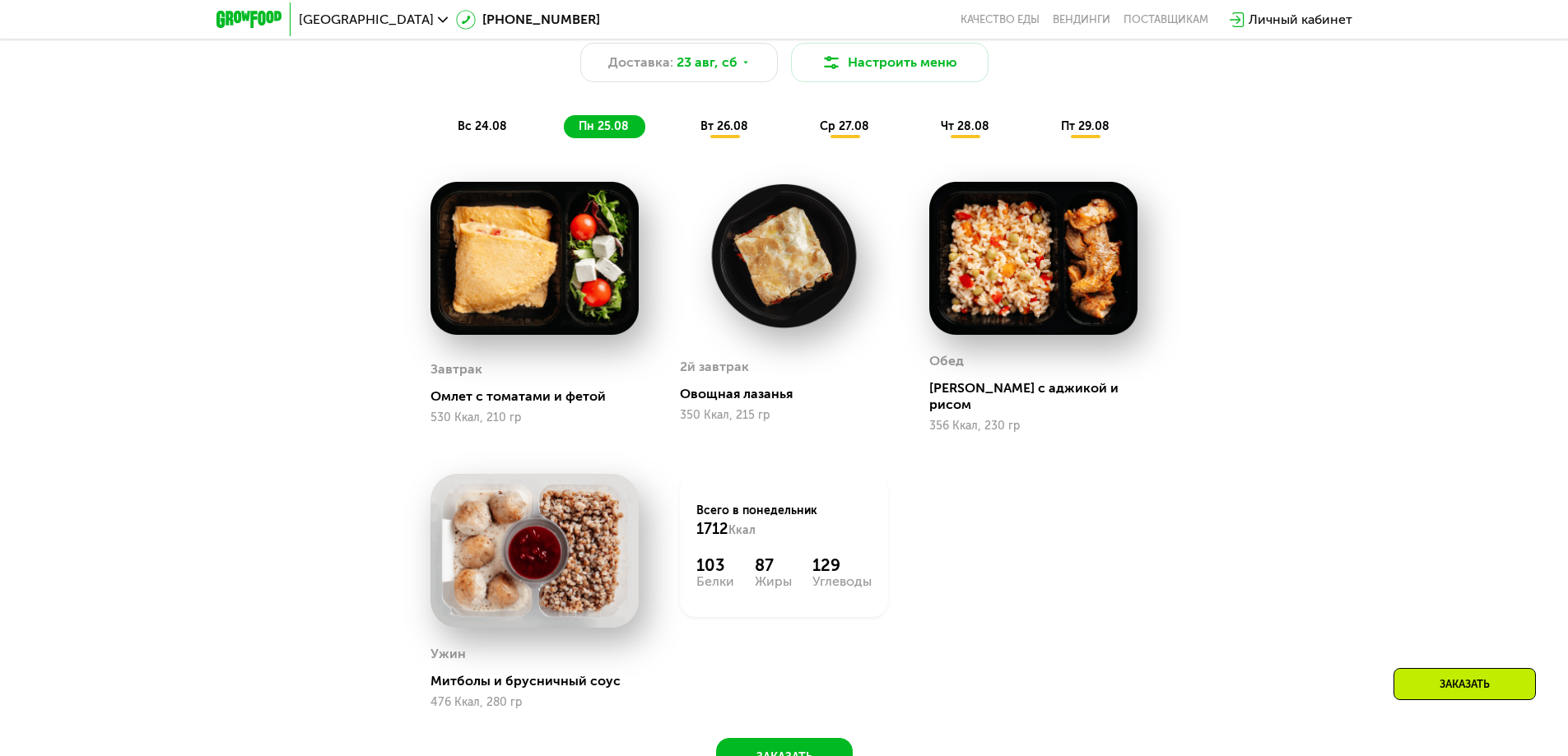
click at [804, 139] on div "вт 26.08" at bounding box center [845, 127] width 81 height 23
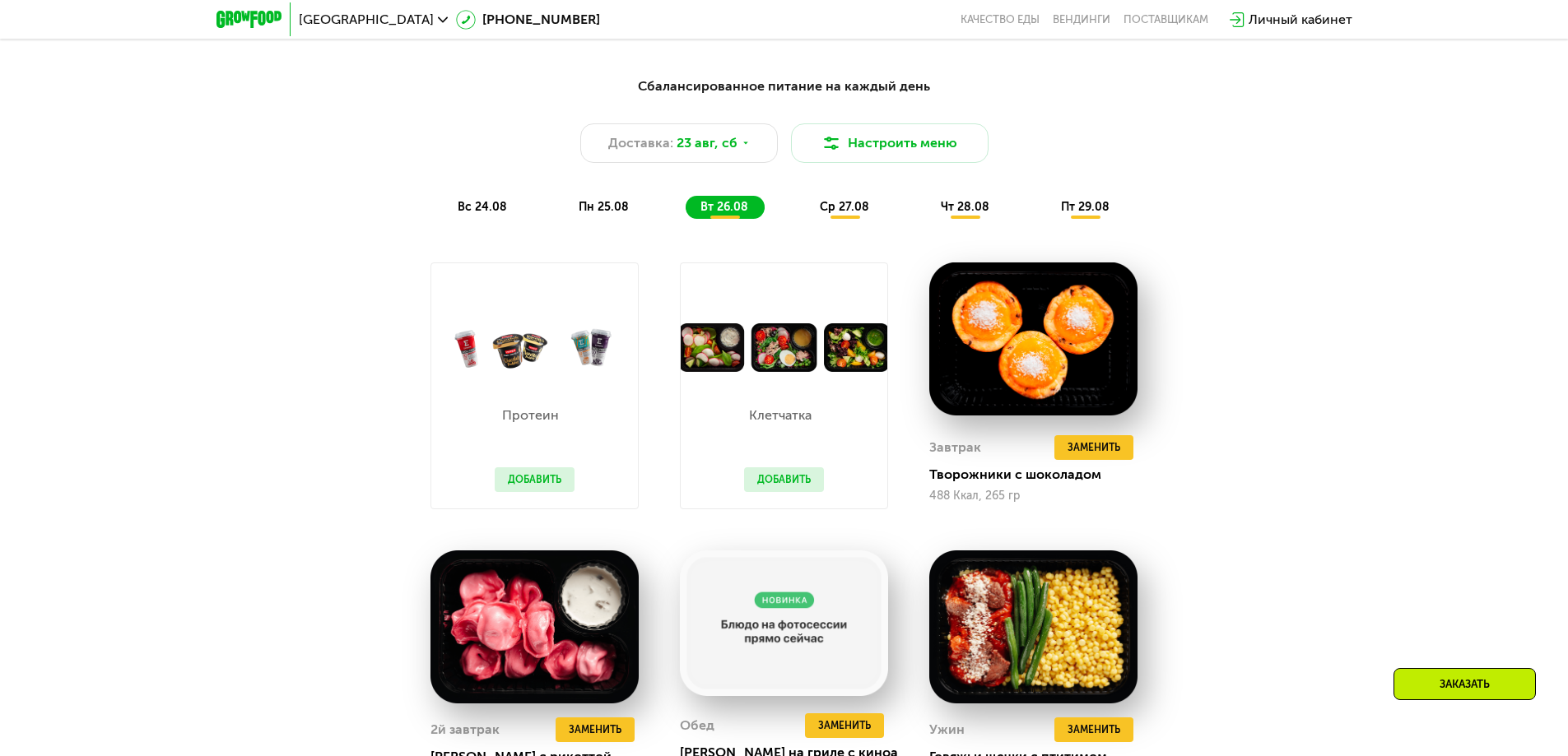
scroll to position [1022, 0]
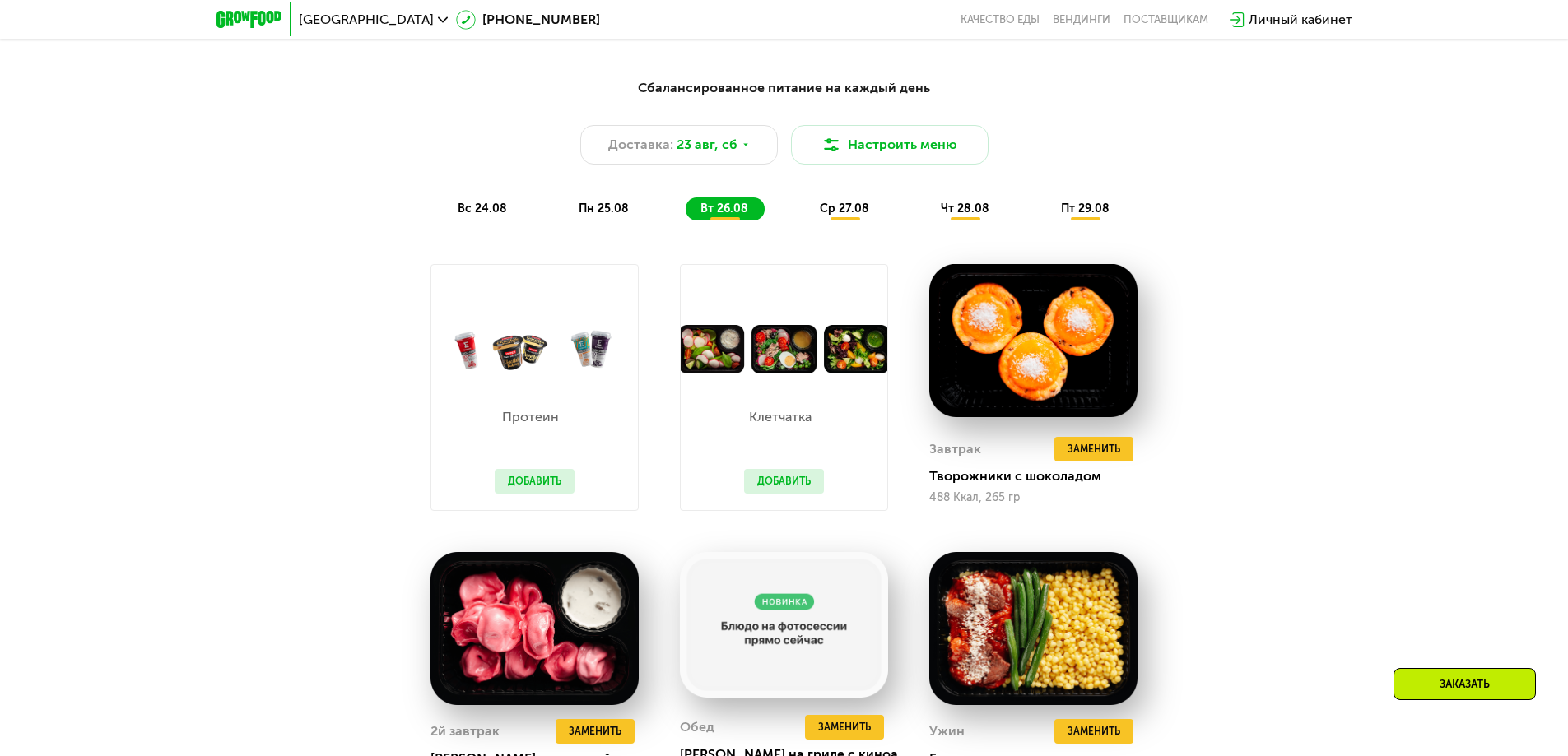
click at [615, 213] on span "пн 25.08" at bounding box center [604, 208] width 50 height 14
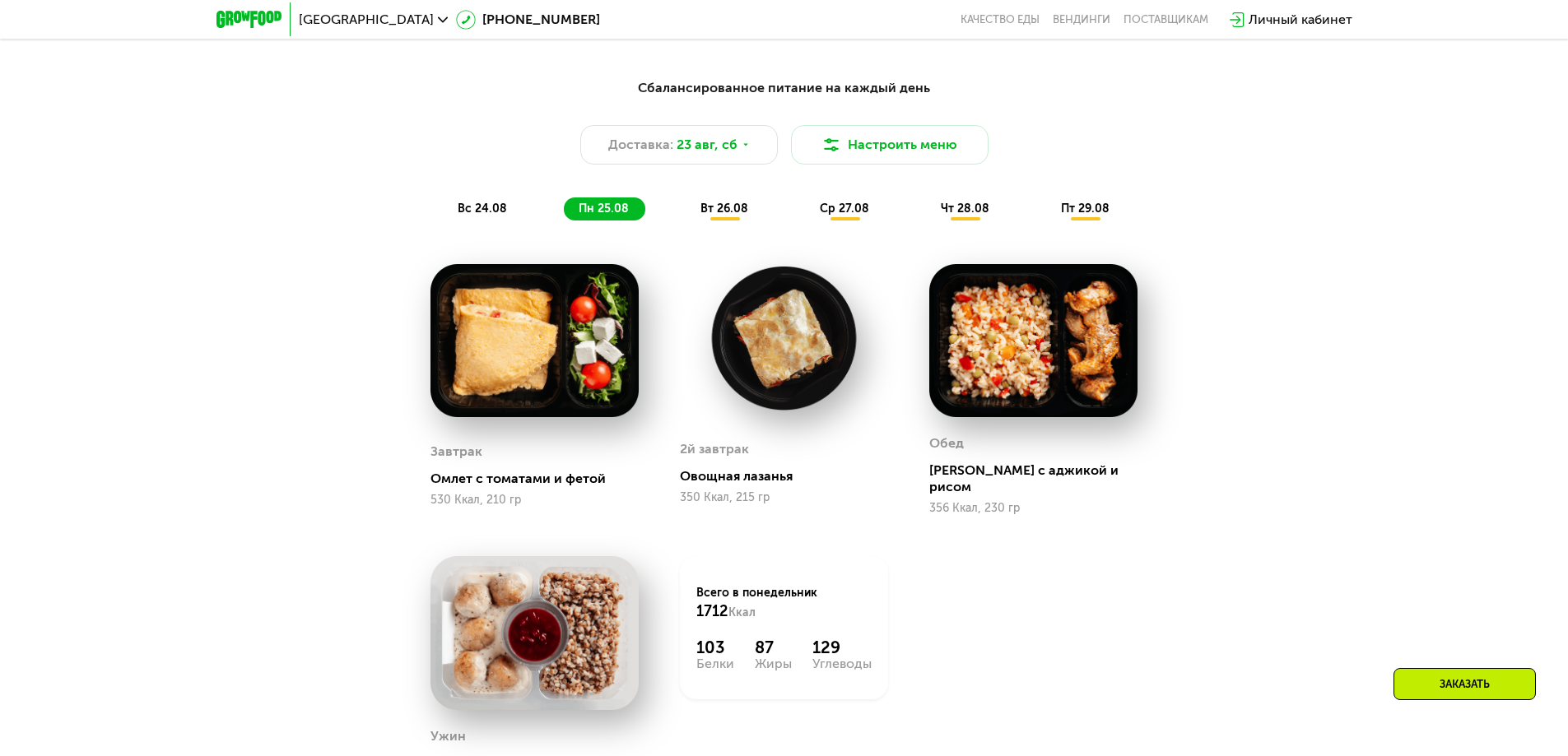
click at [804, 204] on div "вт 26.08" at bounding box center [845, 209] width 81 height 23
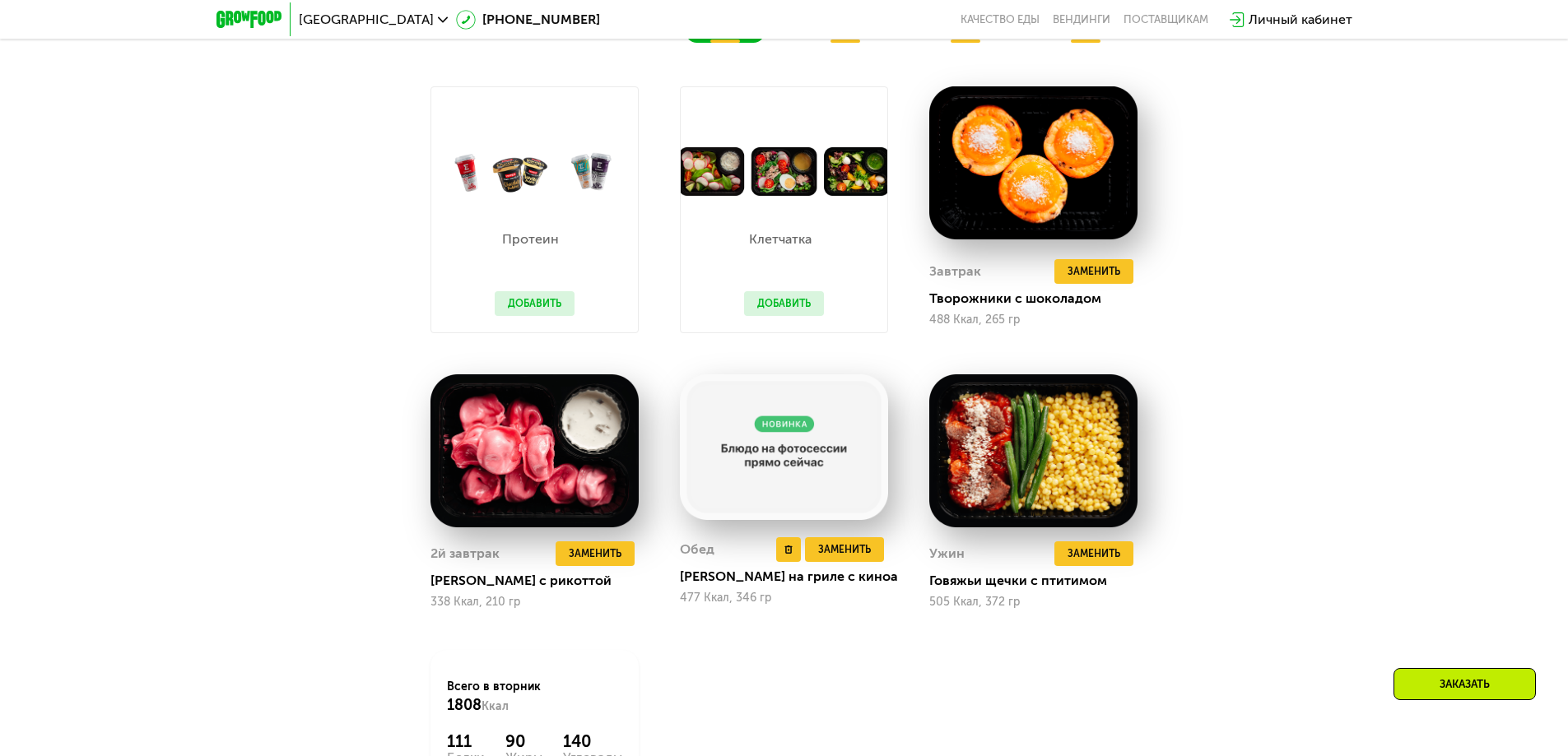
scroll to position [1104, 0]
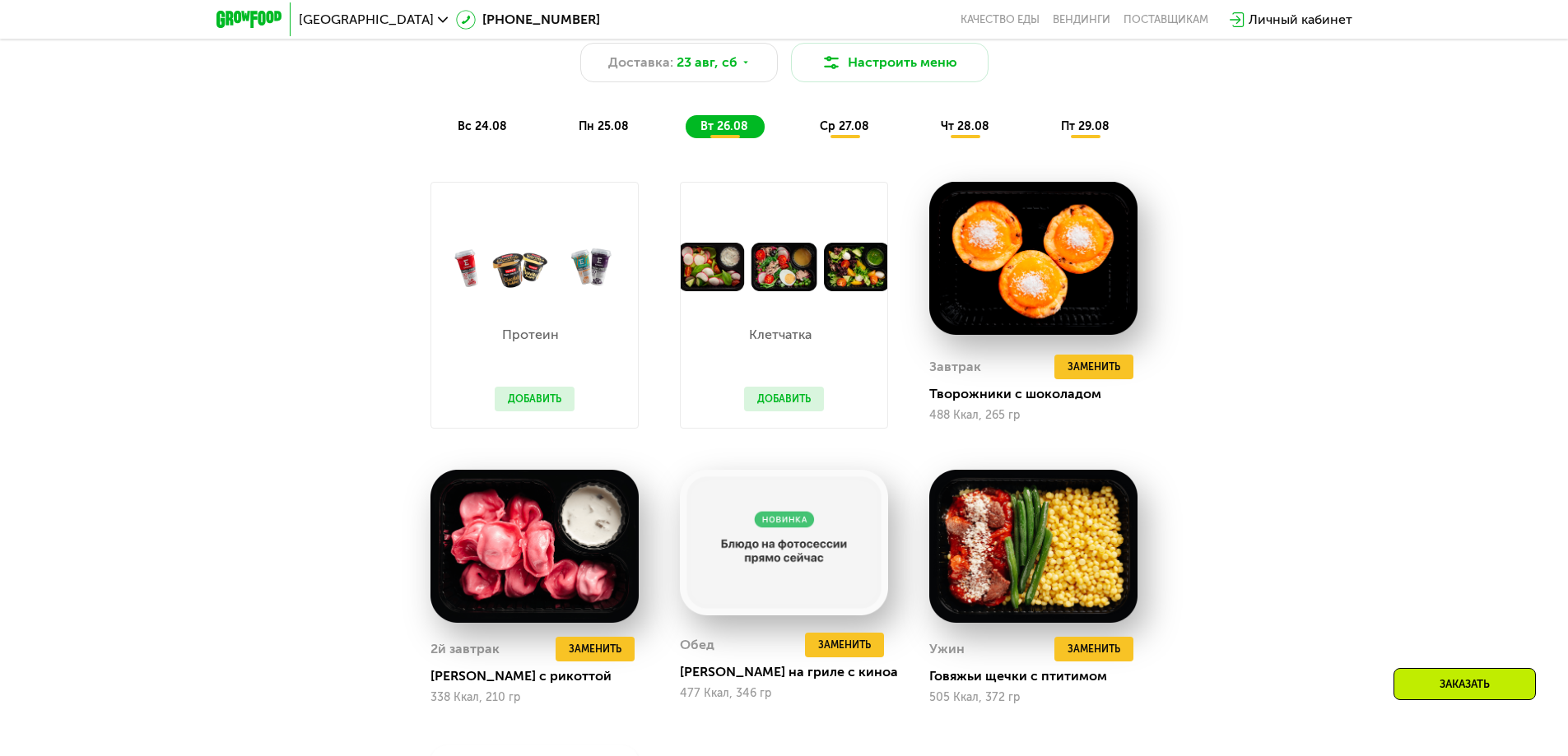
click at [844, 130] on span "ср 27.08" at bounding box center [844, 126] width 49 height 14
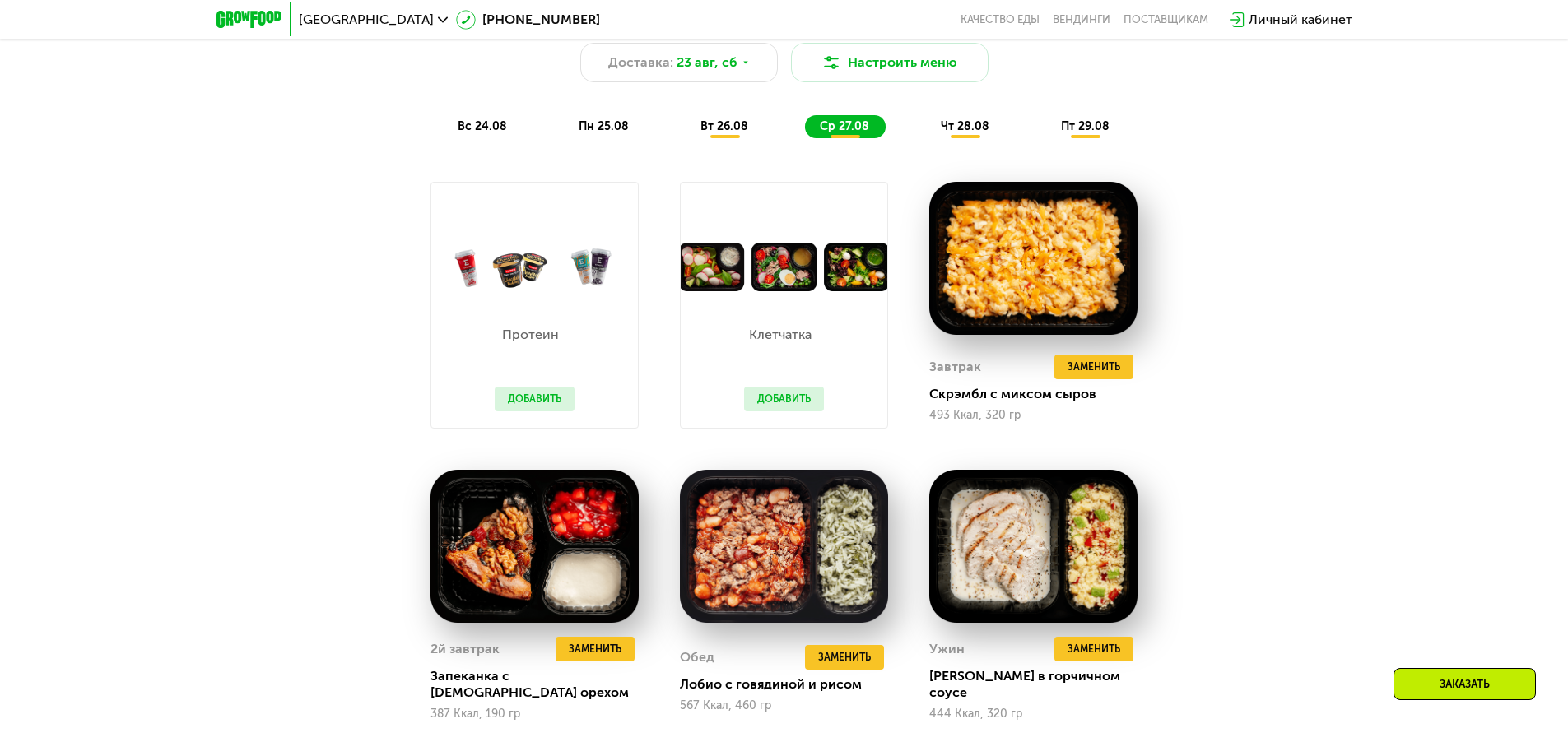
click at [1046, 139] on div "чт 28.08" at bounding box center [1086, 127] width 80 height 23
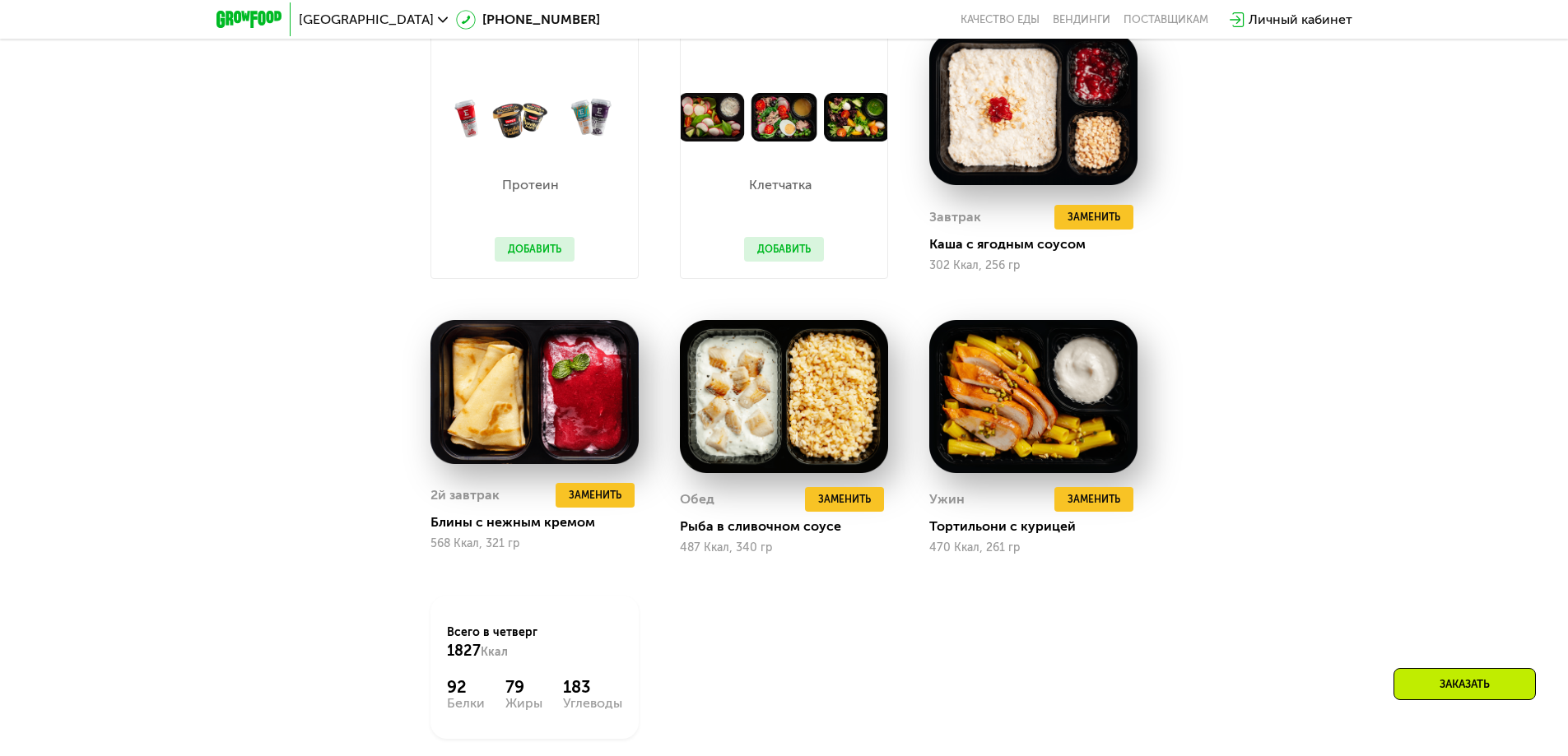
scroll to position [1268, 0]
